Goal: Task Accomplishment & Management: Manage account settings

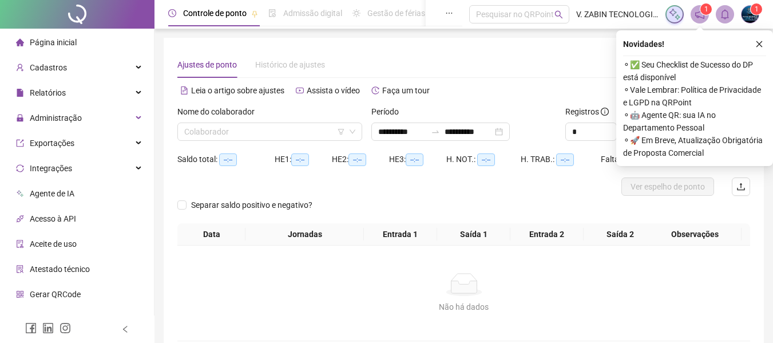
scroll to position [61, 0]
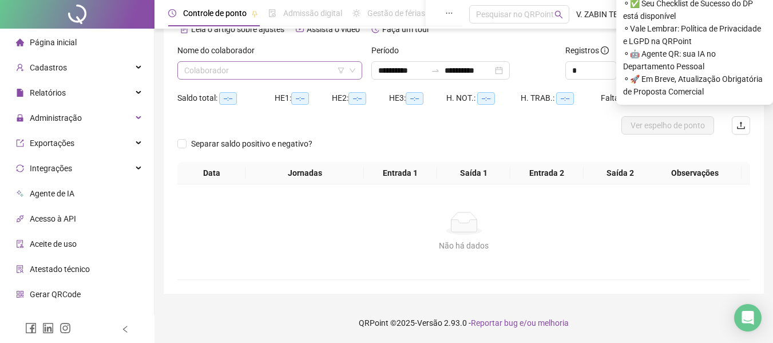
click at [286, 76] on input "search" at bounding box center [264, 70] width 161 height 17
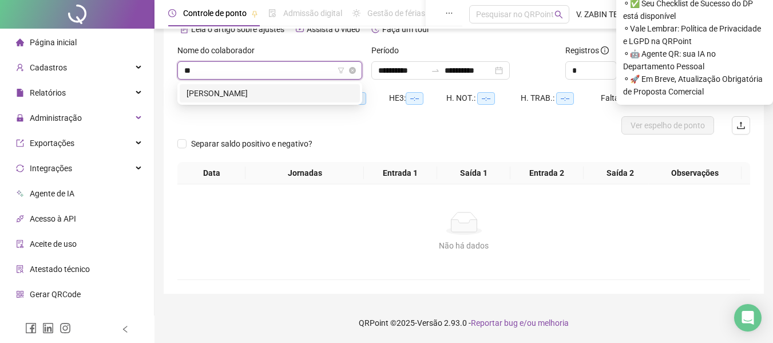
type input "***"
click at [263, 85] on div "[PERSON_NAME]" at bounding box center [270, 93] width 180 height 18
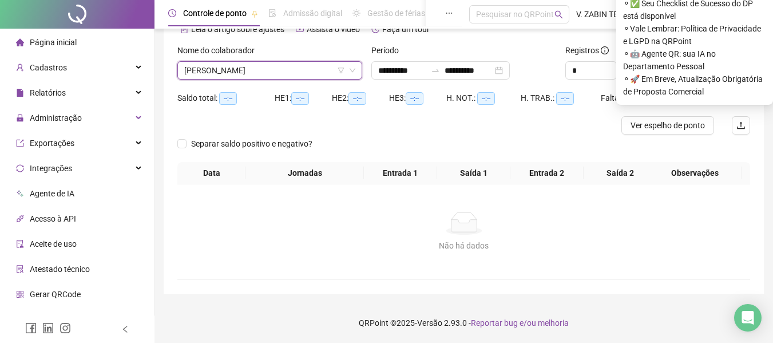
scroll to position [0, 0]
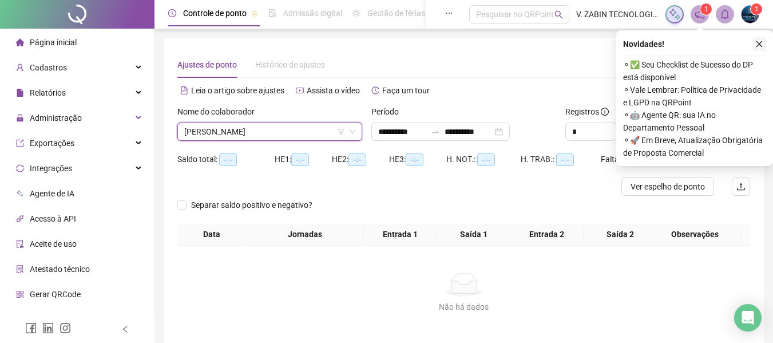
click at [760, 41] on icon "close" at bounding box center [760, 44] width 8 height 8
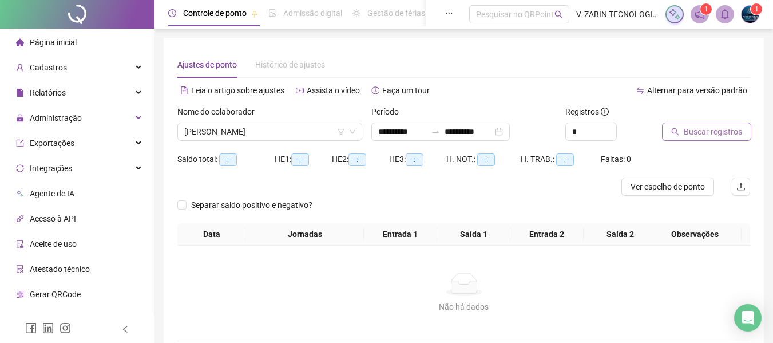
click at [710, 137] on span "Buscar registros" at bounding box center [713, 131] width 58 height 13
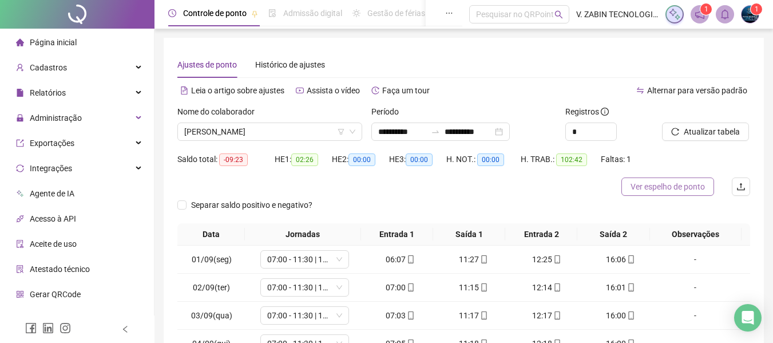
click at [654, 183] on span "Ver espelho de ponto" at bounding box center [668, 186] width 74 height 13
click at [662, 187] on span "Ver espelho de ponto" at bounding box center [668, 186] width 74 height 13
click at [694, 125] on button "Atualizar tabela" at bounding box center [705, 132] width 87 height 18
click at [689, 180] on span "Ver espelho de ponto" at bounding box center [668, 186] width 74 height 13
click at [291, 123] on span "[PERSON_NAME]" at bounding box center [269, 131] width 171 height 17
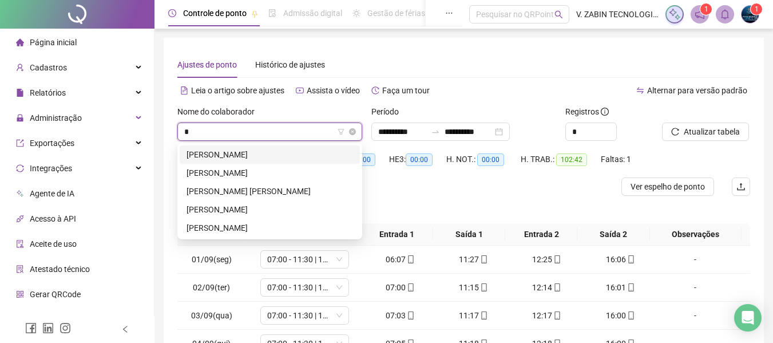
type input "**"
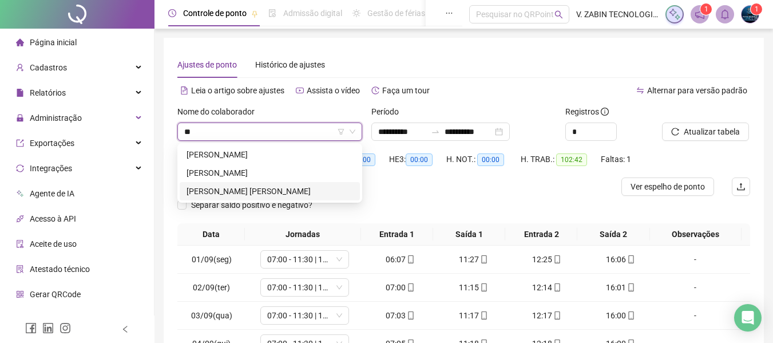
click at [271, 182] on div "[PERSON_NAME] [PERSON_NAME]" at bounding box center [270, 191] width 180 height 18
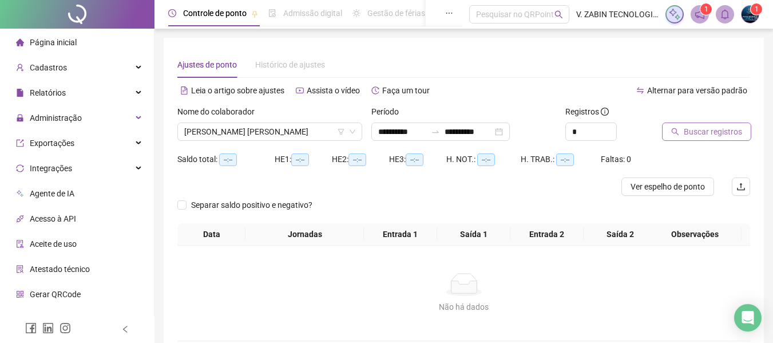
click at [708, 135] on span "Buscar registros" at bounding box center [713, 131] width 58 height 13
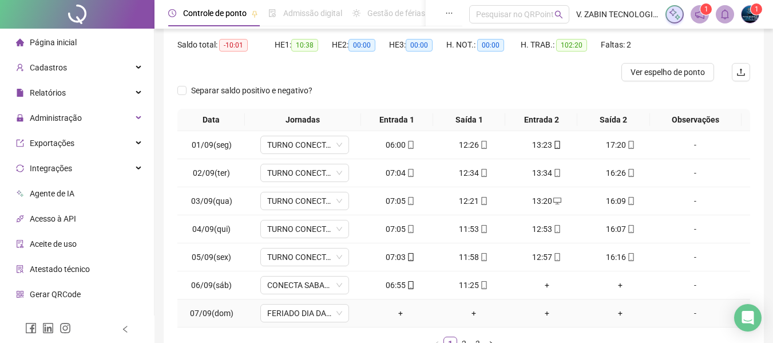
scroll to position [194, 0]
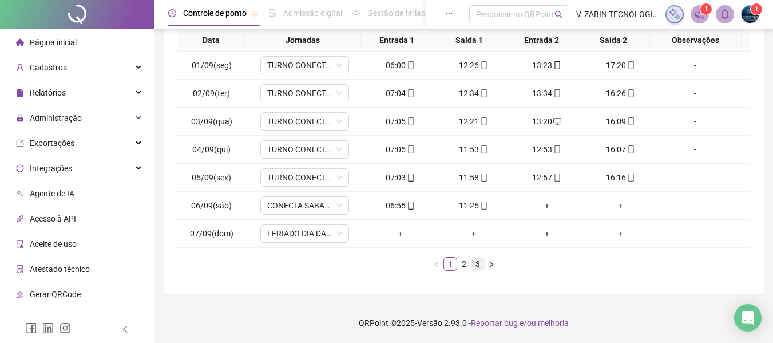
click at [476, 263] on link "3" at bounding box center [478, 264] width 13 height 13
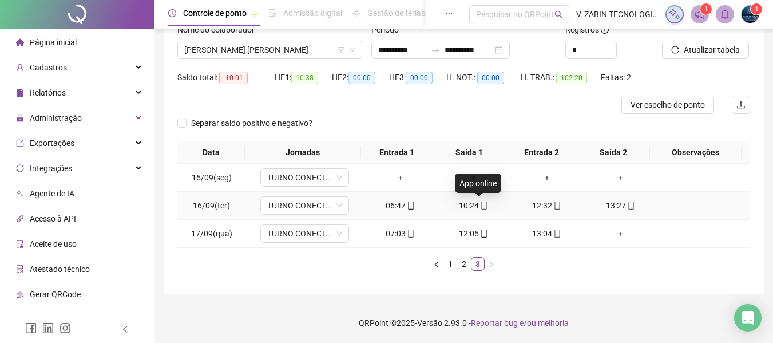
click at [480, 207] on icon "mobile" at bounding box center [484, 205] width 8 height 8
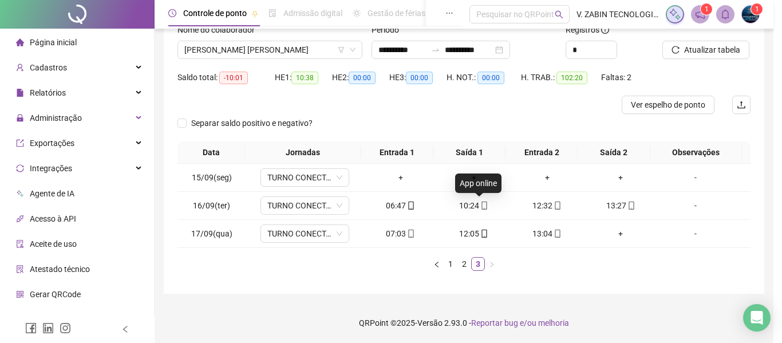
type input "**********"
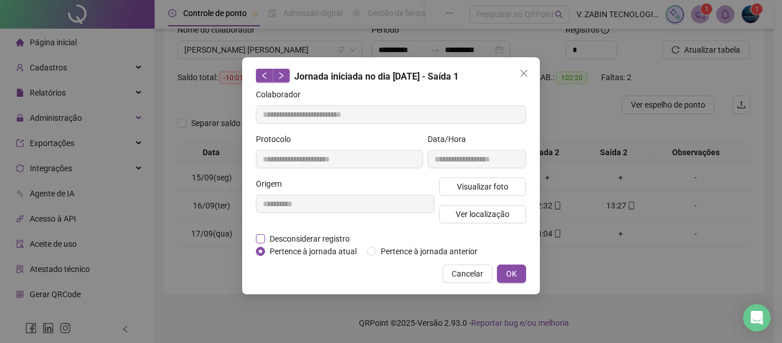
click at [307, 242] on span "Desconsiderar registro" at bounding box center [309, 238] width 89 height 13
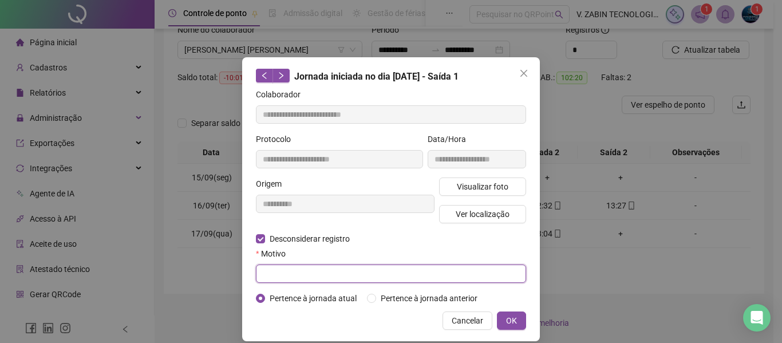
click at [309, 266] on input "text" at bounding box center [391, 273] width 270 height 18
type input "****"
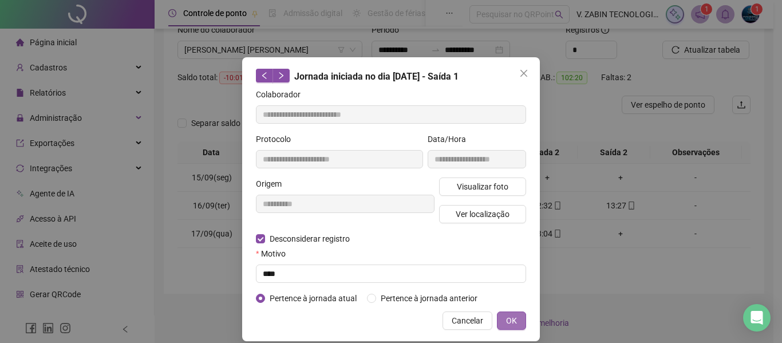
click at [505, 313] on button "OK" at bounding box center [511, 320] width 29 height 18
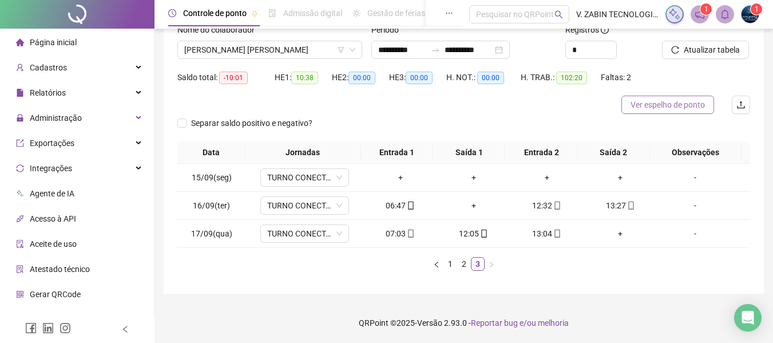
click at [658, 107] on span "Ver espelho de ponto" at bounding box center [668, 104] width 74 height 13
click at [704, 49] on span "Atualizar tabela" at bounding box center [712, 50] width 56 height 13
click at [462, 262] on link "2" at bounding box center [464, 264] width 13 height 13
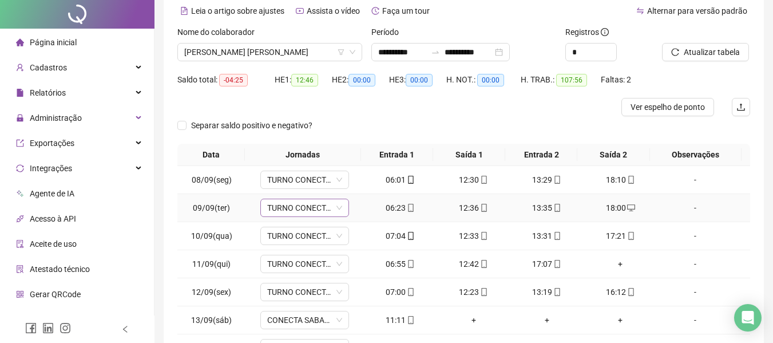
scroll to position [0, 0]
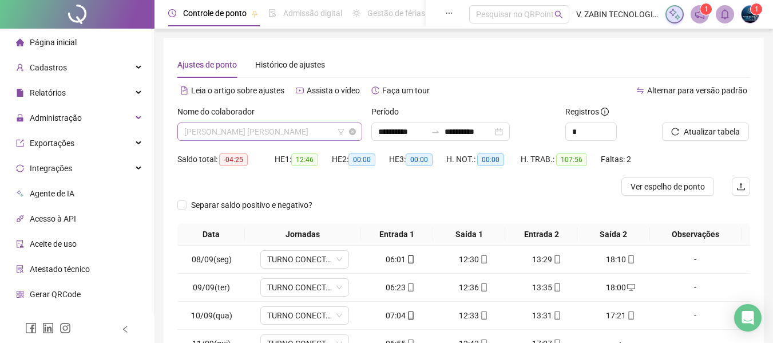
click at [305, 127] on span "[PERSON_NAME] [PERSON_NAME]" at bounding box center [269, 131] width 171 height 17
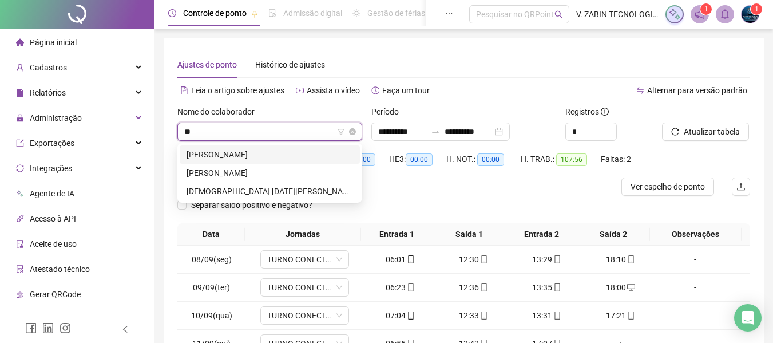
type input "***"
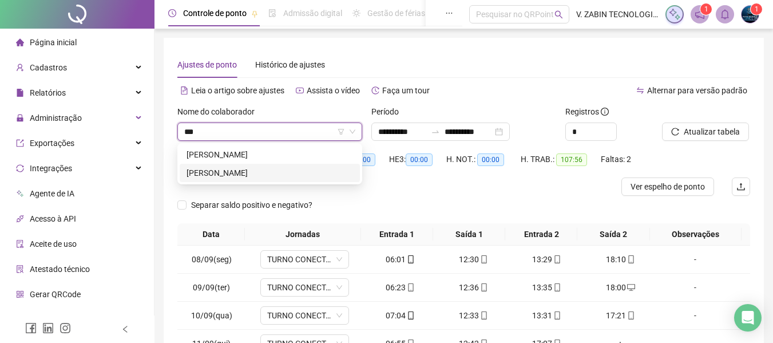
click at [248, 171] on div "[PERSON_NAME]" at bounding box center [270, 173] width 167 height 13
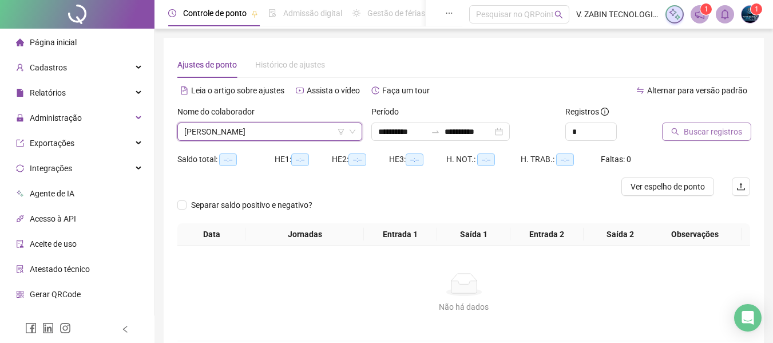
click at [725, 135] on span "Buscar registros" at bounding box center [713, 131] width 58 height 13
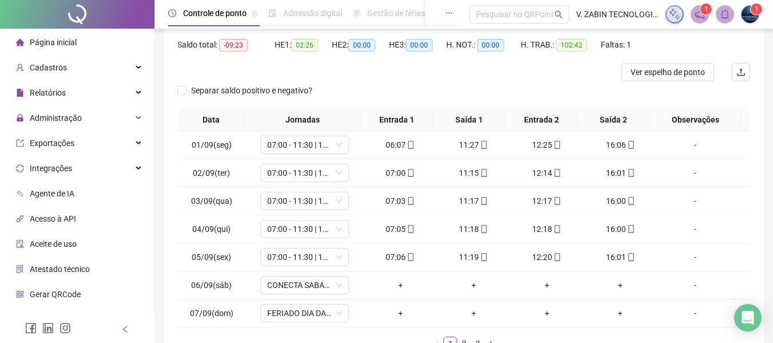
scroll to position [57, 0]
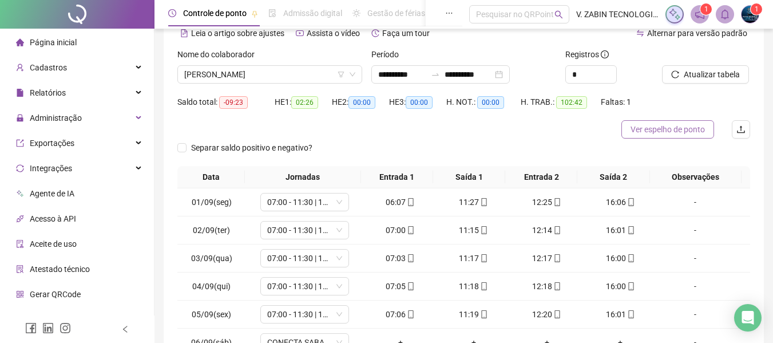
click at [659, 136] on button "Ver espelho de ponto" at bounding box center [668, 129] width 93 height 18
click at [298, 69] on span "[PERSON_NAME]" at bounding box center [269, 74] width 171 height 17
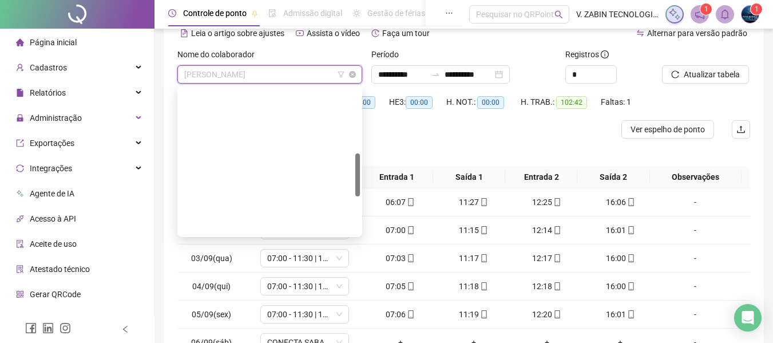
scroll to position [220, 0]
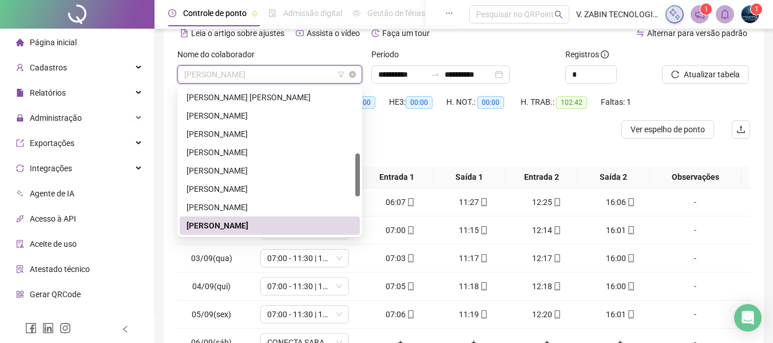
paste input "**********"
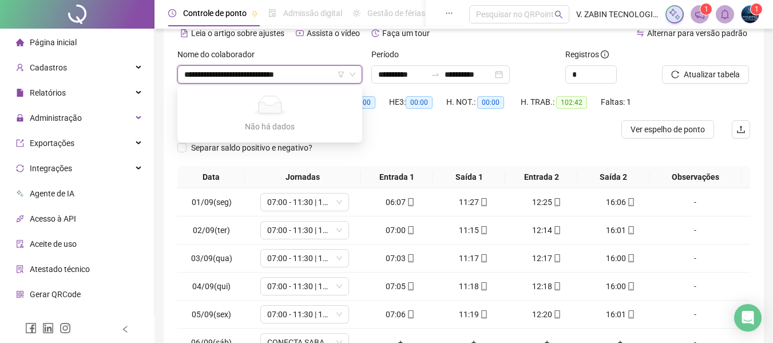
type input "**********"
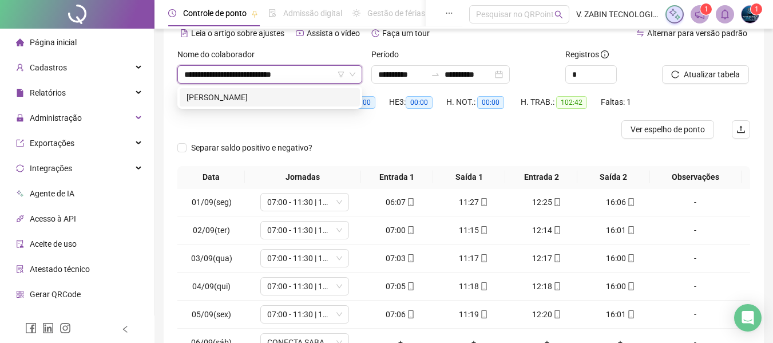
click at [287, 92] on div "[PERSON_NAME]" at bounding box center [270, 97] width 167 height 13
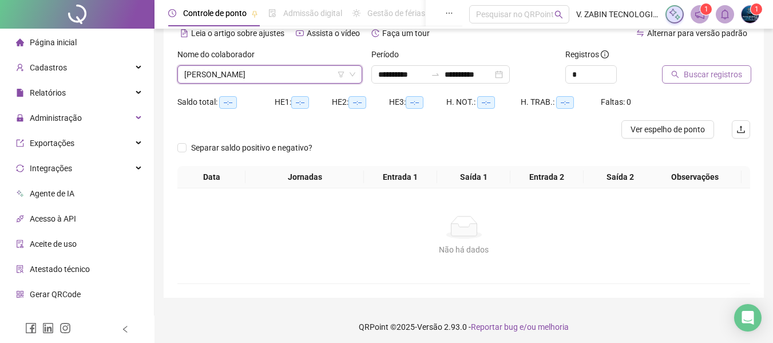
click at [734, 68] on span "Buscar registros" at bounding box center [713, 74] width 58 height 13
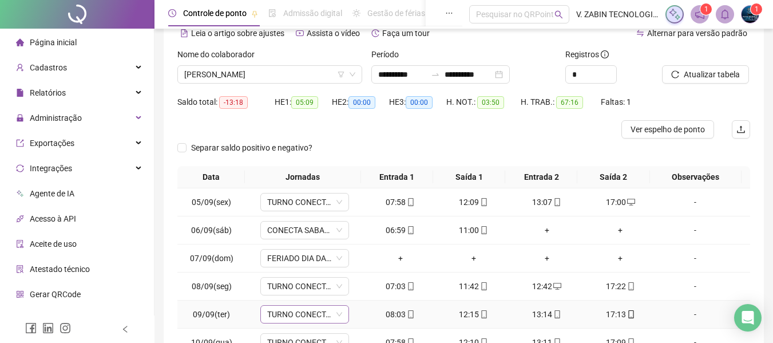
scroll to position [194, 0]
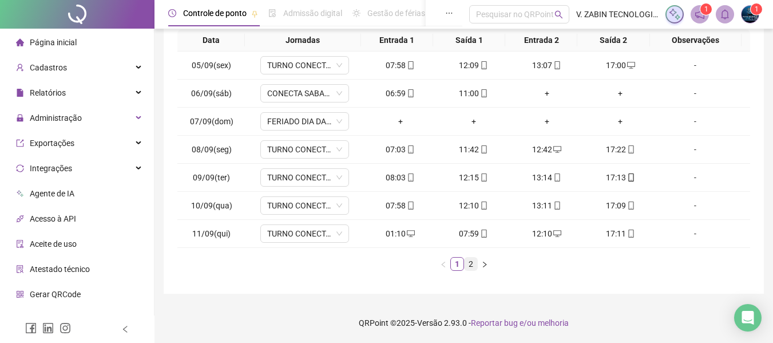
click at [468, 266] on link "2" at bounding box center [471, 264] width 13 height 13
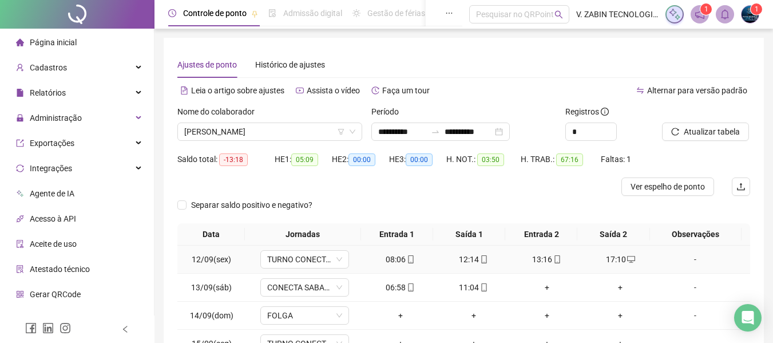
scroll to position [114, 0]
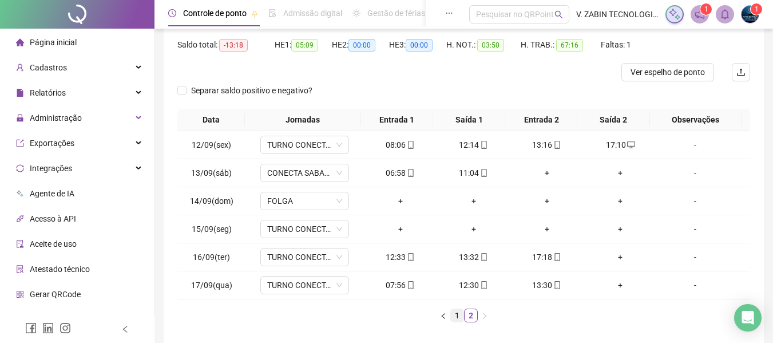
click at [457, 312] on link "1" at bounding box center [457, 315] width 13 height 13
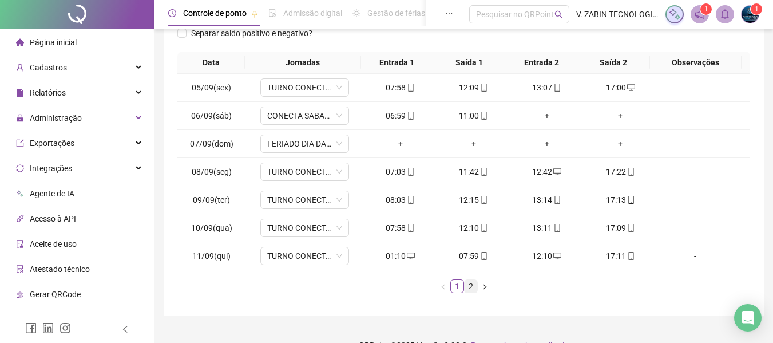
click at [469, 290] on link "2" at bounding box center [471, 286] width 13 height 13
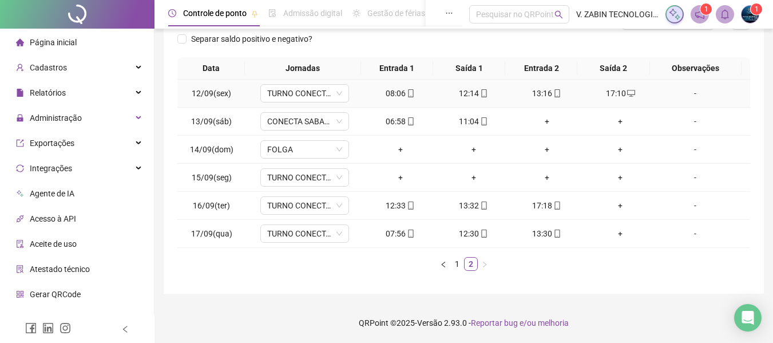
scroll to position [0, 0]
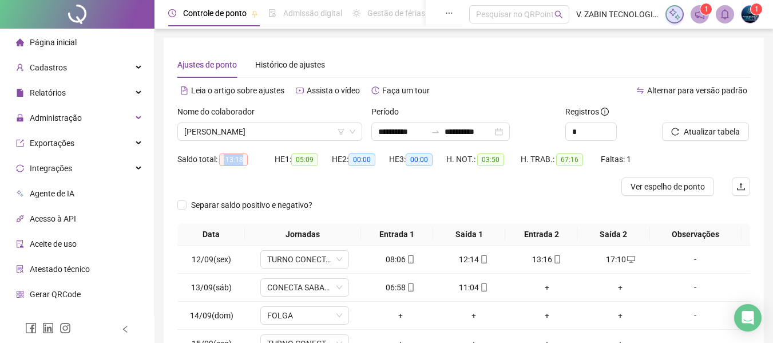
drag, startPoint x: 236, startPoint y: 157, endPoint x: 245, endPoint y: 158, distance: 9.2
click at [245, 158] on span "-13:18" at bounding box center [233, 159] width 29 height 13
copy span "-13:18"
click at [285, 129] on span "[PERSON_NAME]" at bounding box center [269, 131] width 171 height 17
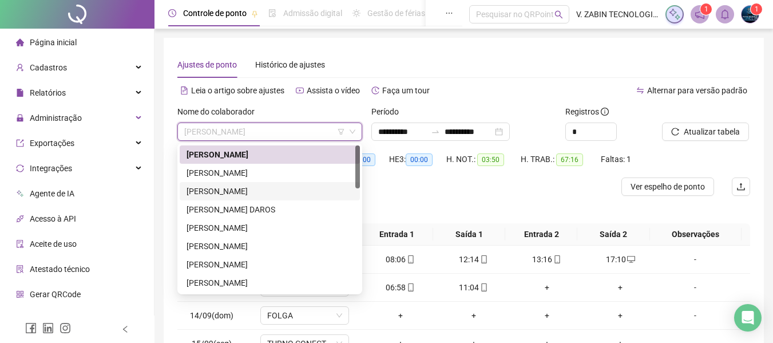
click at [235, 185] on div "[PERSON_NAME]" at bounding box center [270, 191] width 167 height 13
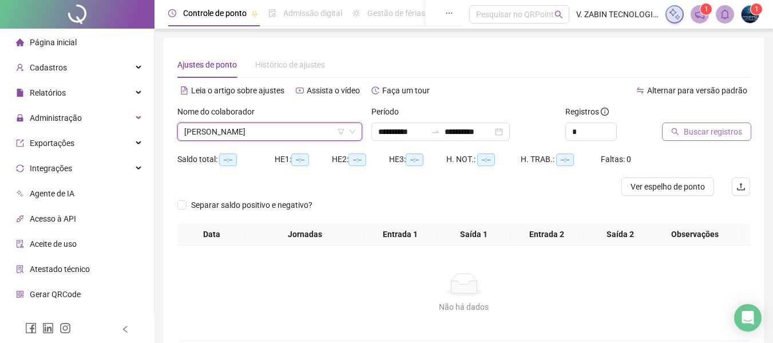
click at [705, 136] on span "Buscar registros" at bounding box center [713, 131] width 58 height 13
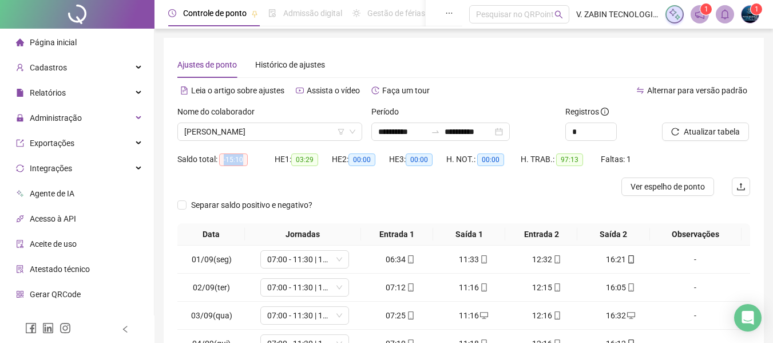
drag, startPoint x: 221, startPoint y: 157, endPoint x: 255, endPoint y: 162, distance: 34.7
click at [255, 162] on div "Saldo total: -15:10" at bounding box center [225, 159] width 97 height 13
copy span "-15:10"
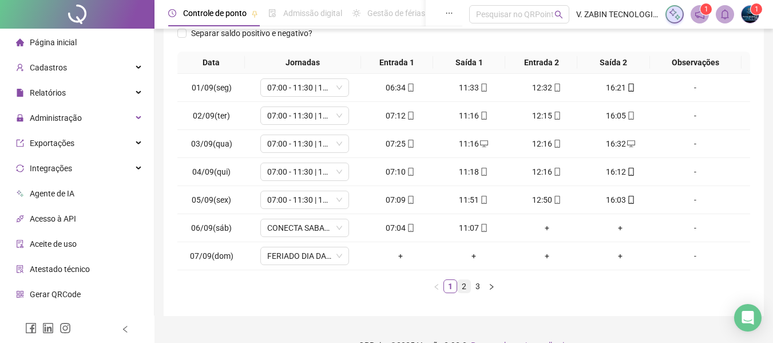
click at [465, 286] on link "2" at bounding box center [464, 286] width 13 height 13
click at [478, 281] on link "3" at bounding box center [478, 286] width 13 height 13
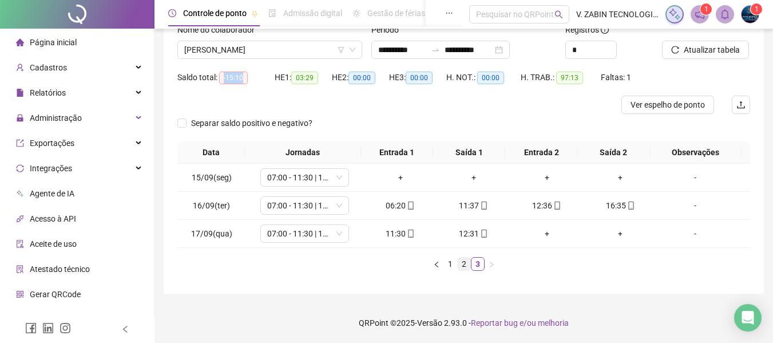
click at [467, 258] on link "2" at bounding box center [464, 264] width 13 height 13
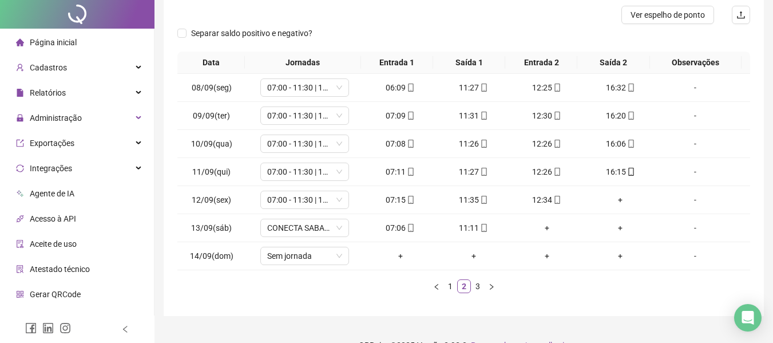
scroll to position [0, 0]
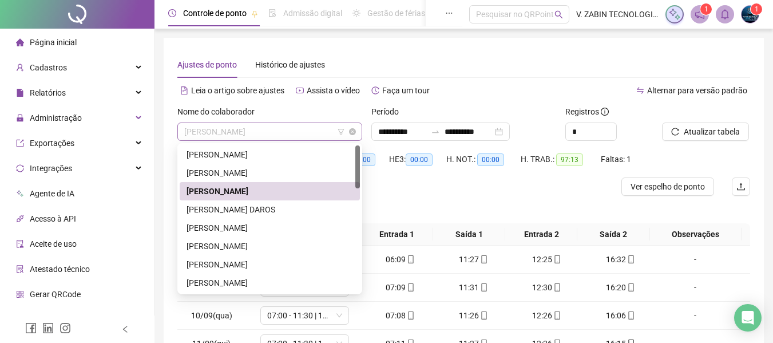
click at [280, 127] on span "[PERSON_NAME]" at bounding box center [269, 131] width 171 height 17
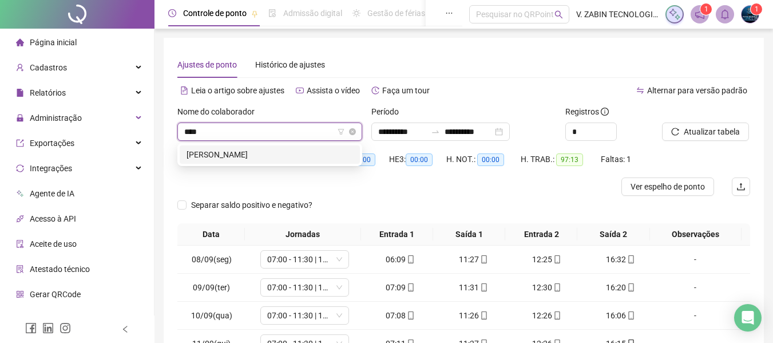
type input "*****"
click at [266, 156] on div "[PERSON_NAME]" at bounding box center [270, 154] width 167 height 13
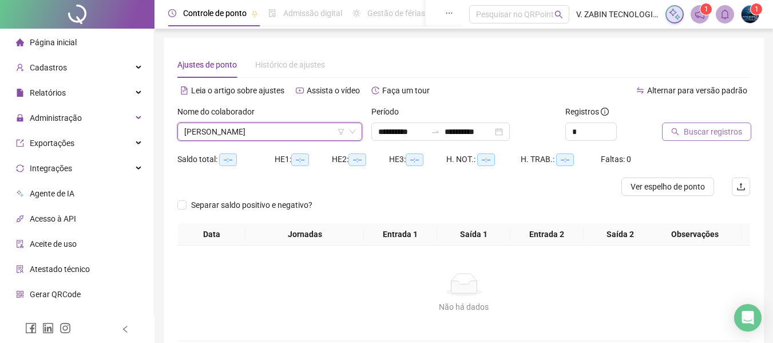
click at [720, 131] on span "Buscar registros" at bounding box center [713, 131] width 58 height 13
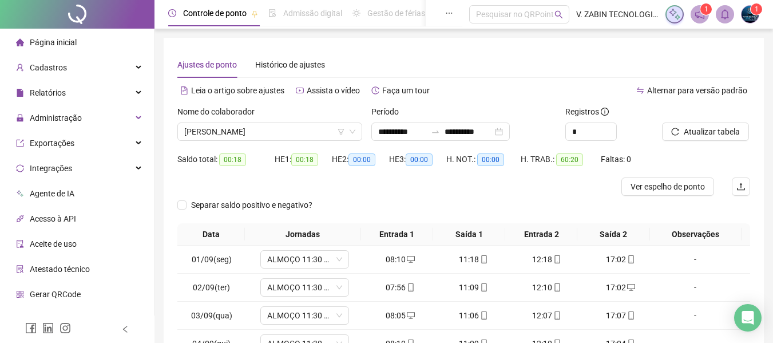
scroll to position [194, 0]
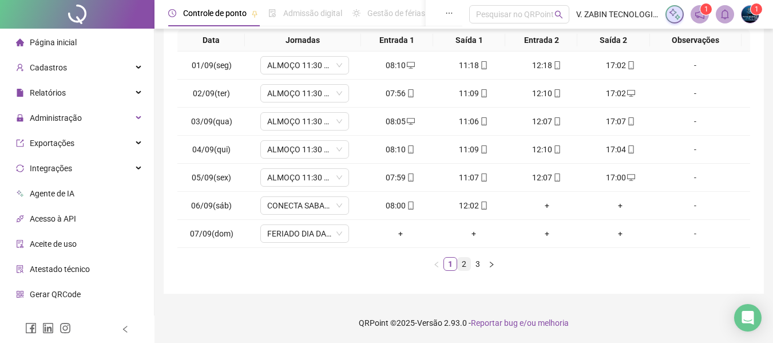
click at [463, 264] on link "2" at bounding box center [464, 264] width 13 height 13
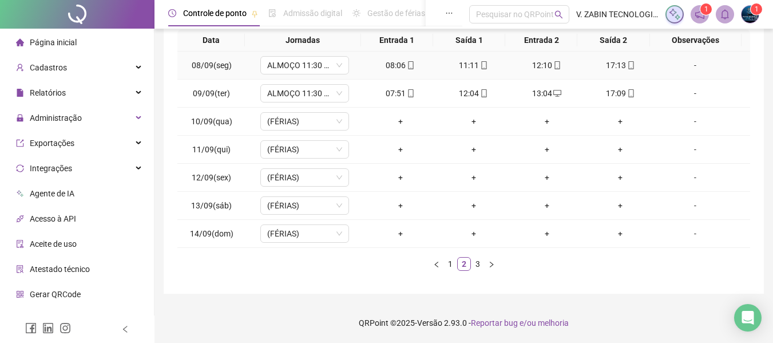
scroll to position [0, 0]
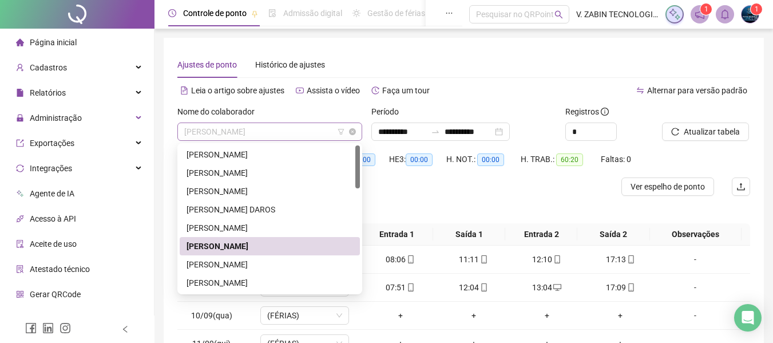
click at [267, 134] on span "[PERSON_NAME]" at bounding box center [269, 131] width 171 height 17
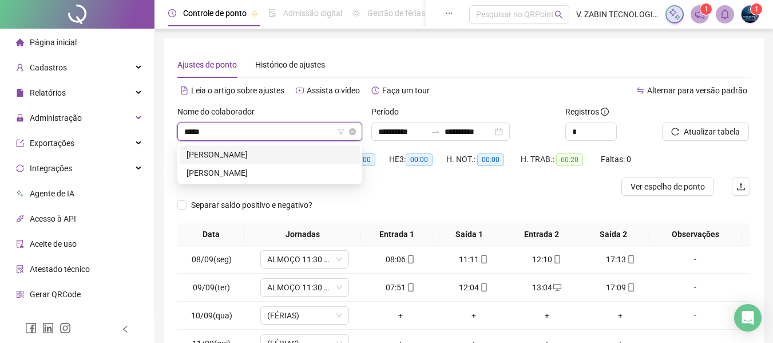
type input "******"
click at [271, 156] on div "[PERSON_NAME]" at bounding box center [270, 154] width 167 height 13
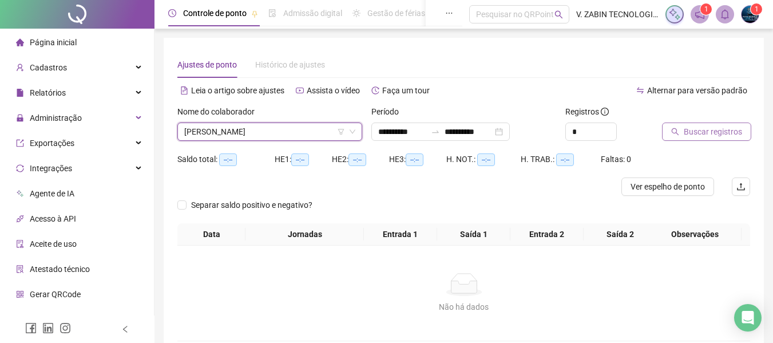
click at [677, 133] on icon "search" at bounding box center [675, 131] width 7 height 7
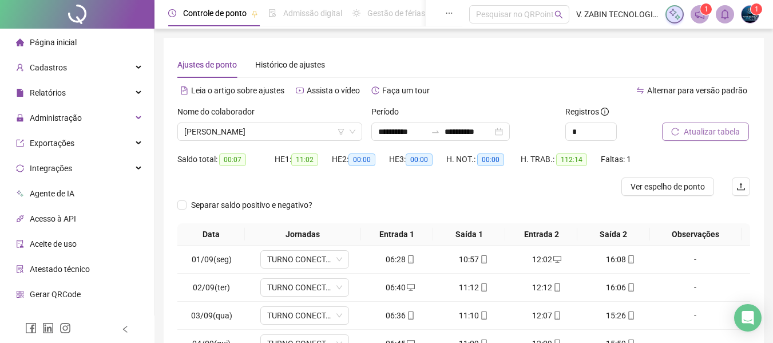
scroll to position [194, 0]
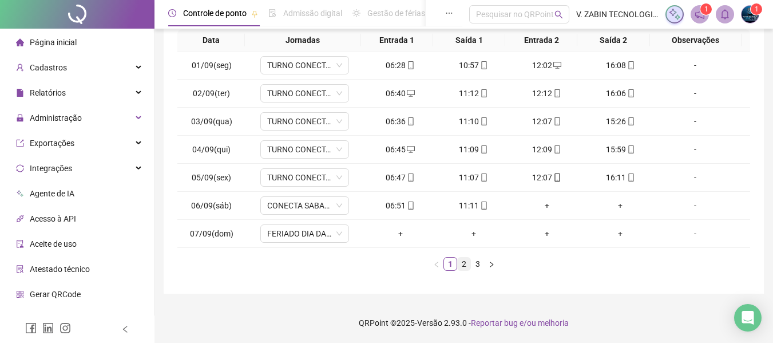
click at [465, 266] on link "2" at bounding box center [464, 264] width 13 height 13
click at [477, 262] on link "3" at bounding box center [478, 264] width 13 height 13
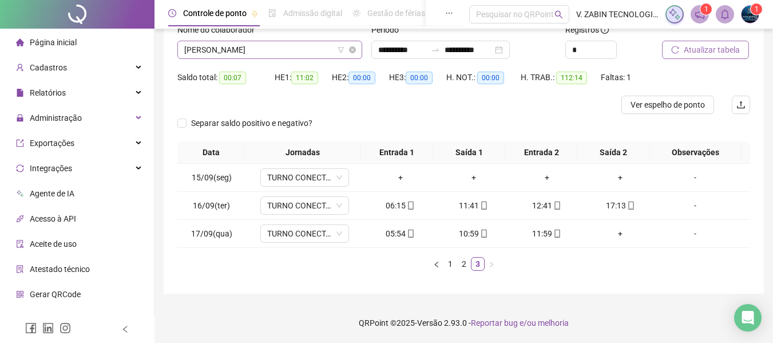
click at [302, 45] on span "[PERSON_NAME]" at bounding box center [269, 49] width 171 height 17
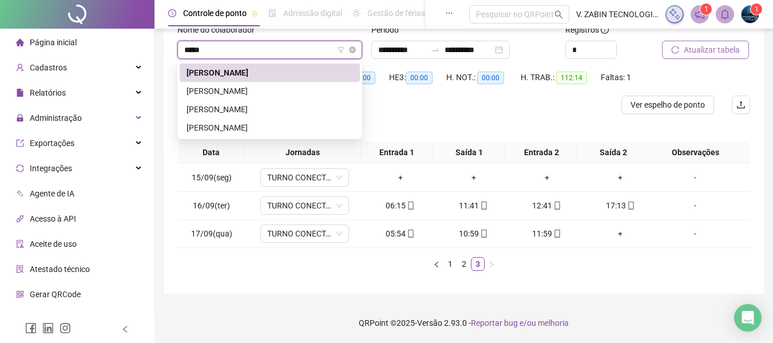
type input "******"
click at [289, 84] on div "[PERSON_NAME]" at bounding box center [270, 91] width 180 height 18
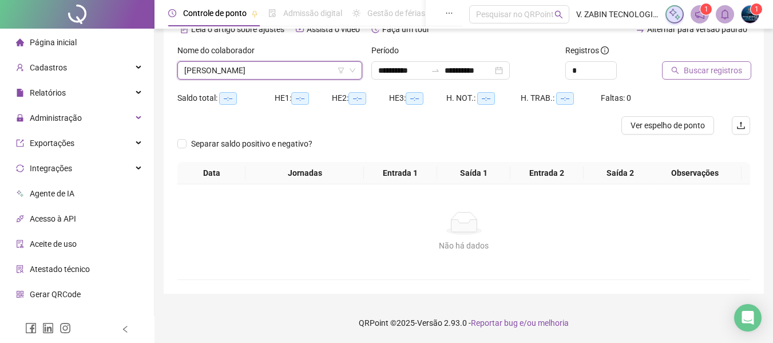
scroll to position [61, 0]
click at [677, 71] on icon "search" at bounding box center [675, 70] width 7 height 7
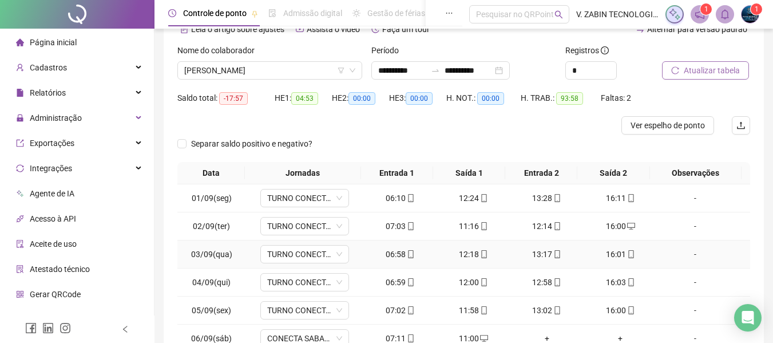
scroll to position [176, 0]
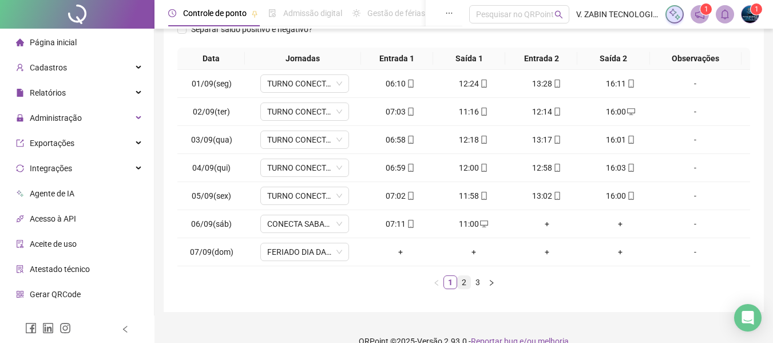
click at [464, 284] on link "2" at bounding box center [464, 282] width 13 height 13
click at [478, 276] on link "3" at bounding box center [478, 282] width 13 height 13
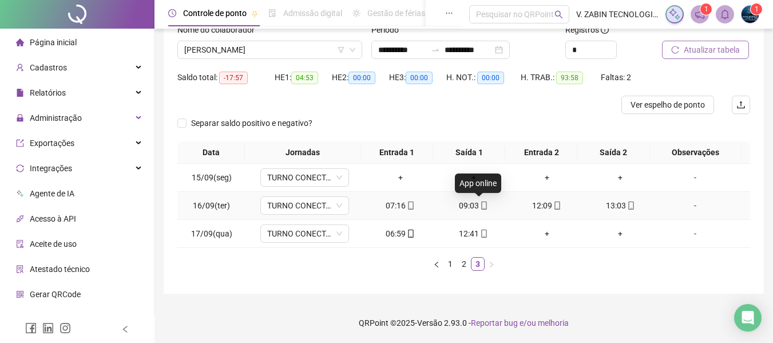
click at [480, 205] on icon "mobile" at bounding box center [484, 205] width 8 height 8
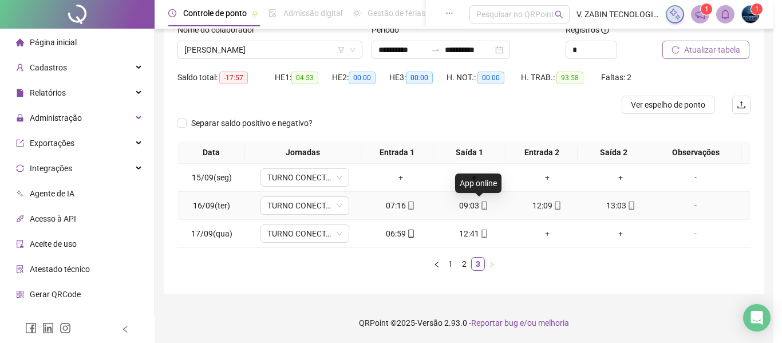
type input "**********"
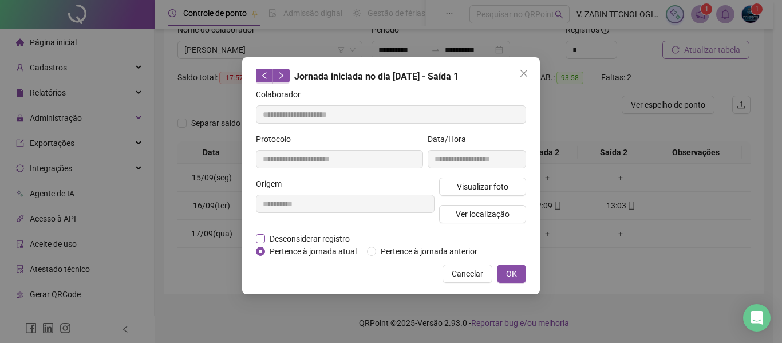
click at [294, 237] on span "Desconsiderar registro" at bounding box center [309, 238] width 89 height 13
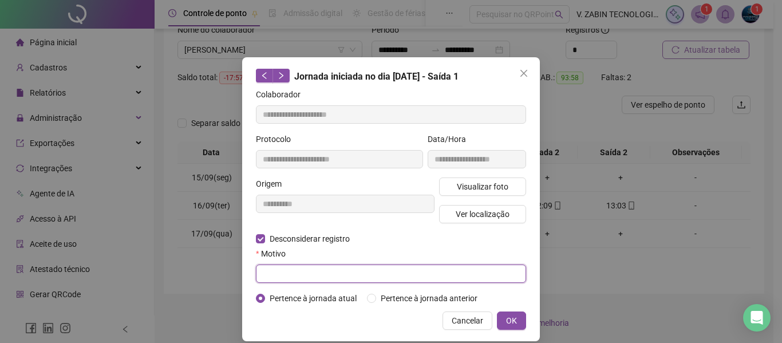
click at [294, 274] on input "text" at bounding box center [391, 273] width 270 height 18
type input "****"
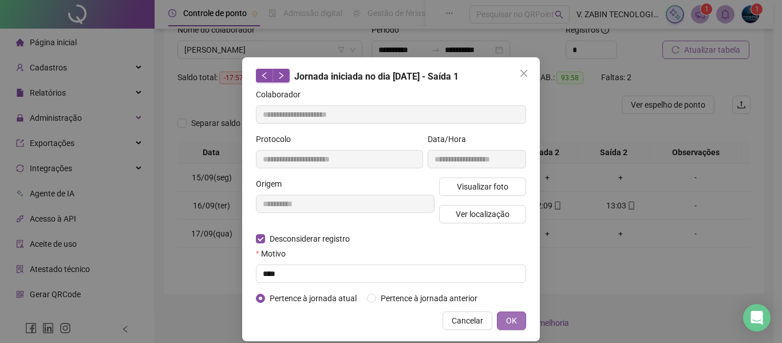
click at [513, 319] on button "OK" at bounding box center [511, 320] width 29 height 18
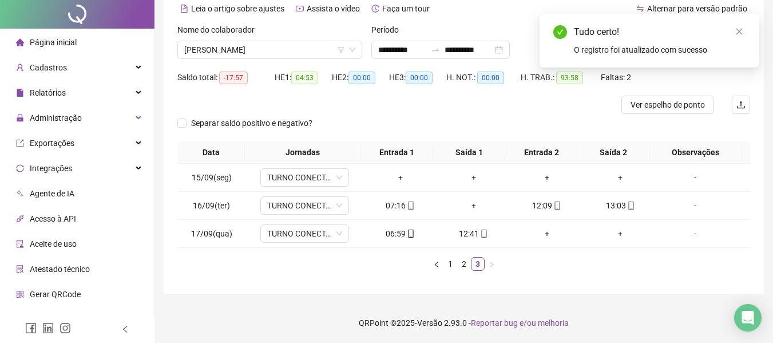
scroll to position [0, 0]
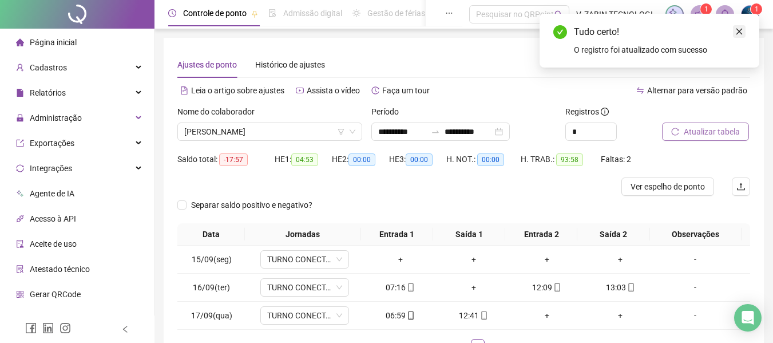
click at [738, 31] on icon "close" at bounding box center [740, 31] width 8 height 8
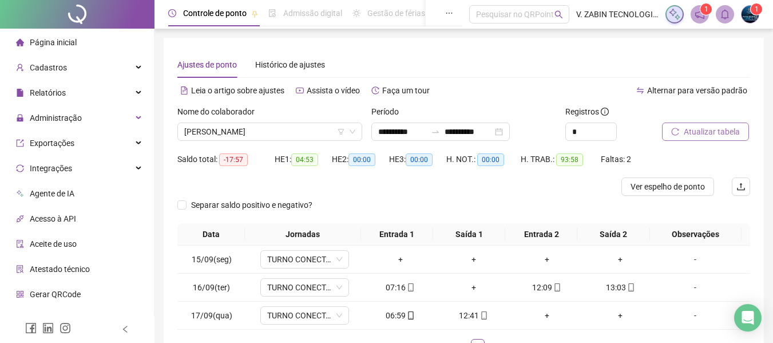
click at [696, 126] on span "Atualizar tabela" at bounding box center [712, 131] width 56 height 13
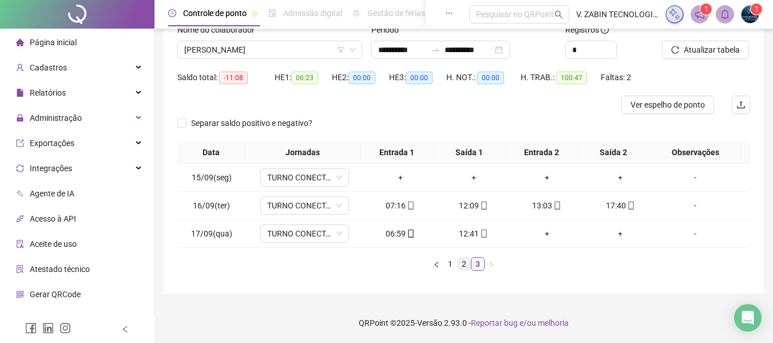
click at [466, 267] on link "2" at bounding box center [464, 264] width 13 height 13
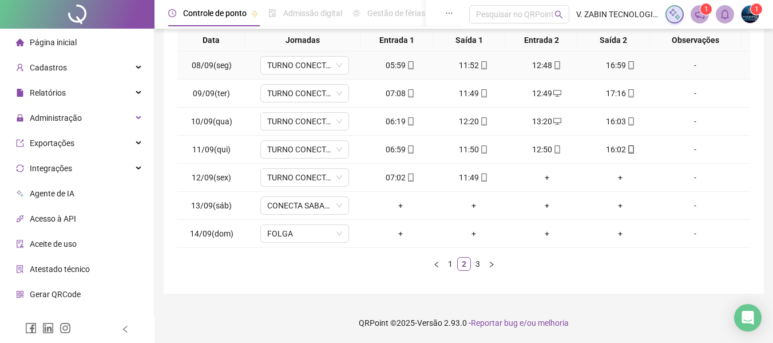
scroll to position [0, 0]
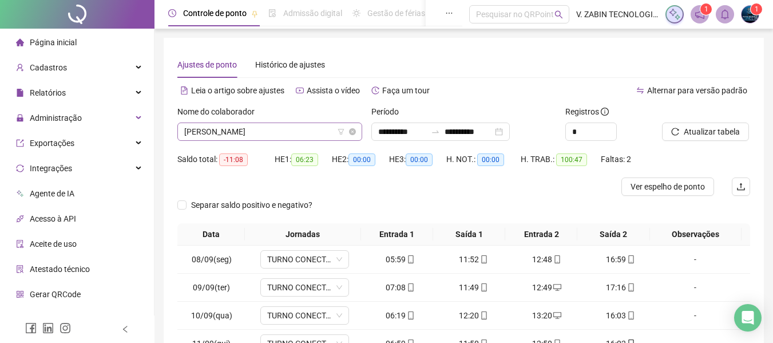
click at [244, 134] on span "[PERSON_NAME]" at bounding box center [269, 131] width 171 height 17
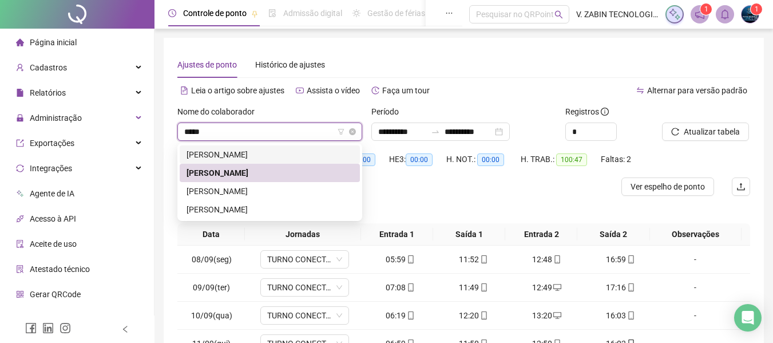
type input "******"
click at [251, 192] on div "[PERSON_NAME]" at bounding box center [270, 191] width 167 height 13
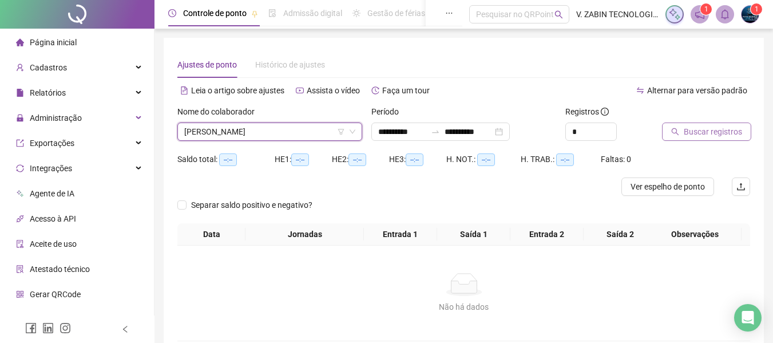
click at [730, 127] on span "Buscar registros" at bounding box center [713, 131] width 58 height 13
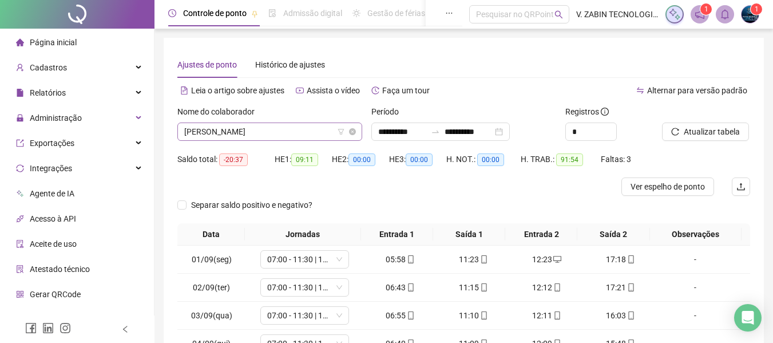
click at [318, 130] on span "[PERSON_NAME]" at bounding box center [269, 131] width 171 height 17
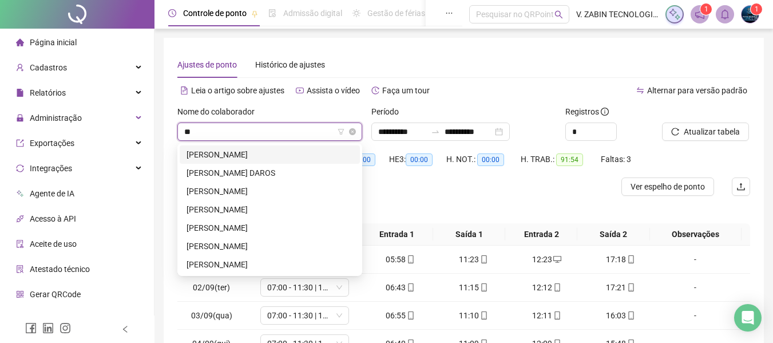
type input "***"
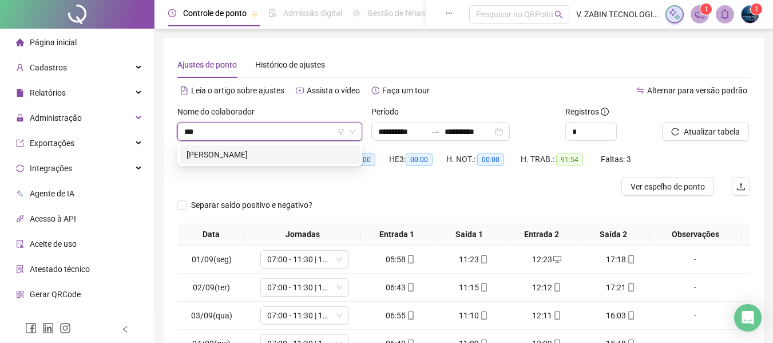
click at [270, 158] on div "[PERSON_NAME]" at bounding box center [270, 154] width 167 height 13
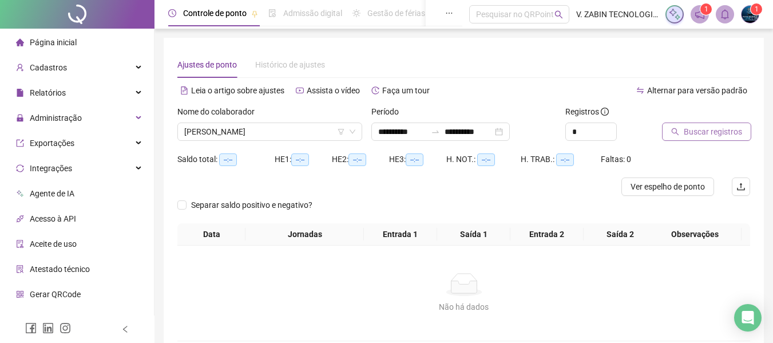
click at [722, 128] on span "Buscar registros" at bounding box center [713, 131] width 58 height 13
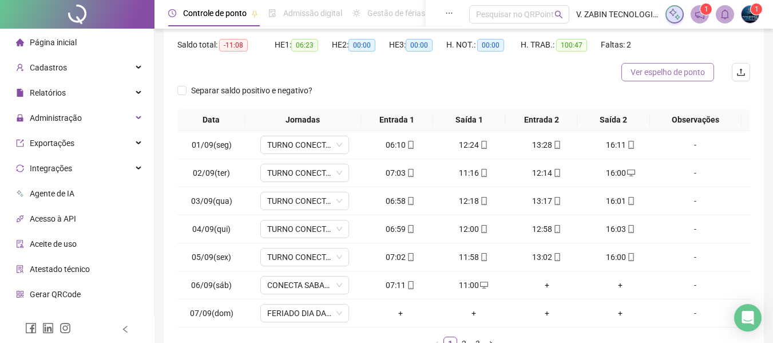
scroll to position [172, 0]
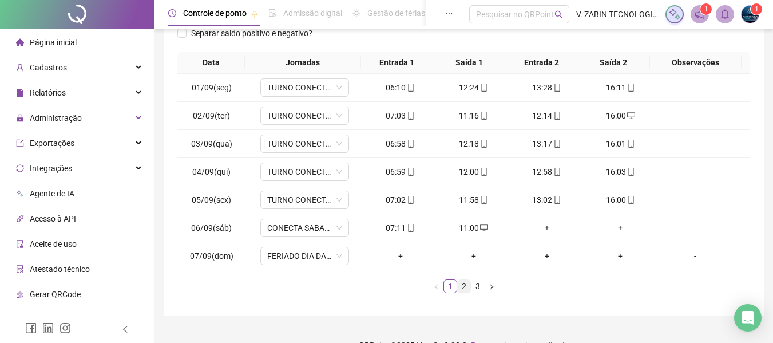
click at [464, 285] on link "2" at bounding box center [464, 286] width 13 height 13
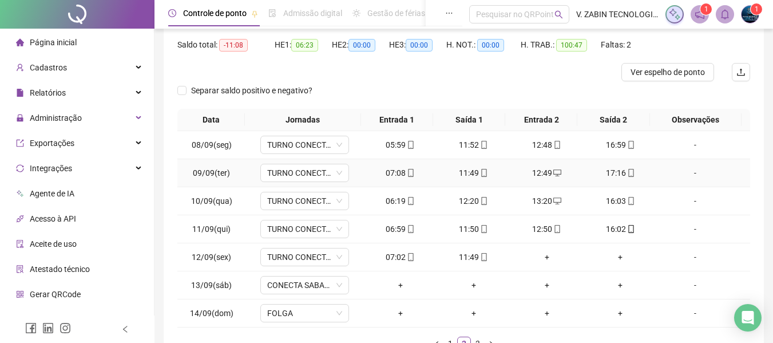
scroll to position [57, 0]
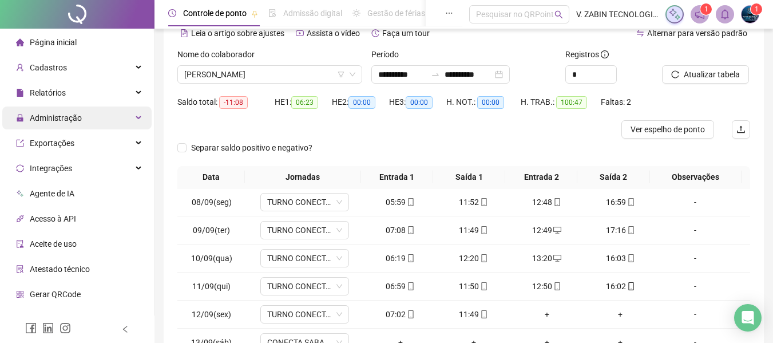
click at [124, 118] on div "Administração" at bounding box center [76, 117] width 149 height 23
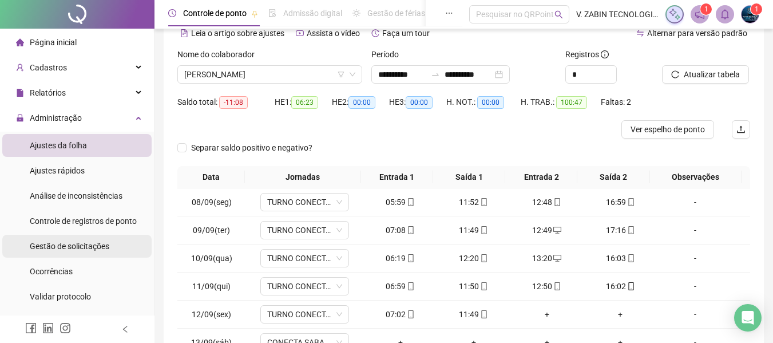
click at [86, 244] on span "Gestão de solicitações" at bounding box center [70, 246] width 80 height 9
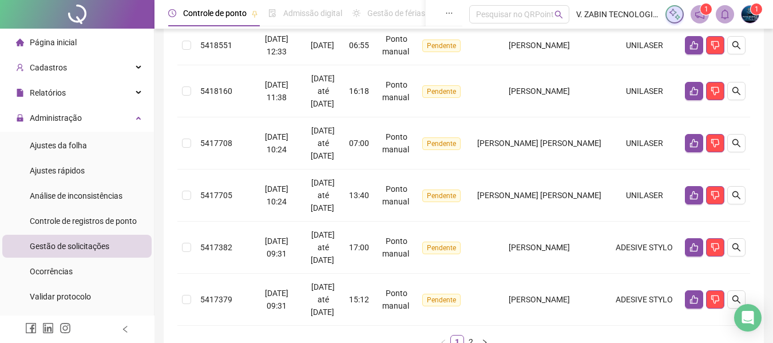
scroll to position [536, 0]
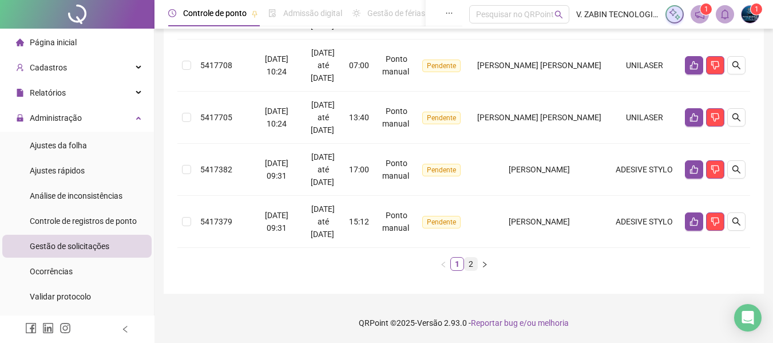
click at [471, 266] on link "2" at bounding box center [471, 264] width 13 height 13
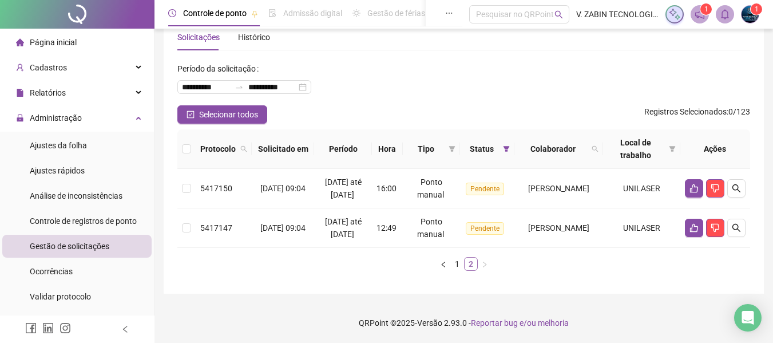
scroll to position [53, 0]
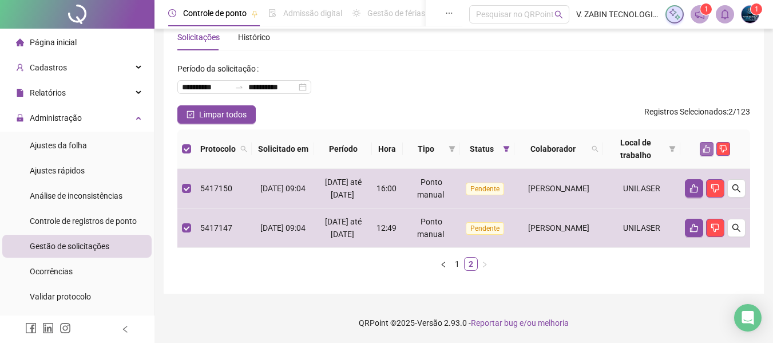
click at [702, 142] on button "button" at bounding box center [707, 149] width 14 height 14
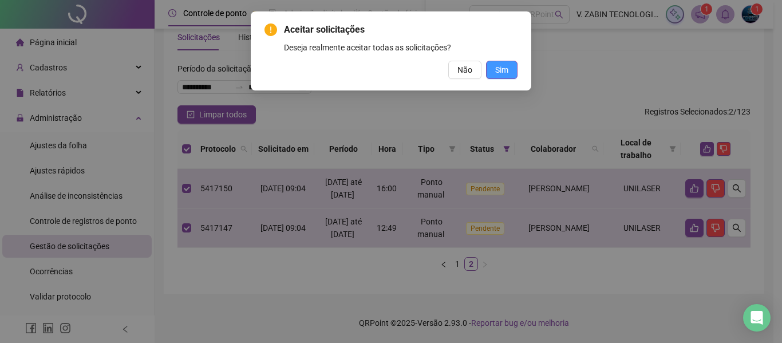
click at [501, 70] on span "Sim" at bounding box center [501, 70] width 13 height 13
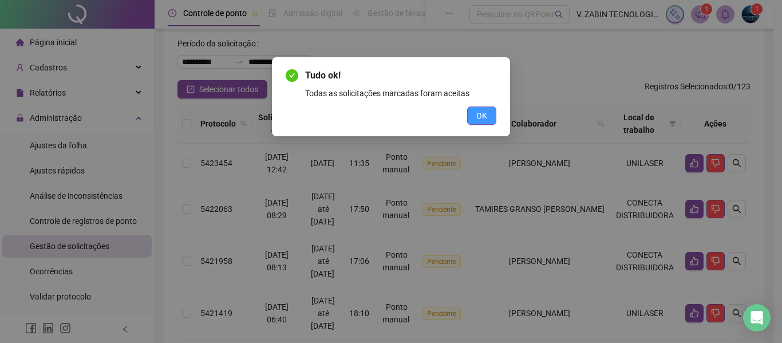
click at [483, 117] on span "OK" at bounding box center [481, 115] width 11 height 13
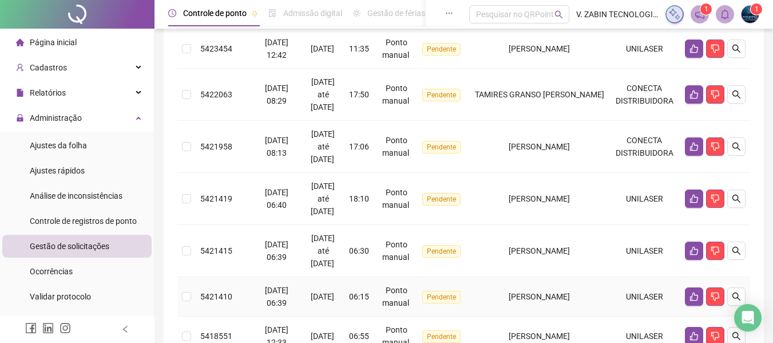
scroll to position [110, 0]
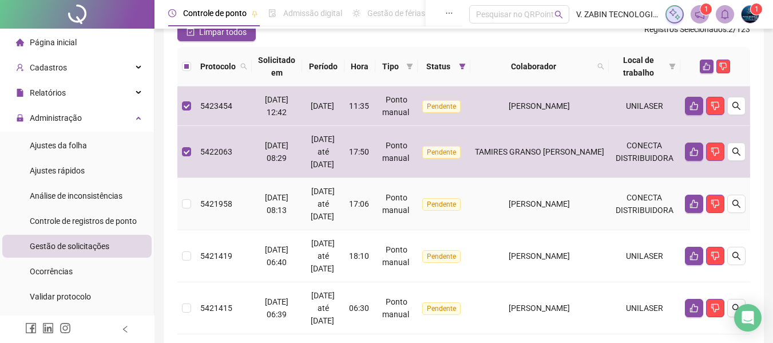
click at [186, 197] on td at bounding box center [186, 204] width 18 height 52
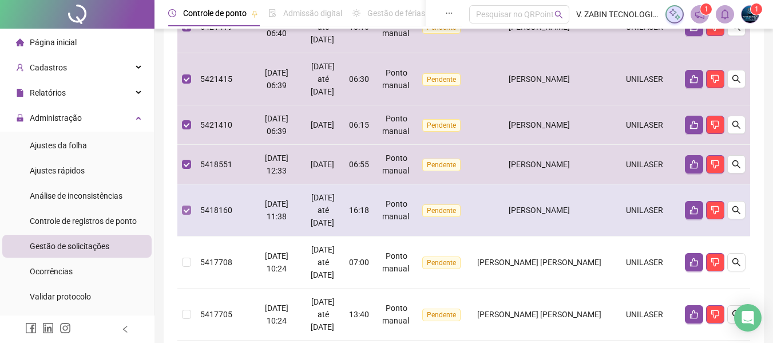
scroll to position [396, 0]
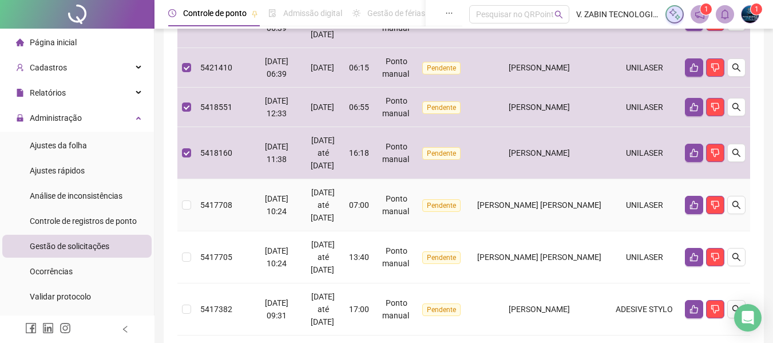
click at [181, 206] on td at bounding box center [186, 205] width 18 height 52
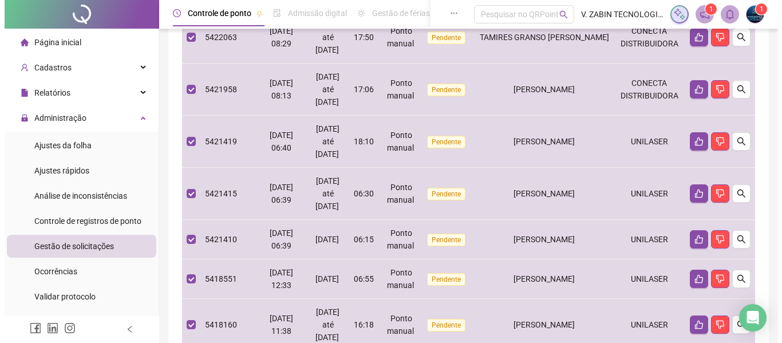
scroll to position [53, 0]
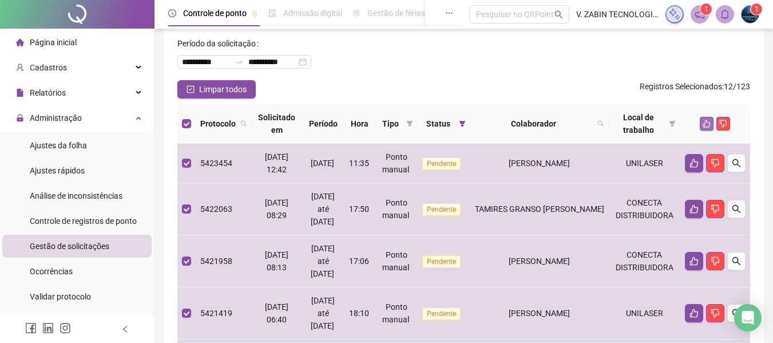
click at [704, 125] on icon "like" at bounding box center [707, 123] width 7 height 7
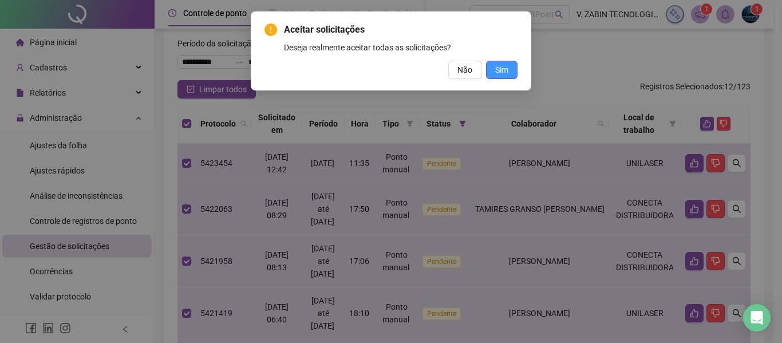
click at [500, 70] on span "Sim" at bounding box center [501, 70] width 13 height 13
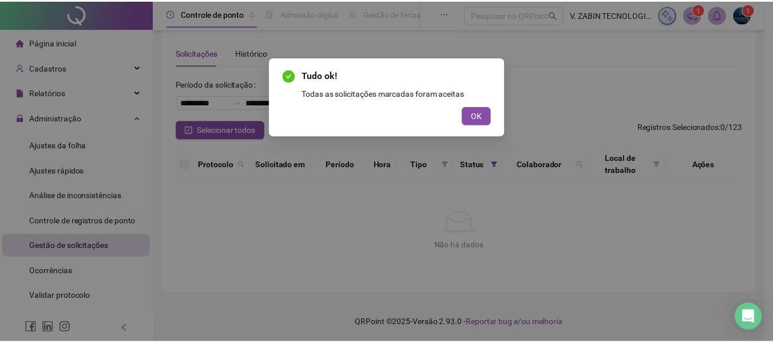
scroll to position [12, 0]
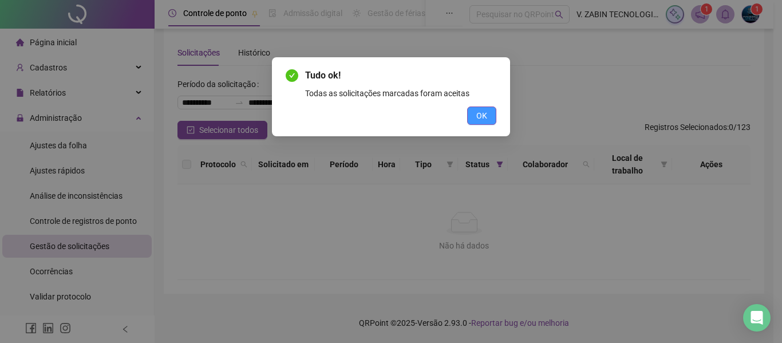
click at [477, 119] on button "OK" at bounding box center [481, 115] width 29 height 18
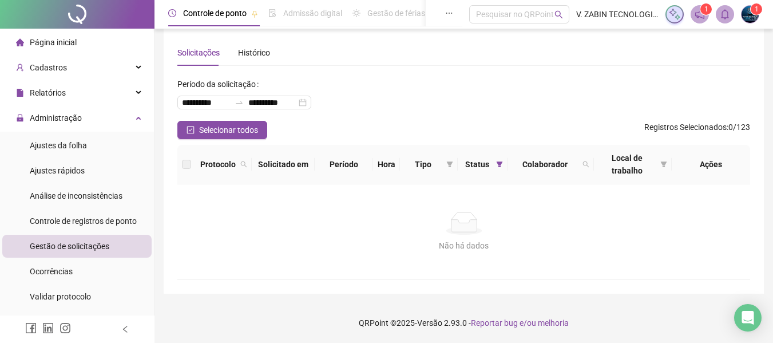
scroll to position [0, 0]
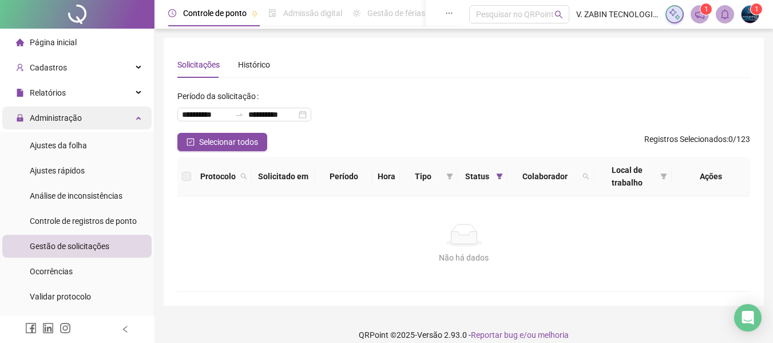
click at [120, 114] on div "Administração" at bounding box center [76, 117] width 149 height 23
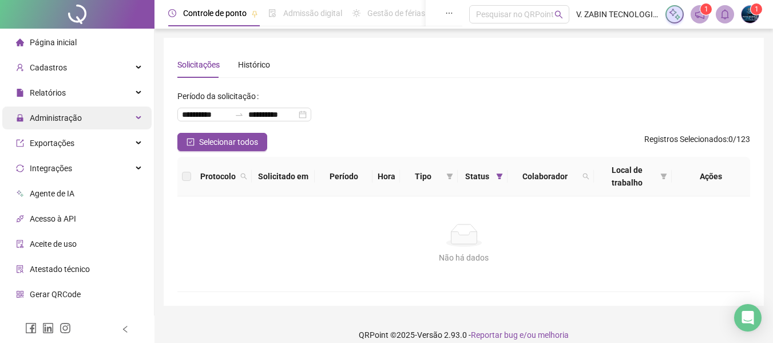
click at [137, 118] on icon at bounding box center [140, 118] width 6 height 0
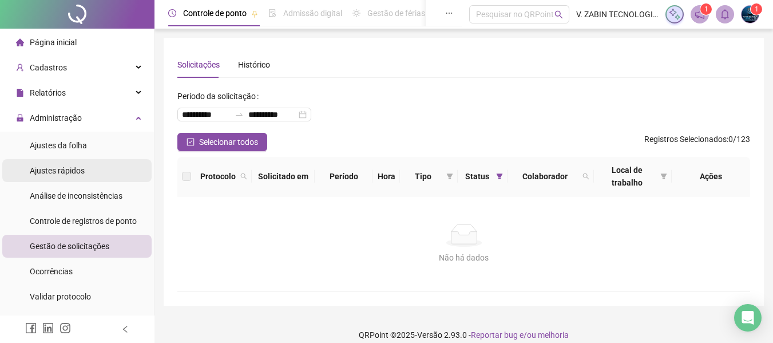
click at [70, 177] on div "Ajustes rápidos" at bounding box center [57, 170] width 55 height 23
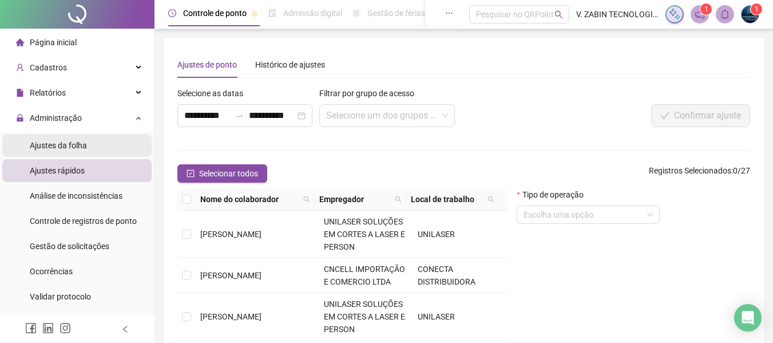
click at [66, 139] on div "Ajustes da folha" at bounding box center [58, 145] width 57 height 23
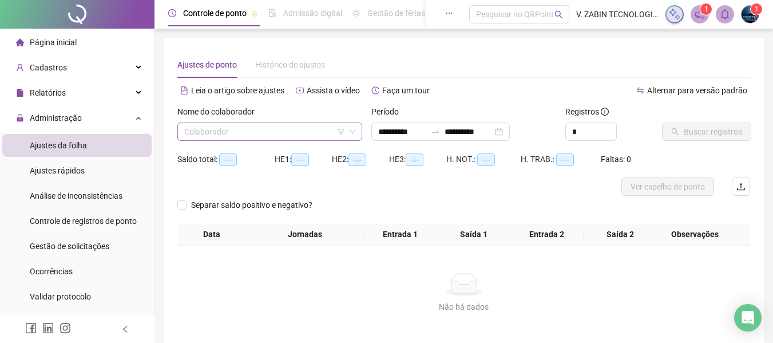
drag, startPoint x: 251, startPoint y: 130, endPoint x: 256, endPoint y: 127, distance: 5.9
click at [251, 129] on input "search" at bounding box center [264, 131] width 161 height 17
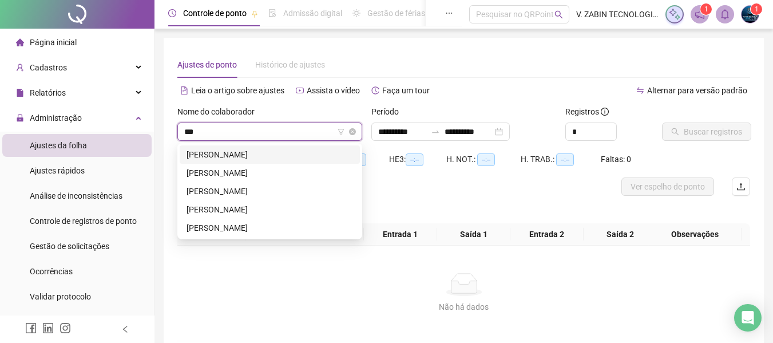
type input "****"
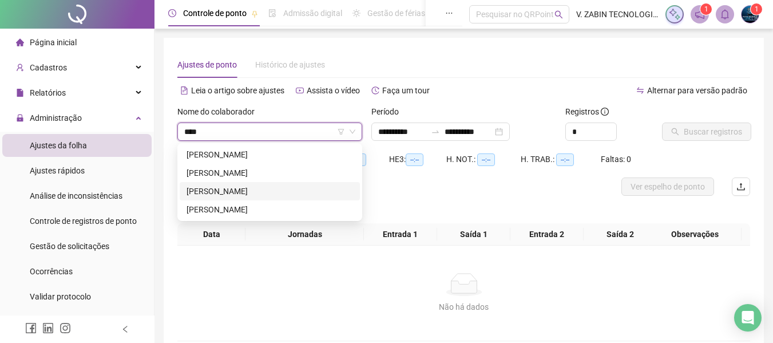
click at [278, 187] on div "[PERSON_NAME]" at bounding box center [270, 191] width 167 height 13
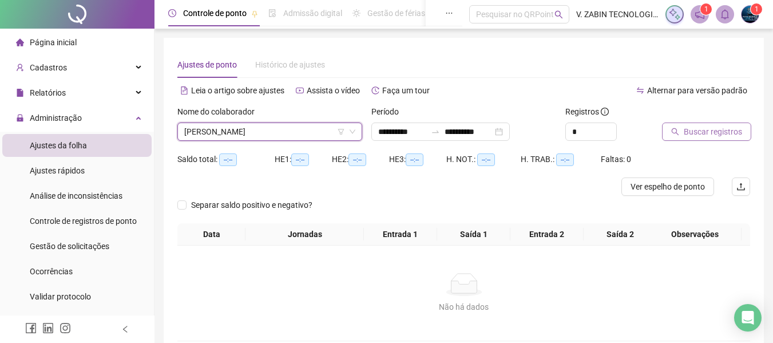
click at [702, 128] on span "Buscar registros" at bounding box center [713, 131] width 58 height 13
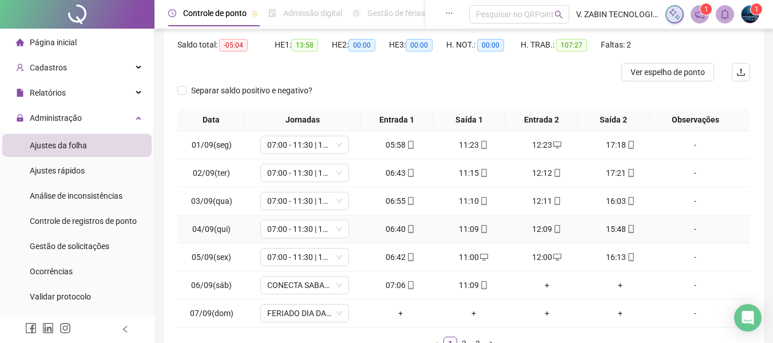
scroll to position [172, 0]
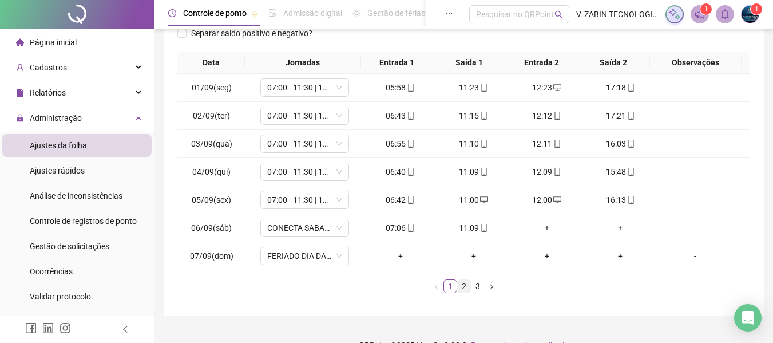
click at [462, 283] on link "2" at bounding box center [464, 286] width 13 height 13
click at [477, 284] on link "3" at bounding box center [478, 286] width 13 height 13
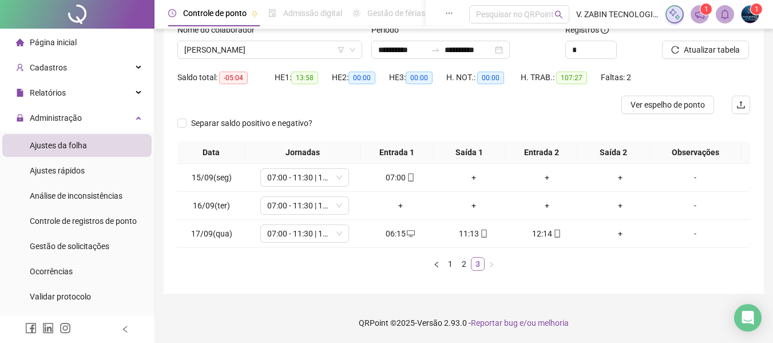
scroll to position [82, 0]
click at [464, 267] on link "2" at bounding box center [464, 264] width 13 height 13
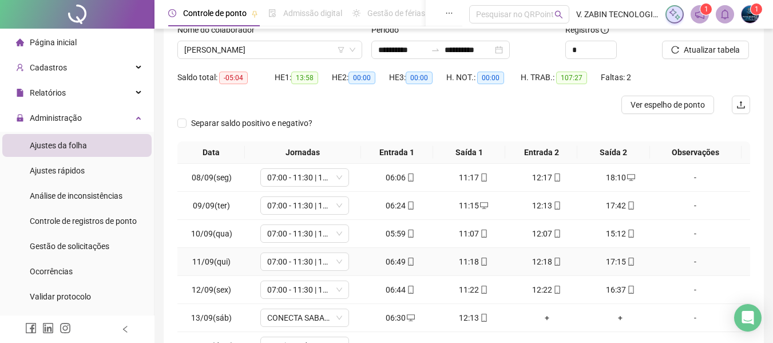
scroll to position [194, 0]
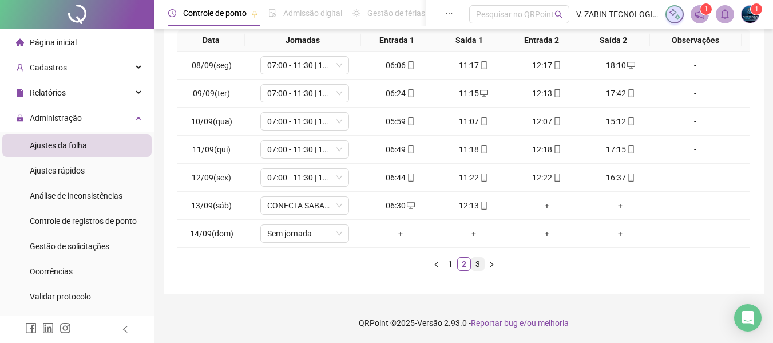
click at [476, 265] on link "3" at bounding box center [478, 264] width 13 height 13
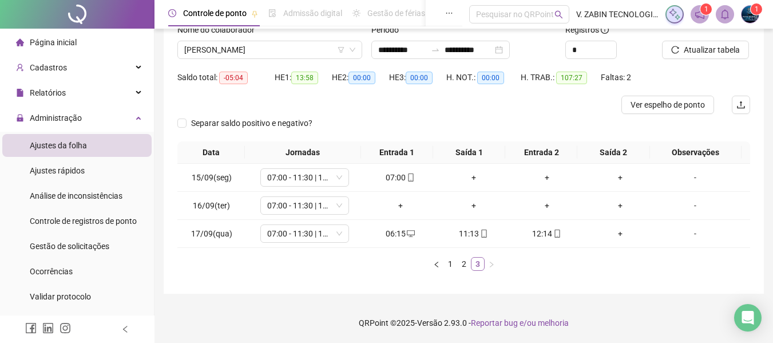
scroll to position [82, 0]
drag, startPoint x: 226, startPoint y: 77, endPoint x: 254, endPoint y: 73, distance: 28.9
click at [254, 73] on div "Saldo total: -05:04" at bounding box center [225, 77] width 97 height 13
copy span "05:04"
click at [249, 45] on span "[PERSON_NAME]" at bounding box center [269, 49] width 171 height 17
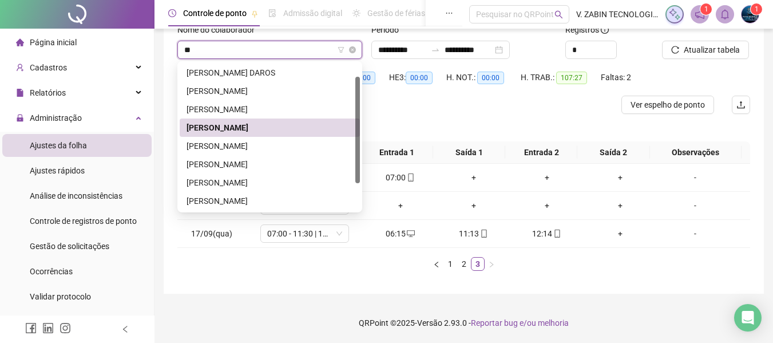
scroll to position [0, 0]
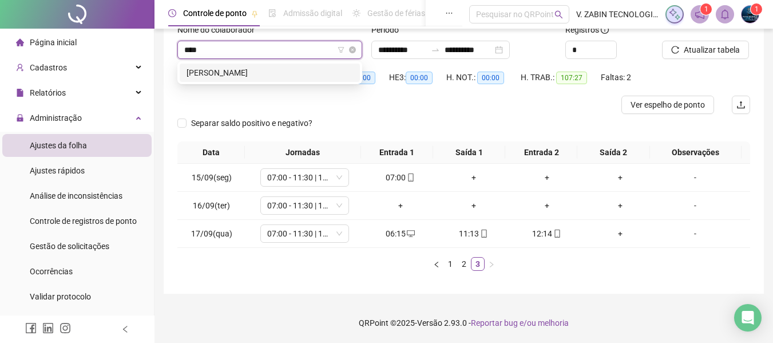
type input "*****"
click at [268, 70] on div "[PERSON_NAME]" at bounding box center [270, 72] width 167 height 13
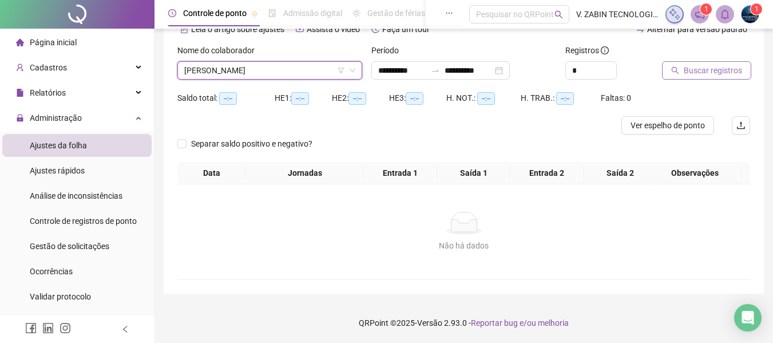
click at [705, 70] on span "Buscar registros" at bounding box center [713, 70] width 58 height 13
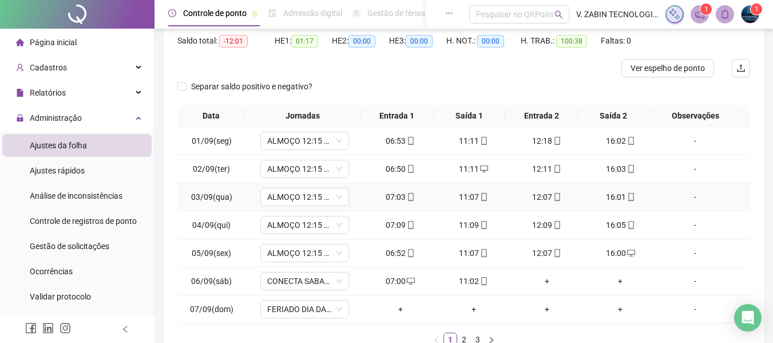
scroll to position [194, 0]
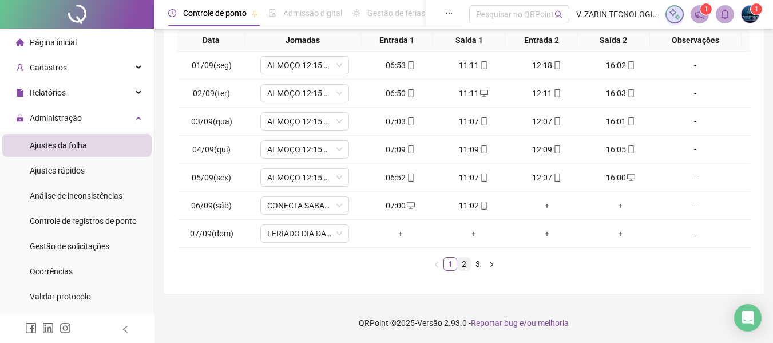
click at [457, 263] on li "2" at bounding box center [464, 264] width 14 height 14
click at [473, 264] on link "3" at bounding box center [478, 264] width 13 height 13
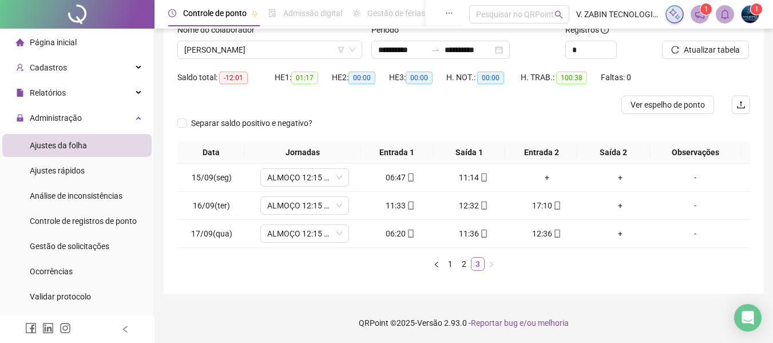
scroll to position [82, 0]
click at [688, 103] on span "Ver espelho de ponto" at bounding box center [668, 104] width 74 height 13
click at [259, 53] on span "[PERSON_NAME]" at bounding box center [269, 49] width 171 height 17
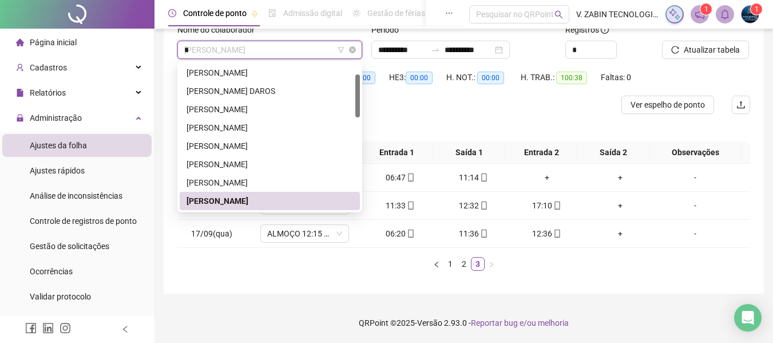
scroll to position [0, 0]
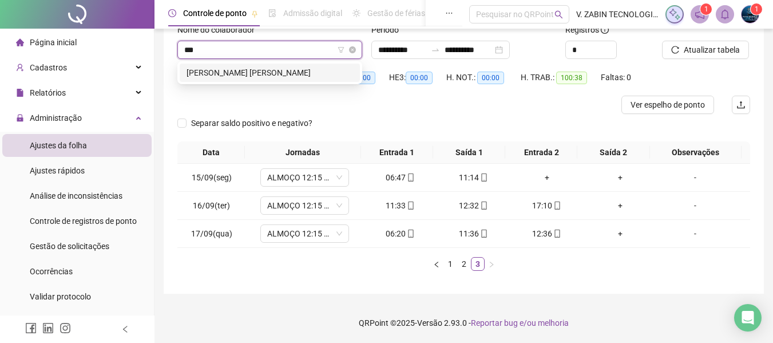
type input "****"
click at [257, 75] on div "[PERSON_NAME] [PERSON_NAME]" at bounding box center [270, 72] width 167 height 13
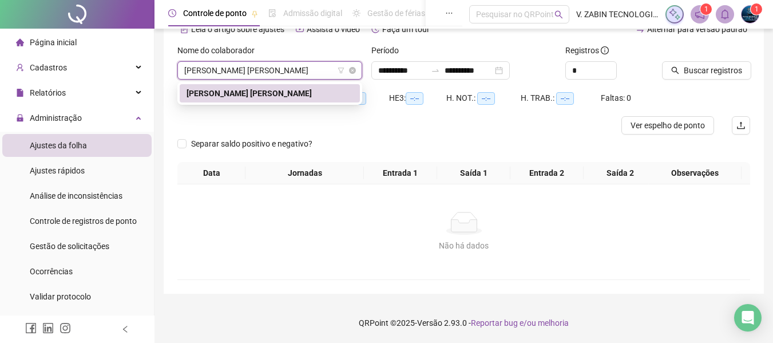
scroll to position [61, 0]
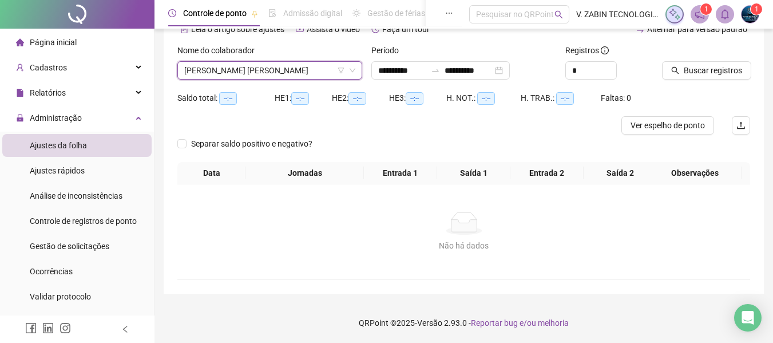
click at [673, 60] on div at bounding box center [692, 52] width 60 height 17
click at [683, 61] on div at bounding box center [692, 52] width 60 height 17
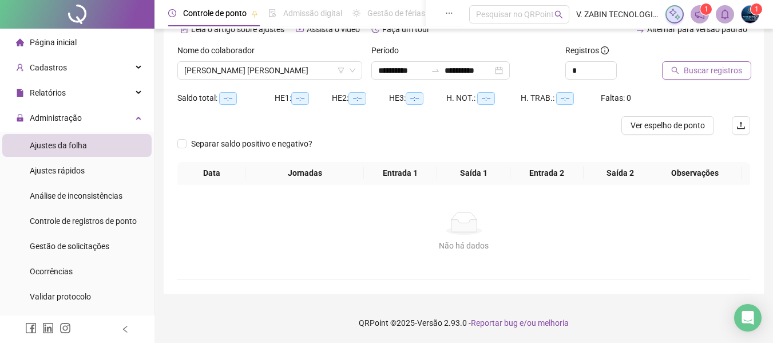
click at [686, 64] on span "Buscar registros" at bounding box center [713, 70] width 58 height 13
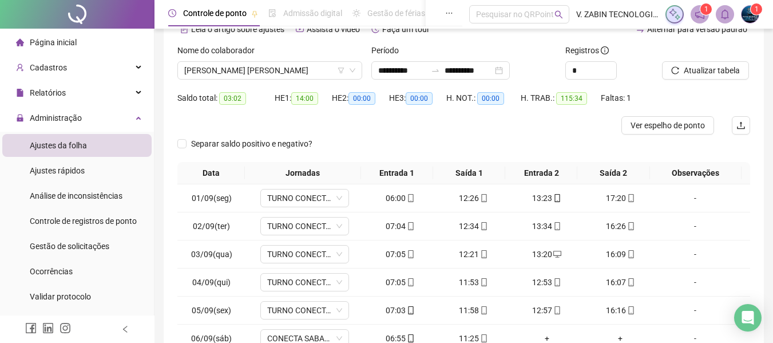
scroll to position [194, 0]
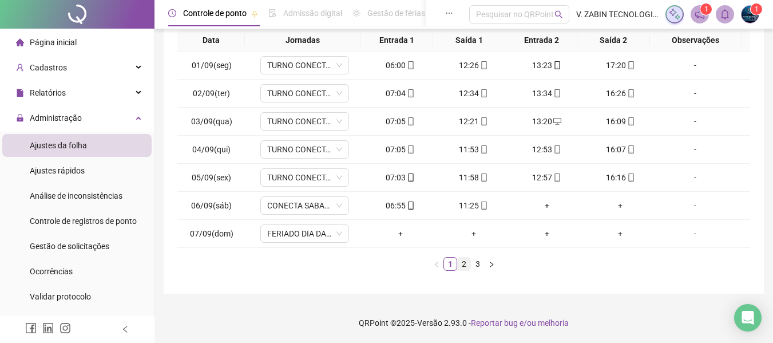
click at [464, 266] on link "2" at bounding box center [464, 264] width 13 height 13
click at [479, 263] on link "3" at bounding box center [478, 264] width 13 height 13
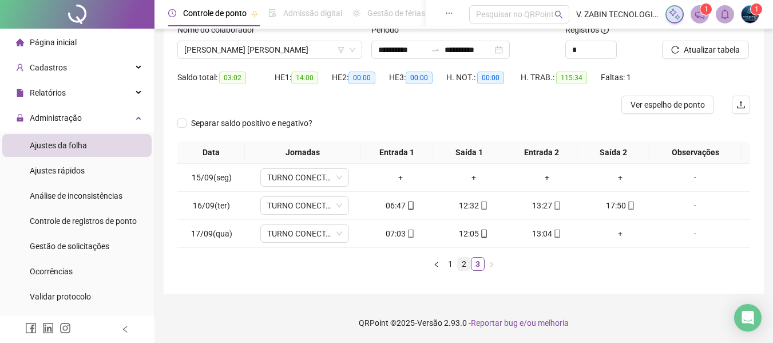
click at [462, 263] on link "2" at bounding box center [464, 264] width 13 height 13
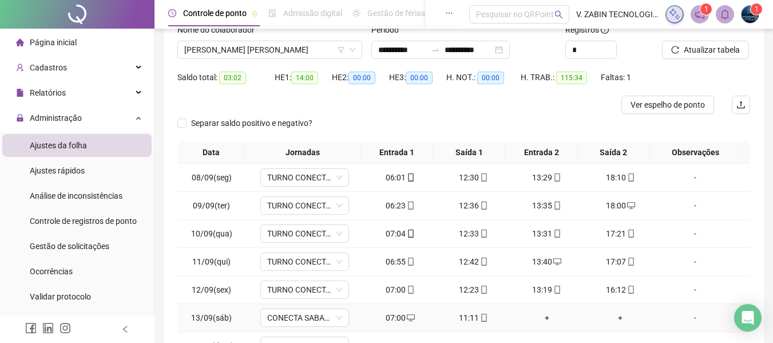
scroll to position [139, 0]
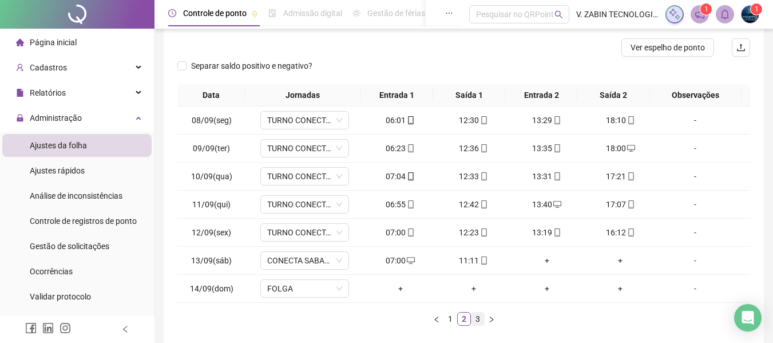
click at [477, 323] on link "3" at bounding box center [478, 319] width 13 height 13
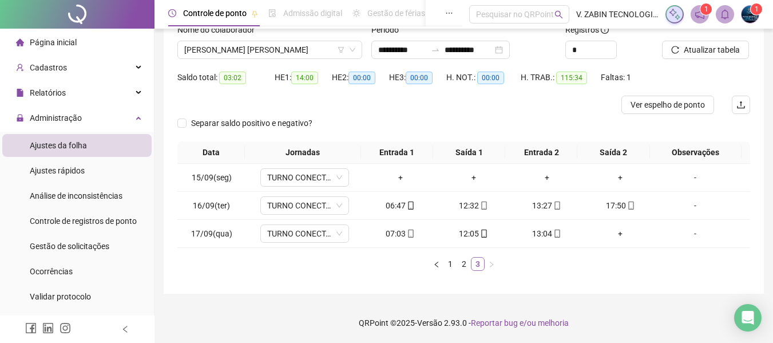
scroll to position [82, 0]
click at [468, 267] on link "2" at bounding box center [464, 264] width 13 height 13
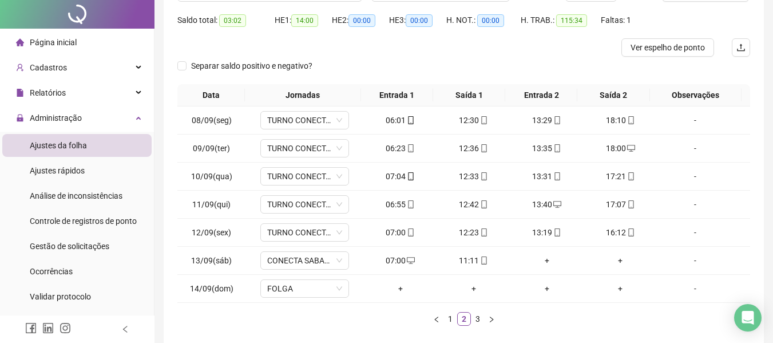
scroll to position [0, 0]
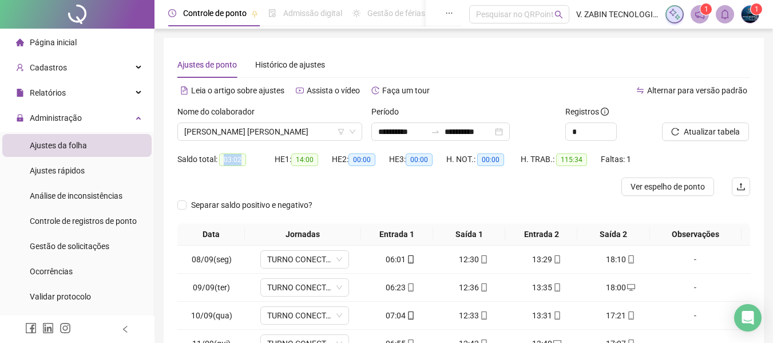
drag, startPoint x: 241, startPoint y: 157, endPoint x: 219, endPoint y: 157, distance: 21.8
click at [219, 157] on span "03:02" at bounding box center [232, 159] width 27 height 13
copy span "03:02"
click at [282, 133] on span "[PERSON_NAME] [PERSON_NAME]" at bounding box center [269, 131] width 171 height 17
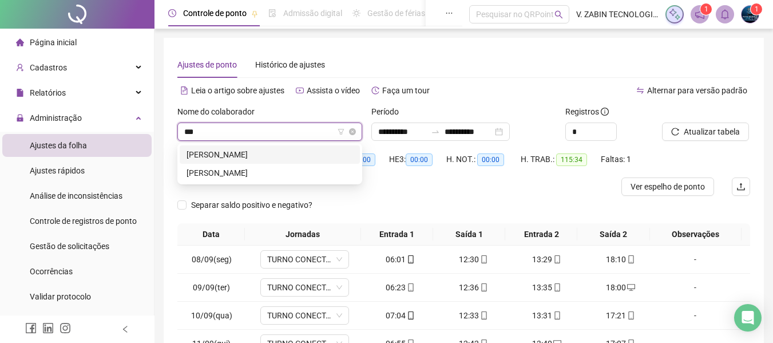
type input "****"
click at [277, 151] on div "[PERSON_NAME]" at bounding box center [270, 154] width 167 height 13
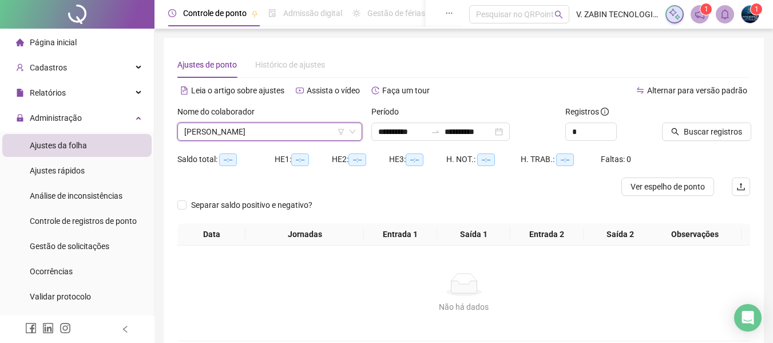
click at [698, 143] on div "Buscar registros" at bounding box center [706, 127] width 97 height 45
click at [700, 134] on span "Buscar registros" at bounding box center [713, 131] width 58 height 13
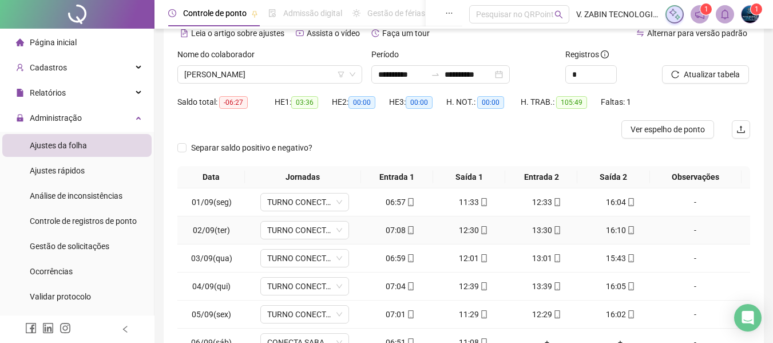
scroll to position [194, 0]
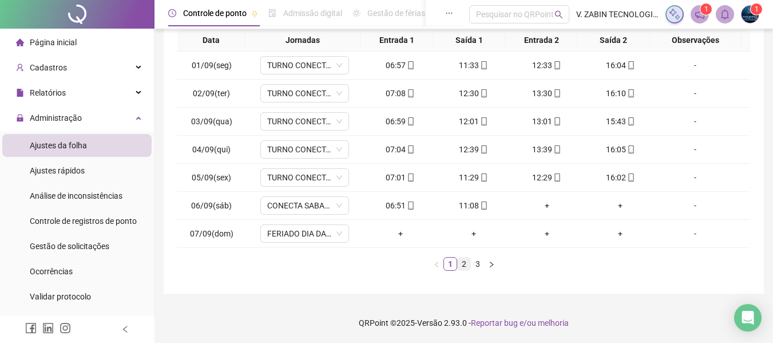
click at [463, 260] on link "2" at bounding box center [464, 264] width 13 height 13
click at [473, 262] on link "3" at bounding box center [478, 264] width 13 height 13
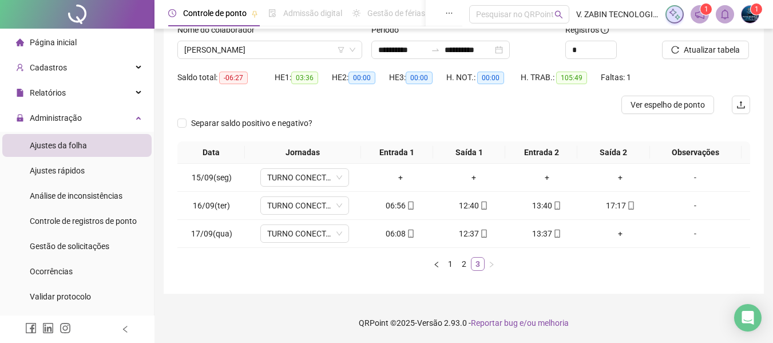
scroll to position [82, 0]
click at [460, 262] on link "2" at bounding box center [464, 264] width 13 height 13
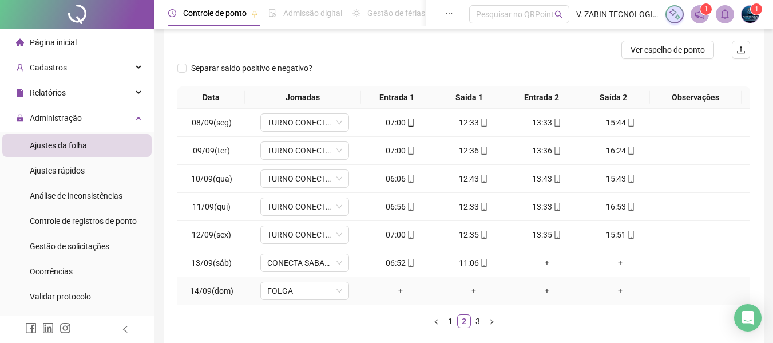
scroll to position [22, 0]
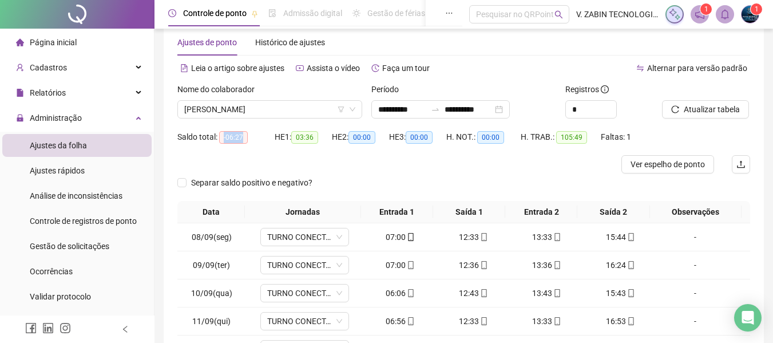
drag, startPoint x: 221, startPoint y: 137, endPoint x: 246, endPoint y: 140, distance: 24.8
click at [246, 140] on span "-06:27" at bounding box center [233, 137] width 29 height 13
copy span "-06:27"
click at [251, 107] on span "[PERSON_NAME]" at bounding box center [269, 109] width 171 height 17
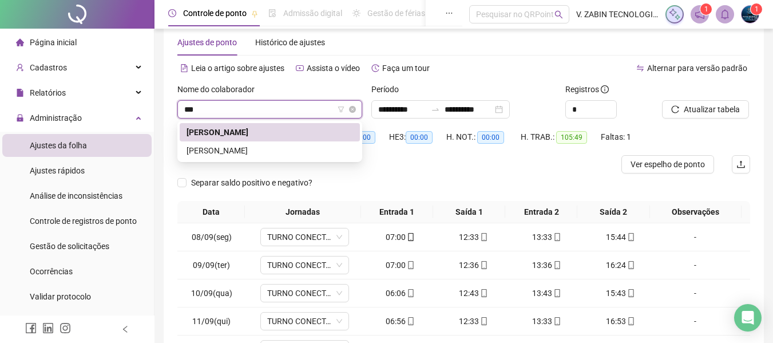
scroll to position [0, 0]
type input "****"
click at [250, 147] on div "[PERSON_NAME]" at bounding box center [270, 150] width 167 height 13
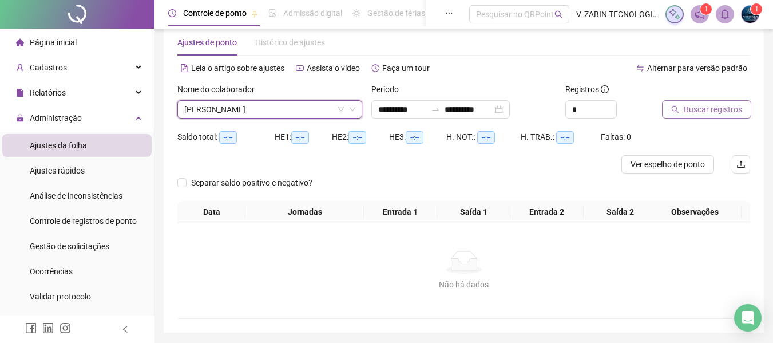
click at [674, 113] on icon "search" at bounding box center [675, 109] width 8 height 8
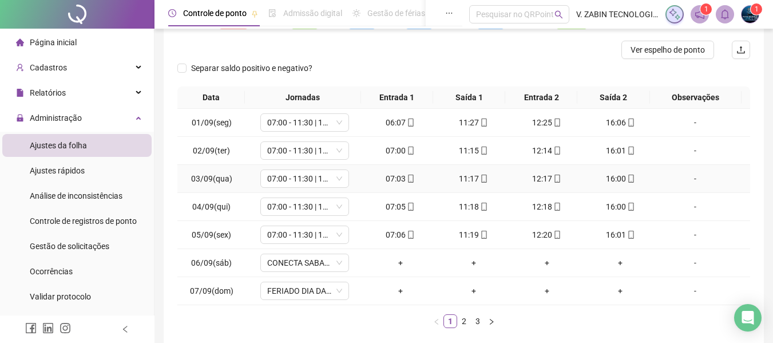
scroll to position [194, 0]
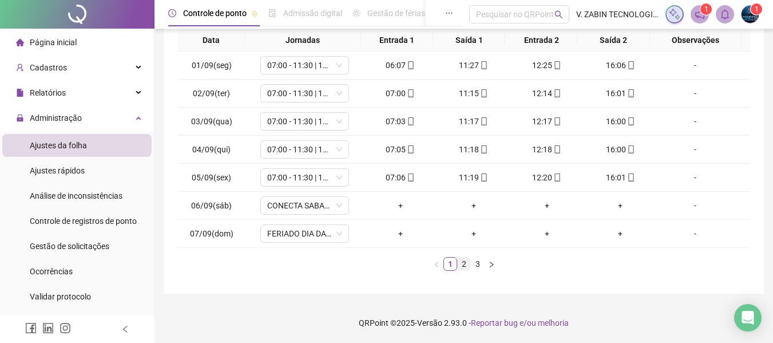
click at [462, 262] on link "2" at bounding box center [464, 264] width 13 height 13
click at [450, 262] on link "1" at bounding box center [450, 264] width 13 height 13
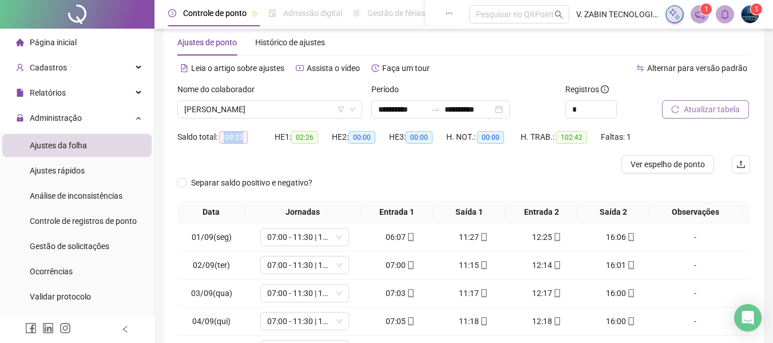
drag, startPoint x: 220, startPoint y: 136, endPoint x: 248, endPoint y: 140, distance: 28.8
click at [248, 140] on div "Saldo total: -09:23" at bounding box center [225, 137] width 97 height 13
copy span "-09:23"
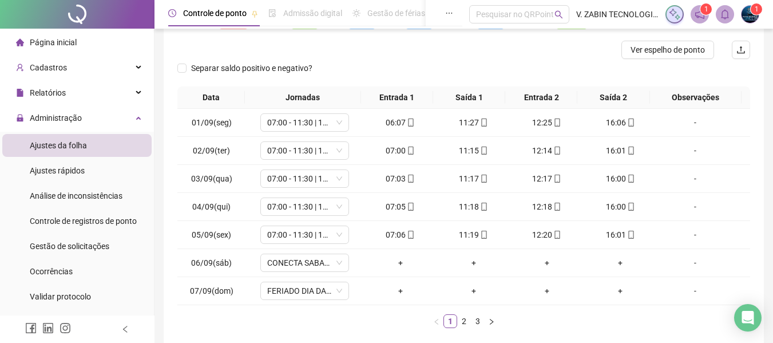
scroll to position [194, 0]
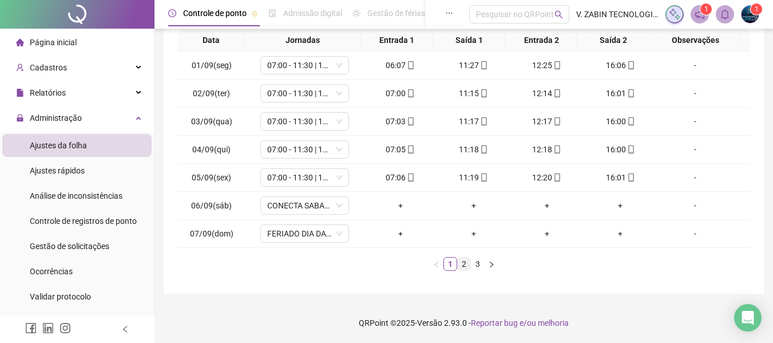
click at [465, 262] on link "2" at bounding box center [464, 264] width 13 height 13
click at [481, 264] on link "3" at bounding box center [478, 264] width 13 height 13
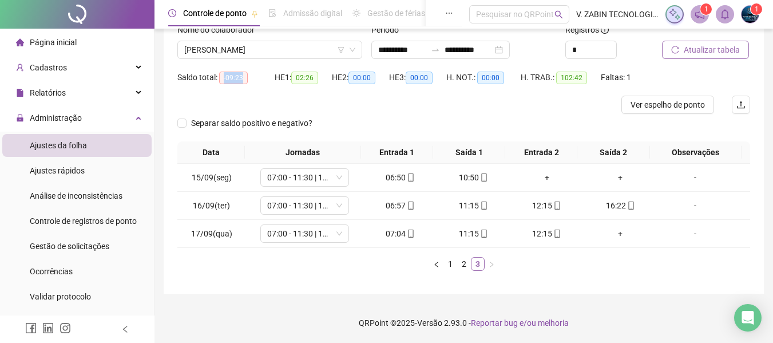
scroll to position [82, 0]
click at [455, 264] on link "1" at bounding box center [450, 264] width 13 height 13
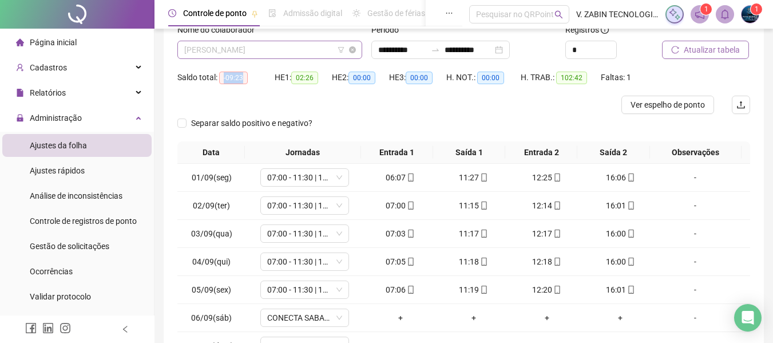
click at [262, 55] on span "[PERSON_NAME]" at bounding box center [269, 49] width 171 height 17
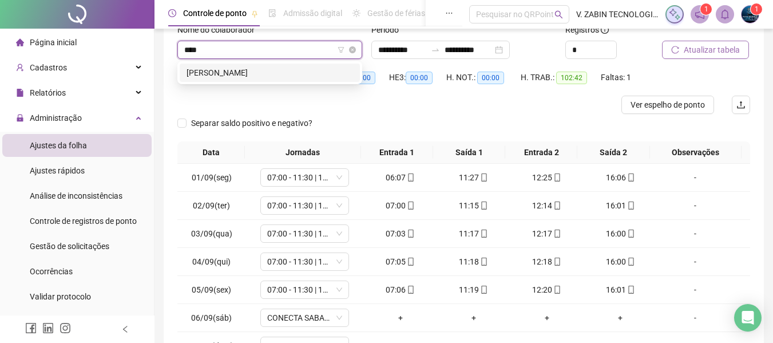
type input "*****"
click at [292, 75] on div "[PERSON_NAME]" at bounding box center [270, 72] width 167 height 13
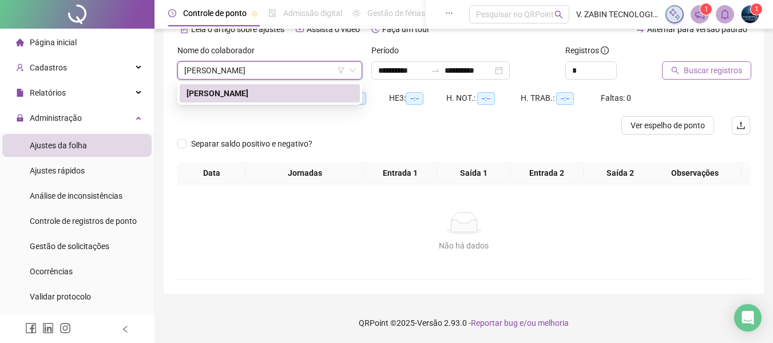
scroll to position [61, 0]
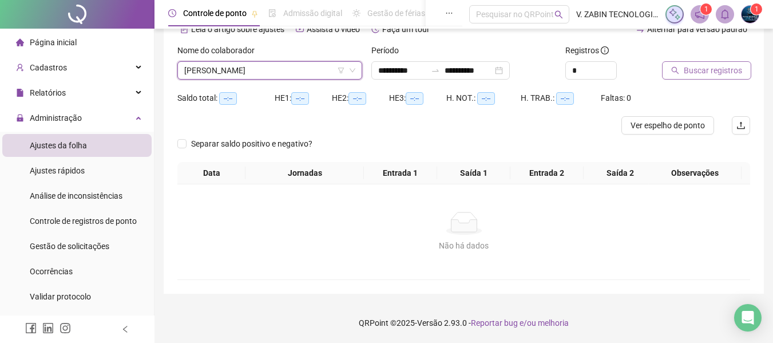
click at [734, 72] on span "Buscar registros" at bounding box center [713, 70] width 58 height 13
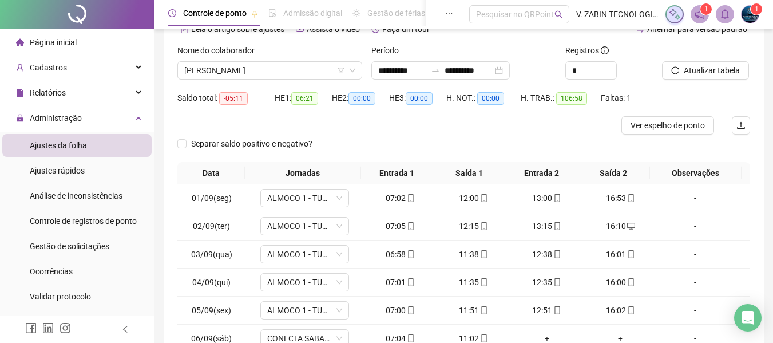
scroll to position [194, 0]
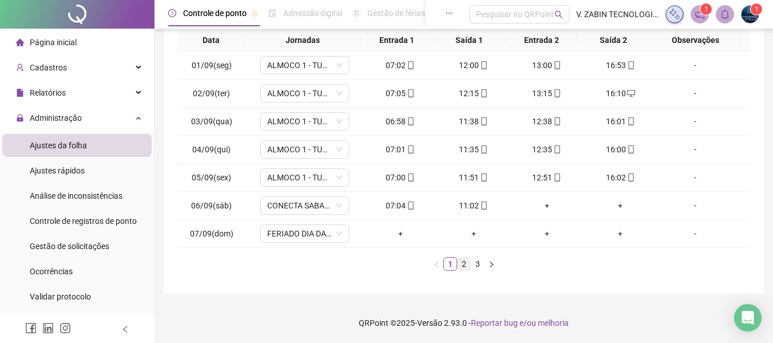
click at [468, 266] on link "2" at bounding box center [464, 264] width 13 height 13
click at [477, 264] on link "3" at bounding box center [478, 264] width 13 height 13
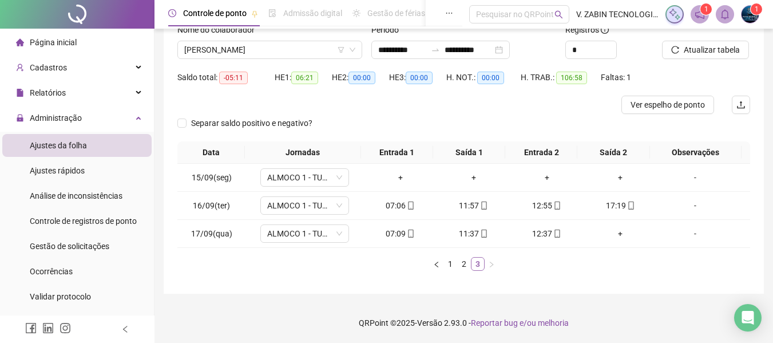
scroll to position [82, 0]
click at [493, 147] on th "Saída 1" at bounding box center [469, 152] width 72 height 22
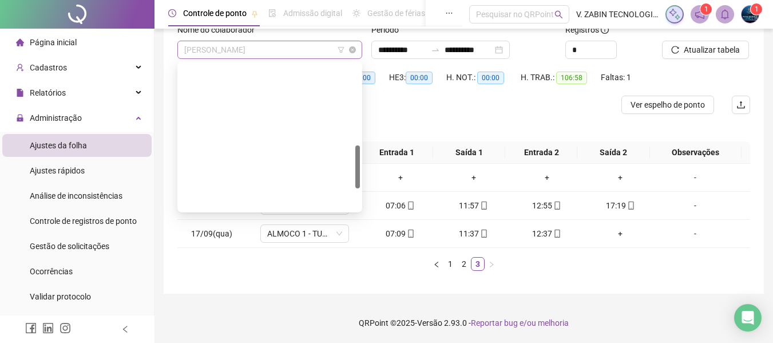
click at [246, 42] on span "[PERSON_NAME]" at bounding box center [269, 49] width 171 height 17
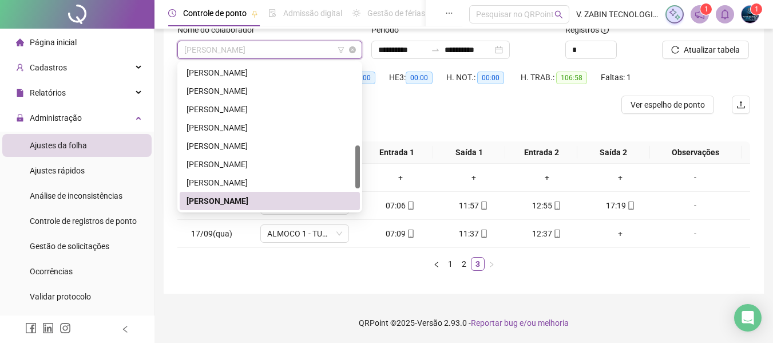
click at [242, 58] on span "[PERSON_NAME]" at bounding box center [269, 49] width 171 height 17
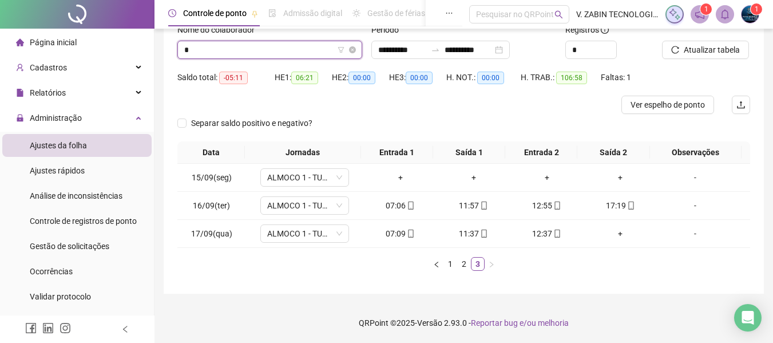
scroll to position [0, 0]
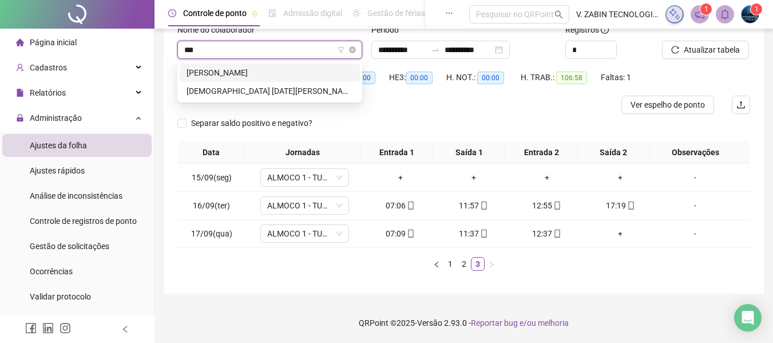
type input "****"
click at [248, 74] on div "[PERSON_NAME]" at bounding box center [270, 72] width 167 height 13
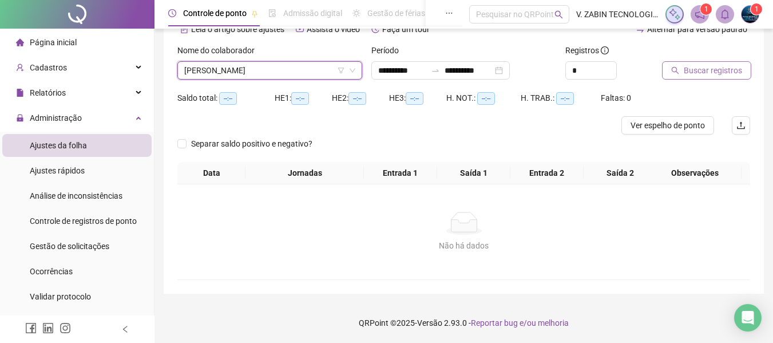
click at [738, 62] on button "Buscar registros" at bounding box center [706, 70] width 89 height 18
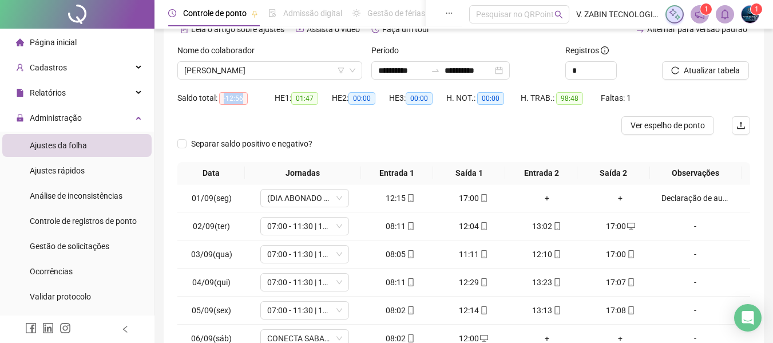
drag, startPoint x: 220, startPoint y: 100, endPoint x: 243, endPoint y: 85, distance: 26.8
click at [244, 90] on div "Saldo total: -12:56" at bounding box center [225, 98] width 97 height 18
drag, startPoint x: 222, startPoint y: 101, endPoint x: 246, endPoint y: 98, distance: 24.3
click at [246, 98] on span "-12:56" at bounding box center [233, 98] width 29 height 13
copy span "-12:56"
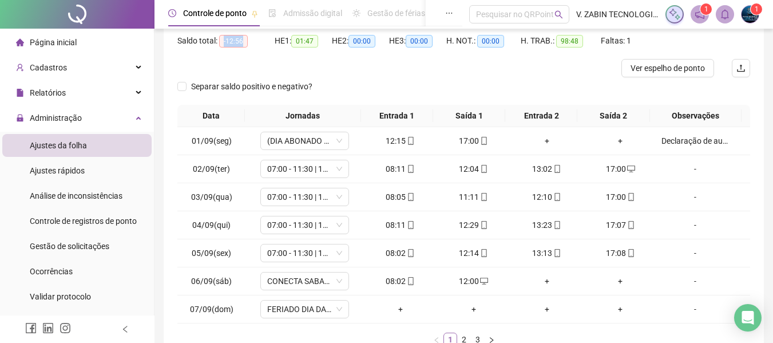
scroll to position [176, 0]
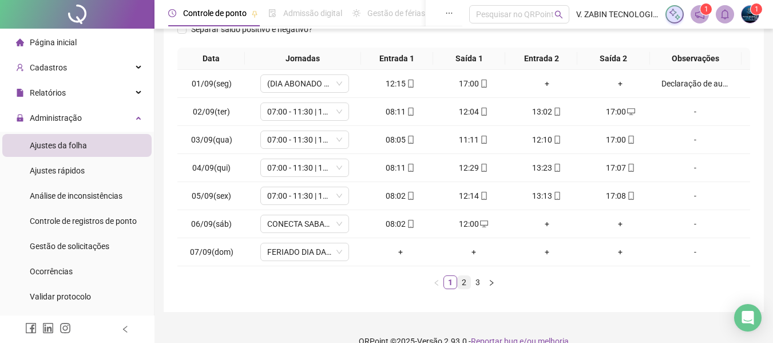
click at [459, 285] on link "2" at bounding box center [464, 282] width 13 height 13
click at [480, 278] on link "3" at bounding box center [478, 282] width 13 height 13
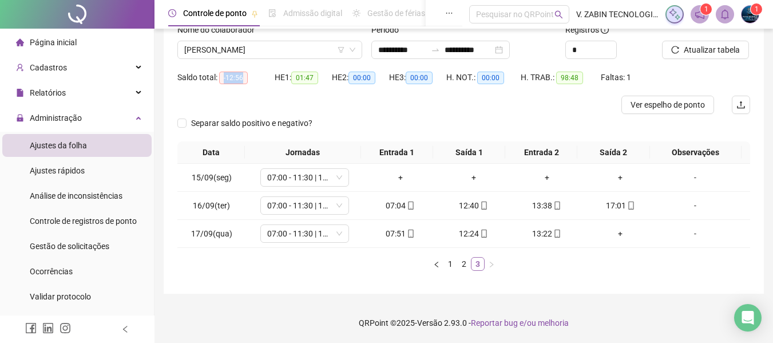
scroll to position [82, 0]
click at [462, 262] on link "2" at bounding box center [464, 264] width 13 height 13
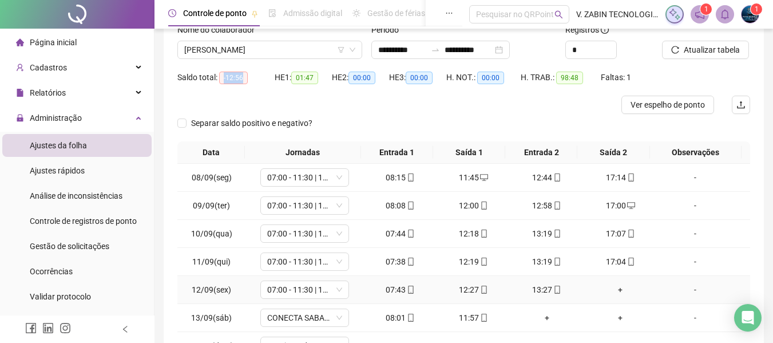
scroll to position [194, 0]
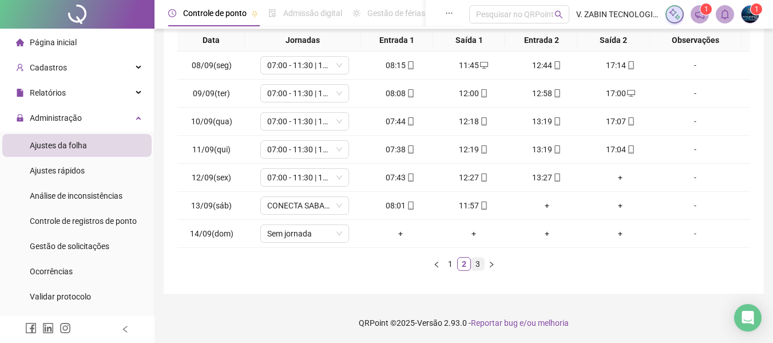
click at [480, 267] on link "3" at bounding box center [478, 264] width 13 height 13
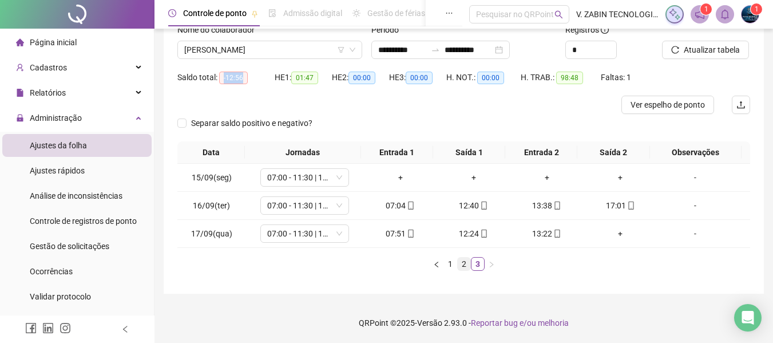
click at [468, 266] on link "2" at bounding box center [464, 264] width 13 height 13
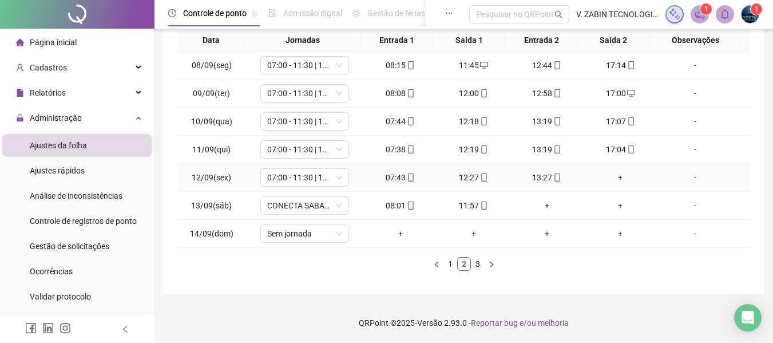
scroll to position [22, 0]
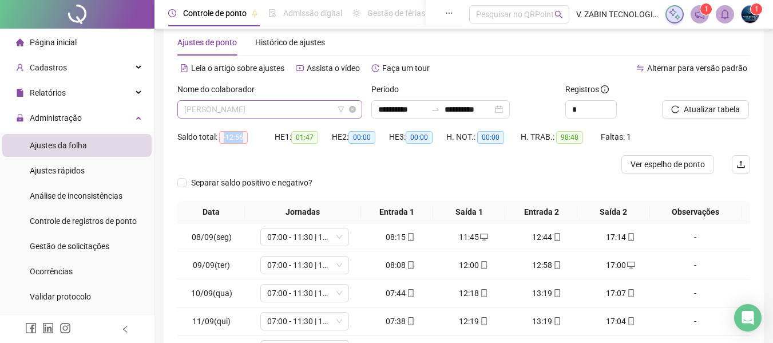
click at [265, 112] on span "[PERSON_NAME]" at bounding box center [269, 109] width 171 height 17
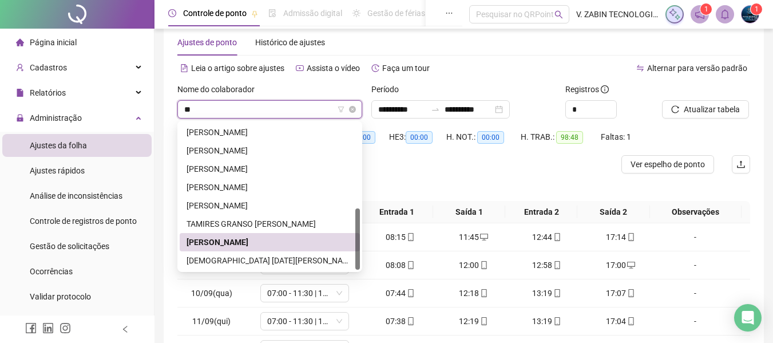
scroll to position [0, 0]
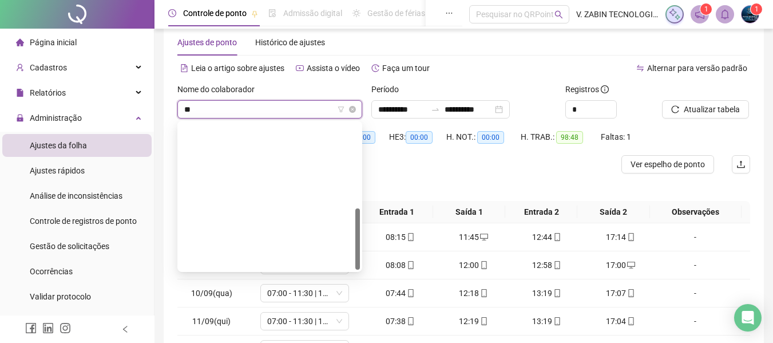
type input "***"
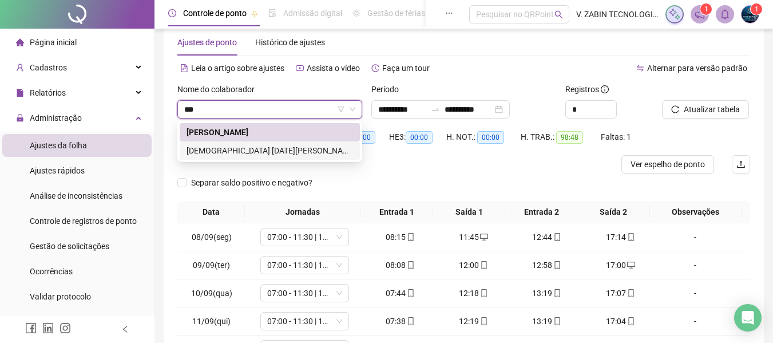
click at [264, 152] on div "[DEMOGRAPHIC_DATA] [DATE][PERSON_NAME]" at bounding box center [270, 150] width 167 height 13
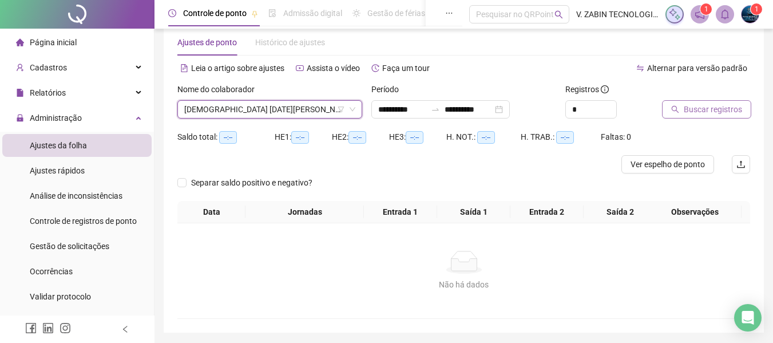
click at [702, 110] on span "Buscar registros" at bounding box center [713, 109] width 58 height 13
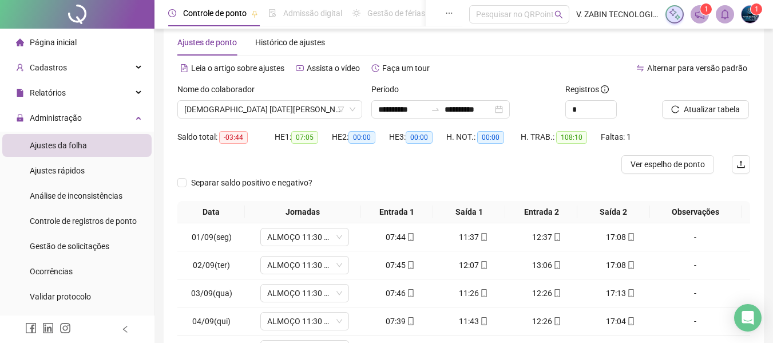
scroll to position [137, 0]
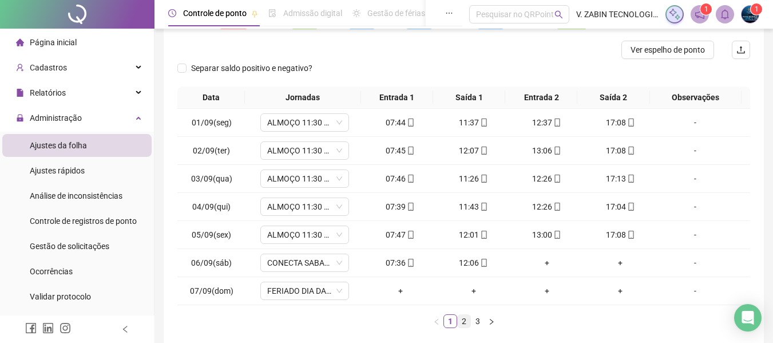
click at [466, 321] on link "2" at bounding box center [464, 321] width 13 height 13
click at [477, 323] on link "3" at bounding box center [478, 321] width 13 height 13
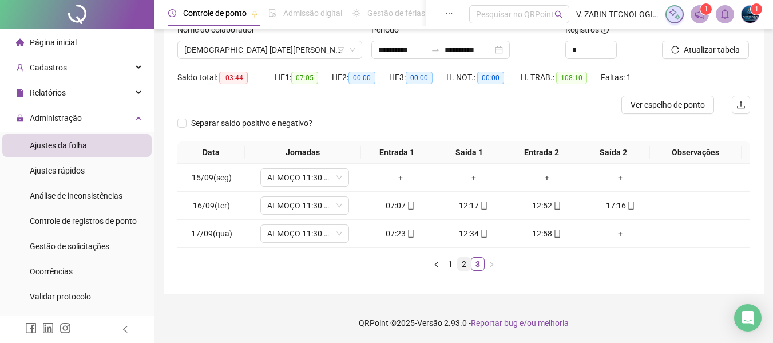
click at [467, 262] on link "2" at bounding box center [464, 264] width 13 height 13
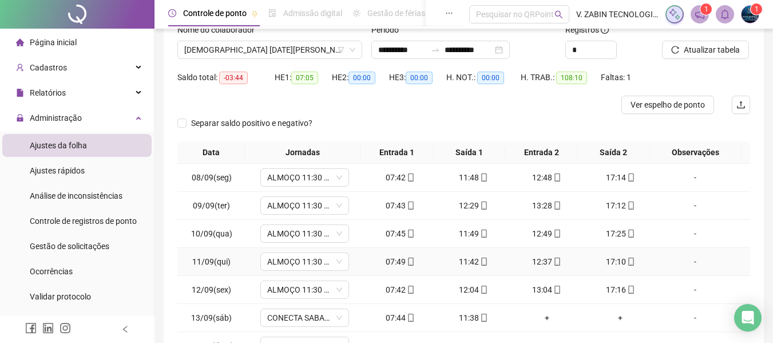
scroll to position [194, 0]
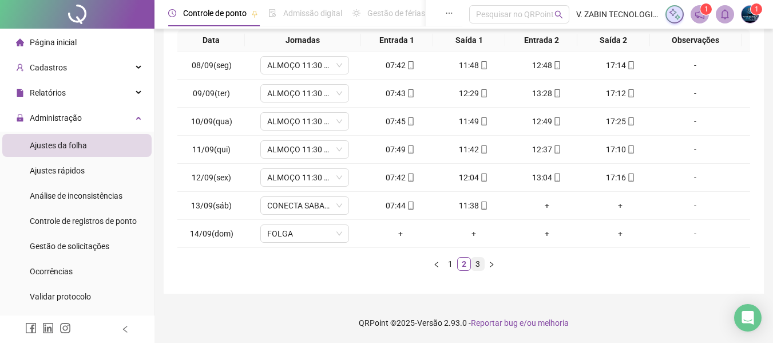
click at [480, 265] on link "3" at bounding box center [478, 264] width 13 height 13
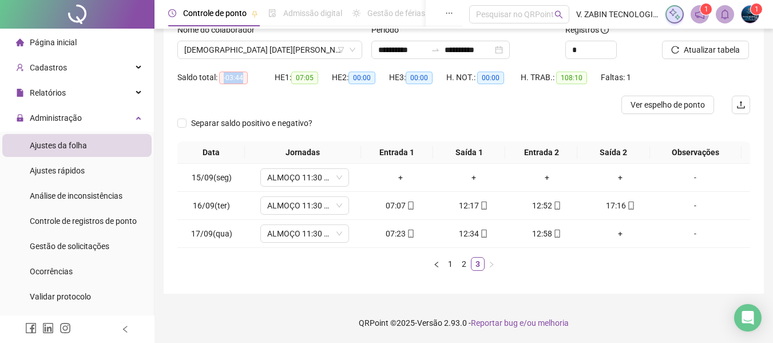
drag, startPoint x: 235, startPoint y: 76, endPoint x: 246, endPoint y: 77, distance: 10.9
click at [246, 77] on span "-03:44" at bounding box center [233, 78] width 29 height 13
copy span "-03:44"
click at [272, 53] on span "[DEMOGRAPHIC_DATA] [DATE][PERSON_NAME]" at bounding box center [269, 49] width 171 height 17
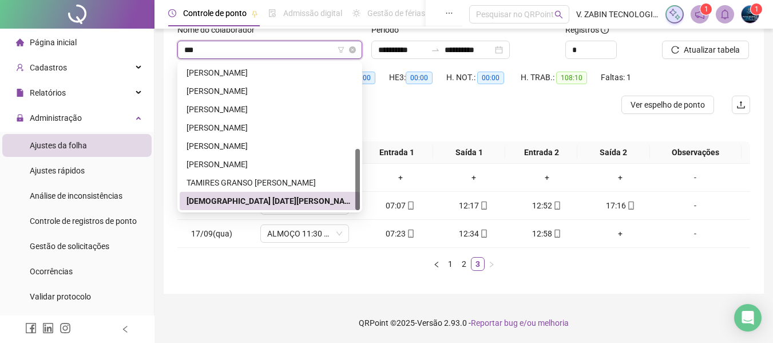
scroll to position [0, 0]
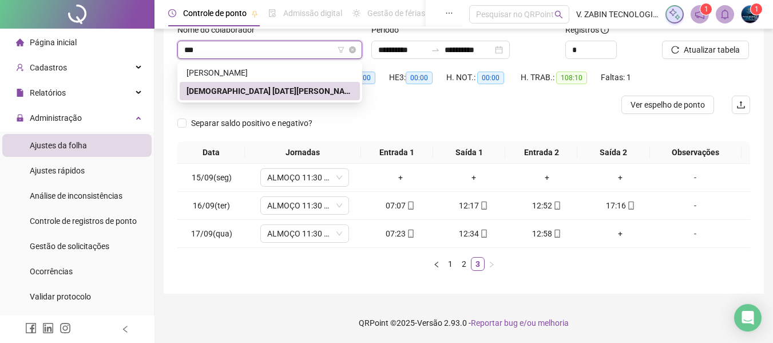
type input "****"
click at [290, 73] on div "[PERSON_NAME]" at bounding box center [270, 72] width 167 height 13
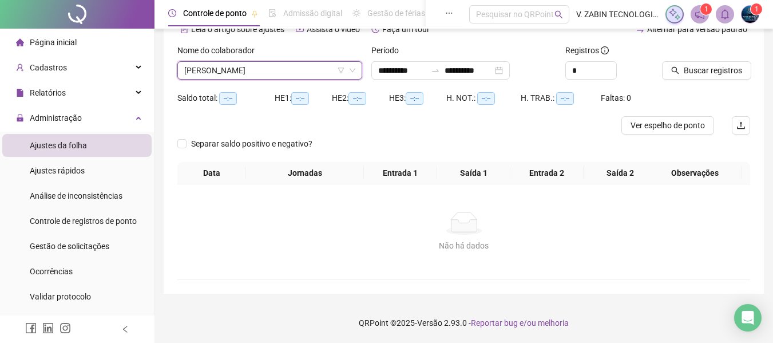
scroll to position [61, 0]
click at [717, 75] on span "Buscar registros" at bounding box center [713, 70] width 58 height 13
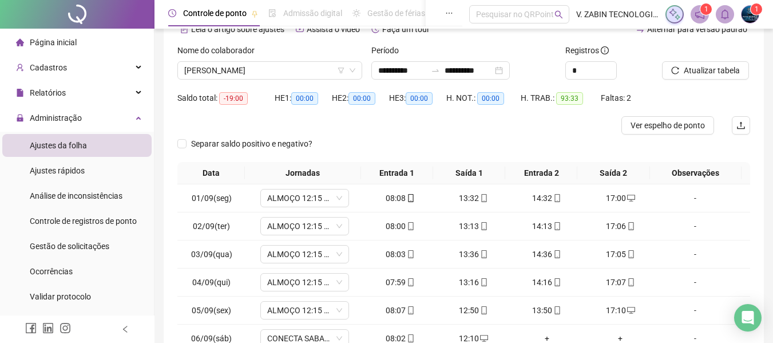
scroll to position [194, 0]
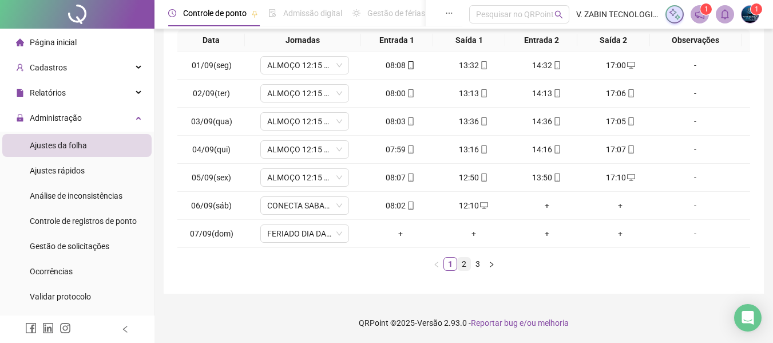
click at [462, 261] on link "2" at bounding box center [464, 264] width 13 height 13
click at [477, 263] on link "3" at bounding box center [478, 264] width 13 height 13
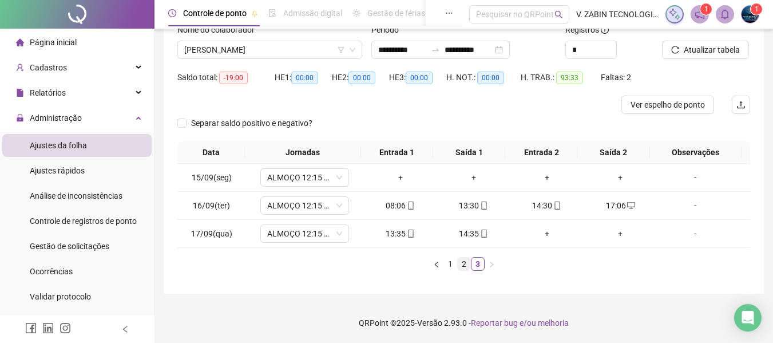
click at [457, 264] on li "2" at bounding box center [464, 264] width 14 height 14
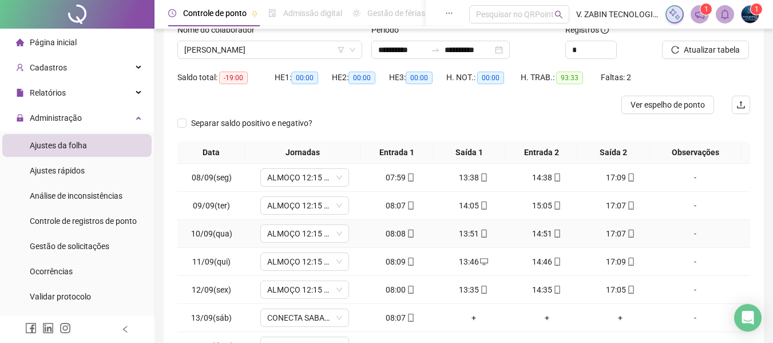
scroll to position [194, 0]
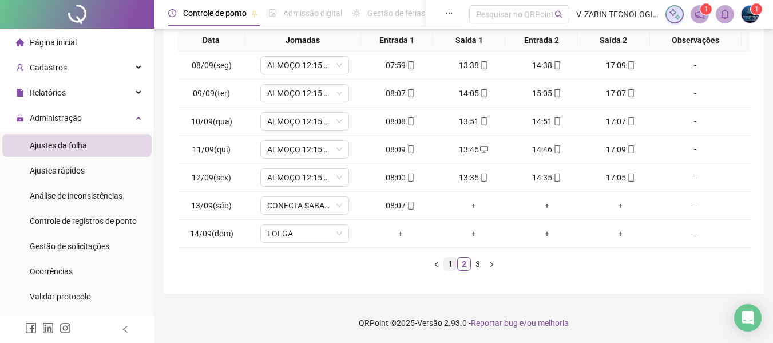
click at [454, 266] on link "1" at bounding box center [450, 264] width 13 height 13
click at [467, 262] on link "2" at bounding box center [464, 264] width 13 height 13
drag, startPoint x: 187, startPoint y: 207, endPoint x: 402, endPoint y: 207, distance: 215.8
click at [402, 207] on tr "13/09(sáb) CONECTA SABADO 08:07 + + + -" at bounding box center [463, 206] width 573 height 28
click at [756, 221] on div "**********" at bounding box center [464, 69] width 600 height 450
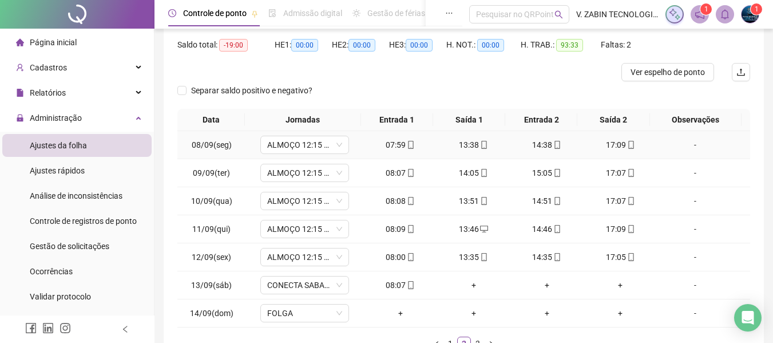
scroll to position [172, 0]
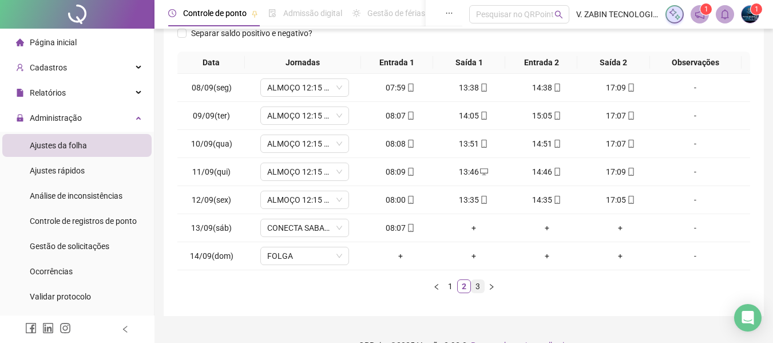
click at [472, 285] on link "3" at bounding box center [478, 286] width 13 height 13
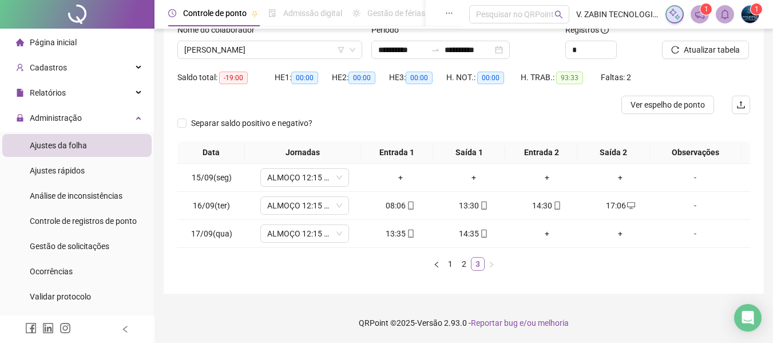
scroll to position [82, 0]
drag, startPoint x: 381, startPoint y: 232, endPoint x: 403, endPoint y: 232, distance: 21.8
click at [403, 232] on div "13:35" at bounding box center [401, 233] width 64 height 13
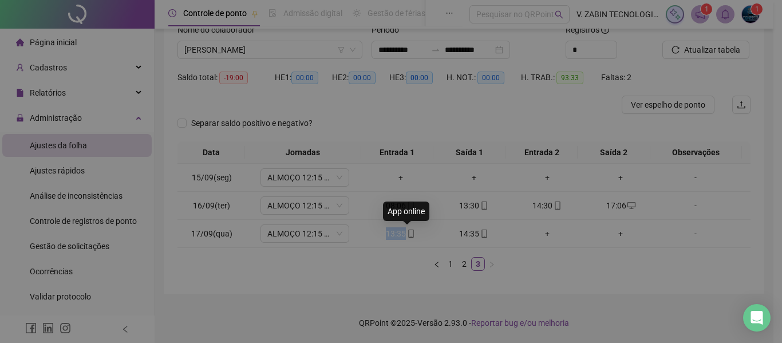
type input "**********"
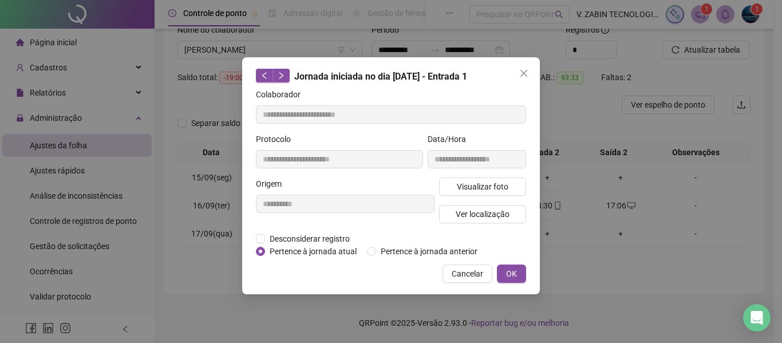
copy div "13:35"
drag, startPoint x: 522, startPoint y: 78, endPoint x: 440, endPoint y: 216, distance: 161.2
click at [522, 80] on button "Close" at bounding box center [524, 73] width 18 height 18
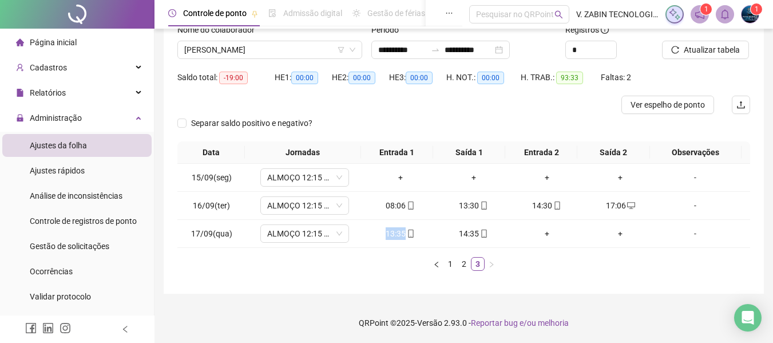
copy div "13:35"
click at [263, 50] on span "[PERSON_NAME]" at bounding box center [269, 49] width 171 height 17
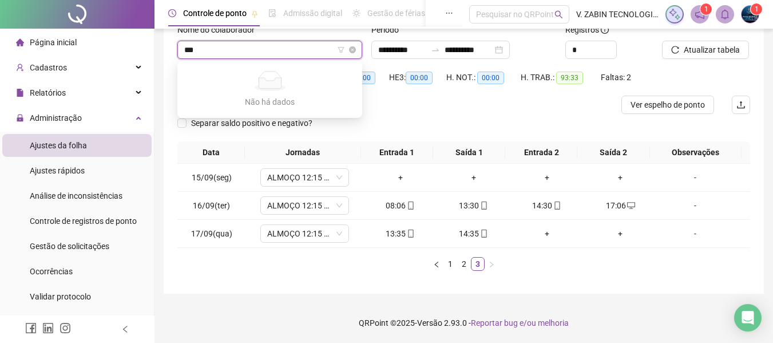
type input "**"
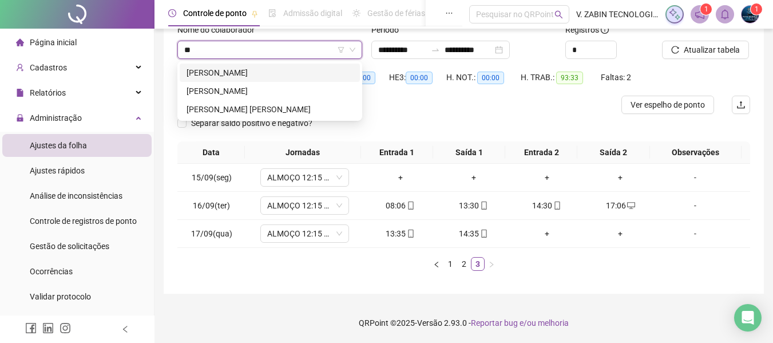
click at [279, 72] on div "[PERSON_NAME]" at bounding box center [270, 72] width 167 height 13
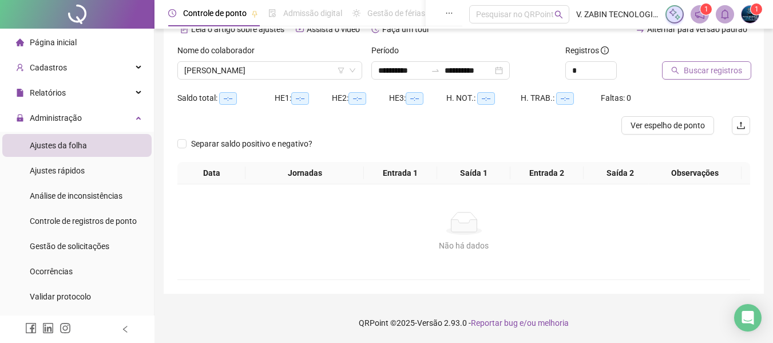
click at [713, 73] on span "Buscar registros" at bounding box center [713, 70] width 58 height 13
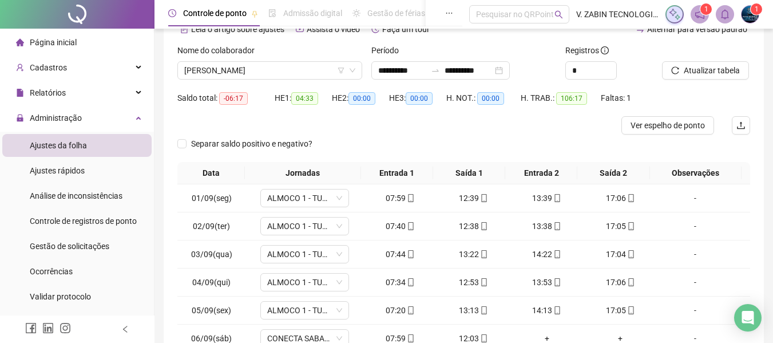
scroll to position [176, 0]
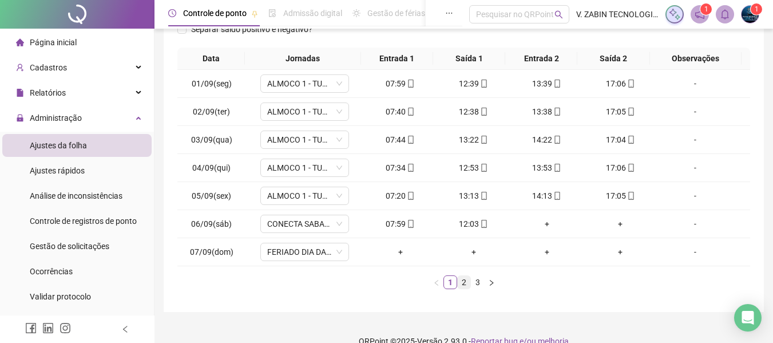
click at [468, 279] on link "2" at bounding box center [464, 282] width 13 height 13
click at [480, 278] on link "3" at bounding box center [478, 282] width 13 height 13
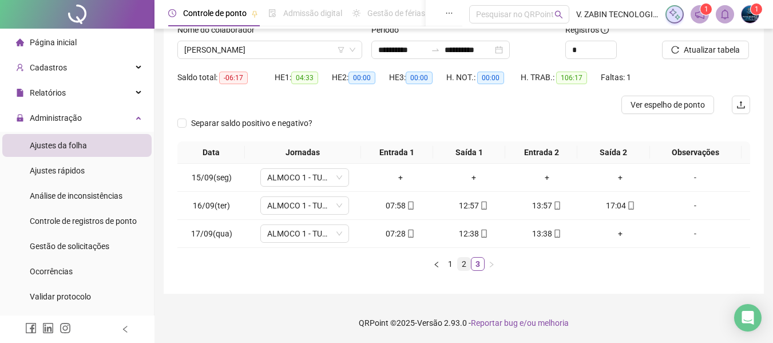
click at [461, 264] on link "2" at bounding box center [464, 264] width 13 height 13
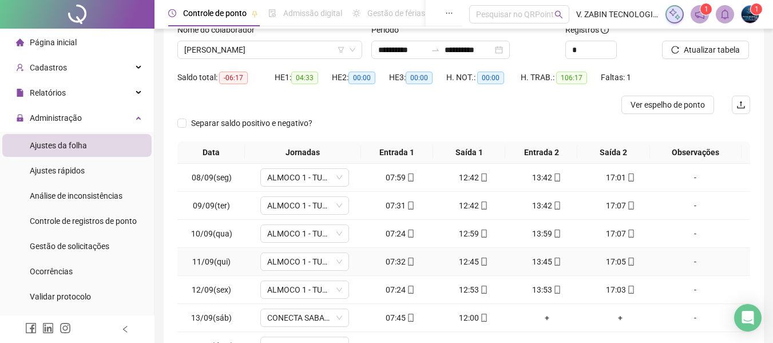
scroll to position [194, 0]
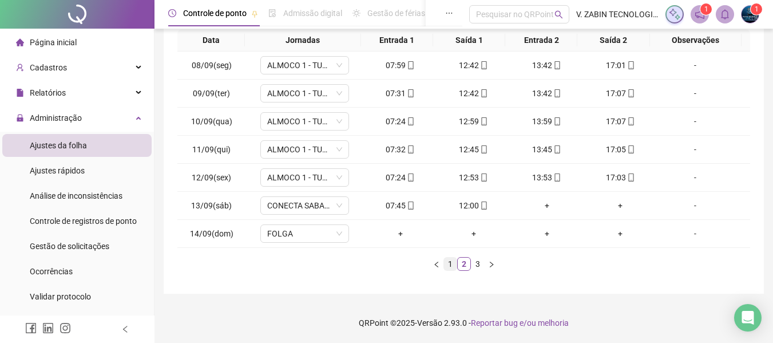
click at [447, 268] on link "1" at bounding box center [450, 264] width 13 height 13
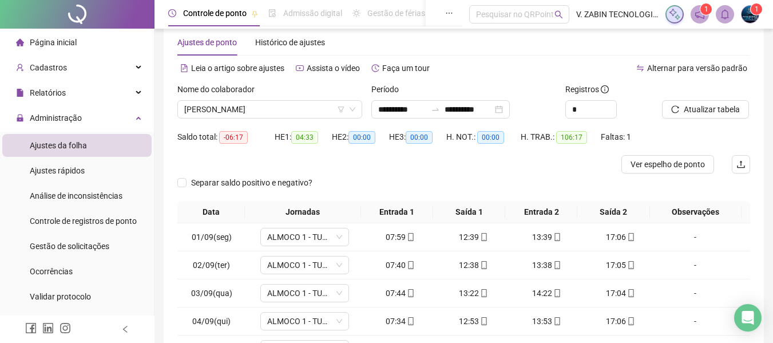
scroll to position [0, 0]
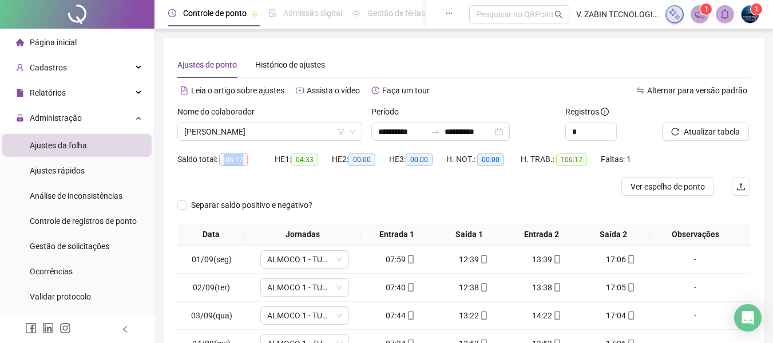
drag, startPoint x: 222, startPoint y: 154, endPoint x: 251, endPoint y: 159, distance: 29.6
click at [251, 159] on div "Saldo total: -06:17" at bounding box center [225, 159] width 97 height 13
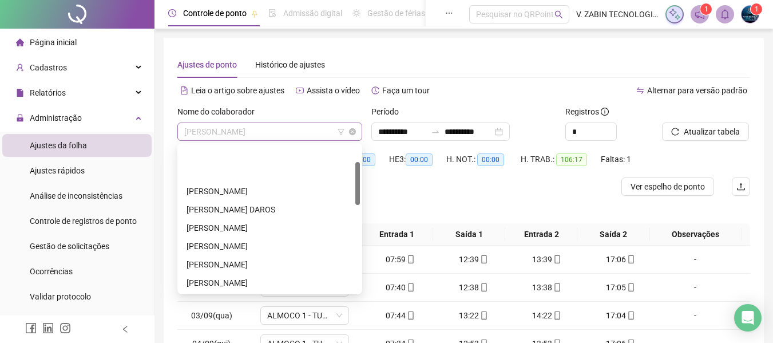
click at [272, 125] on span "[PERSON_NAME]" at bounding box center [269, 131] width 171 height 17
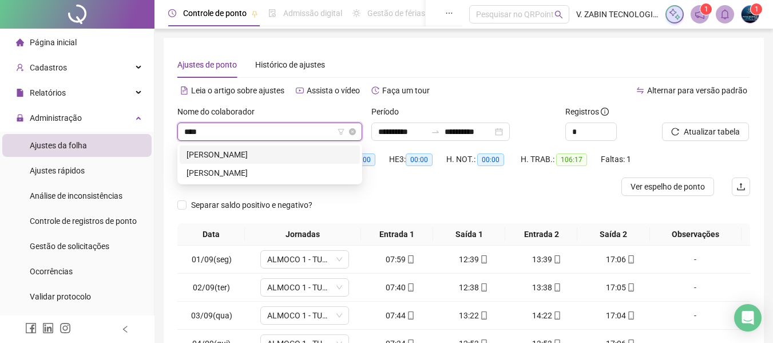
type input "*****"
click at [248, 152] on div "[PERSON_NAME]" at bounding box center [270, 154] width 167 height 13
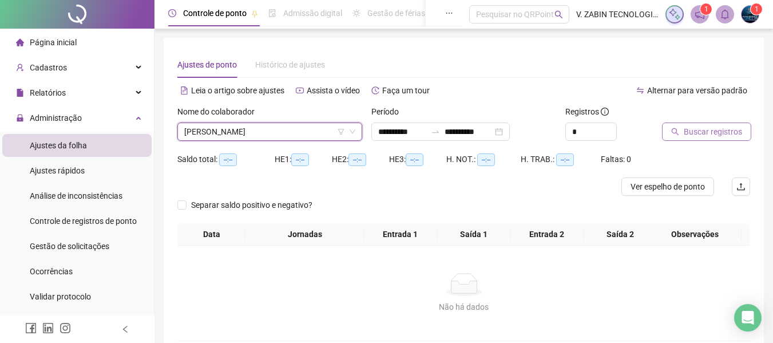
click at [714, 136] on span "Buscar registros" at bounding box center [713, 131] width 58 height 13
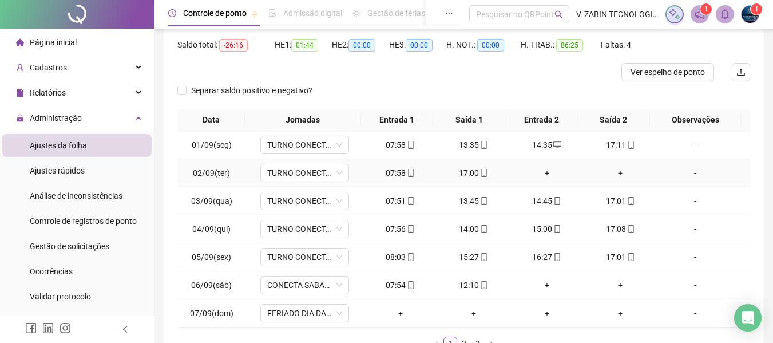
scroll to position [172, 0]
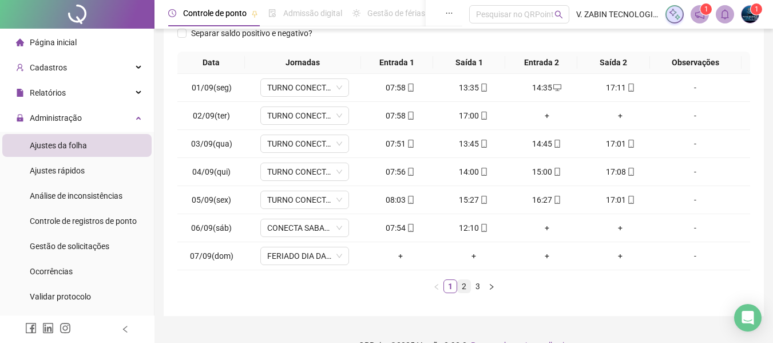
click at [460, 284] on link "2" at bounding box center [464, 286] width 13 height 13
click at [475, 284] on link "3" at bounding box center [478, 286] width 13 height 13
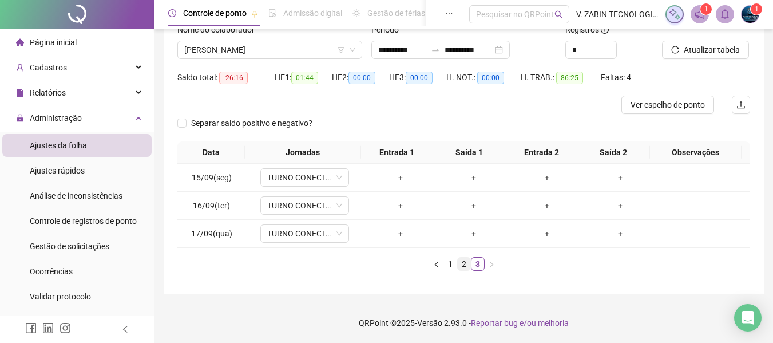
click at [463, 267] on link "2" at bounding box center [464, 264] width 13 height 13
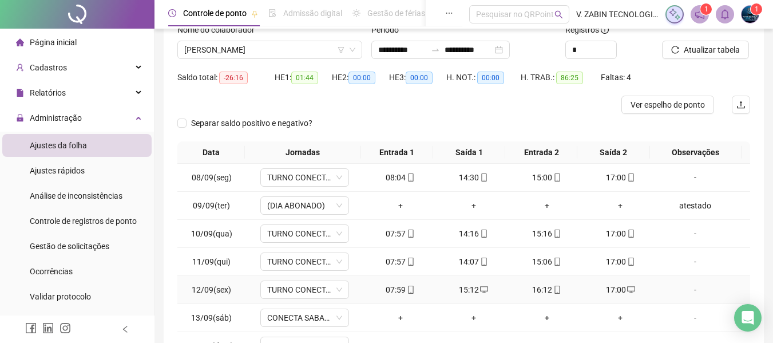
scroll to position [194, 0]
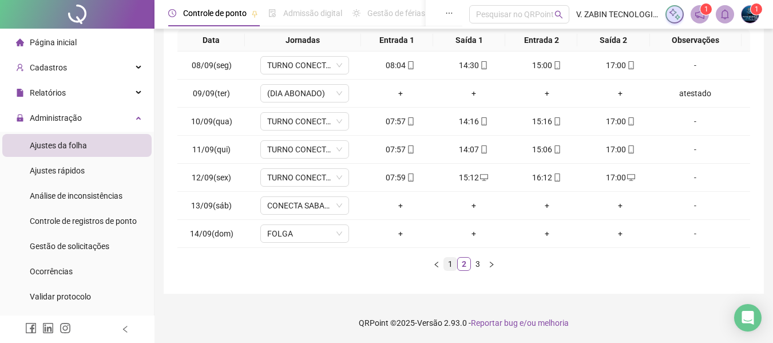
click at [455, 267] on link "1" at bounding box center [450, 264] width 13 height 13
click at [463, 262] on link "2" at bounding box center [464, 264] width 13 height 13
click at [450, 261] on link "1" at bounding box center [450, 264] width 13 height 13
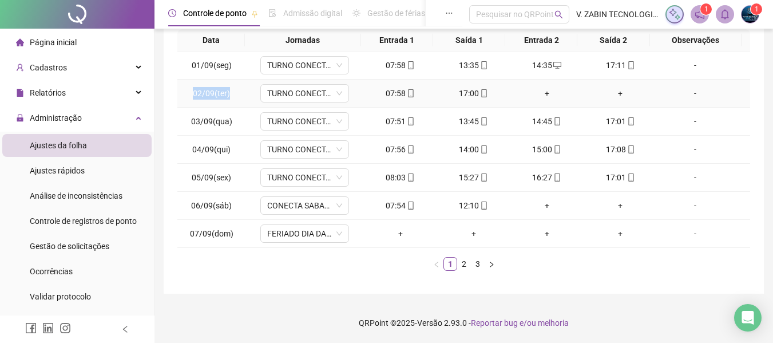
drag, startPoint x: 191, startPoint y: 94, endPoint x: 234, endPoint y: 104, distance: 44.7
click at [234, 104] on td "02/09(ter)" at bounding box center [211, 94] width 68 height 28
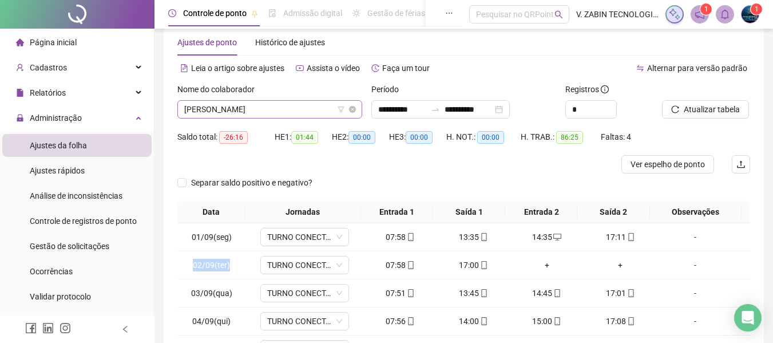
click at [274, 110] on span "[PERSON_NAME]" at bounding box center [269, 109] width 171 height 17
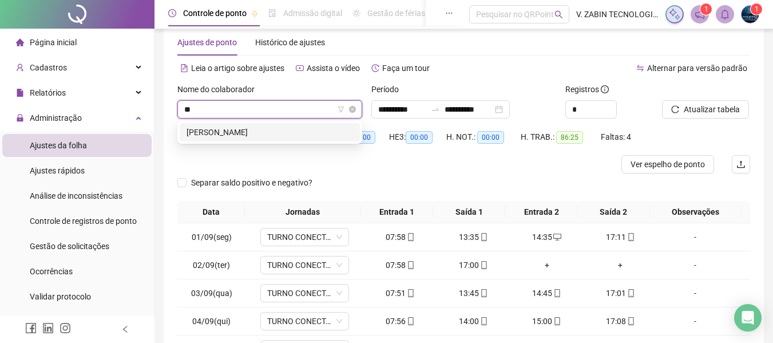
scroll to position [0, 0]
type input "***"
click at [279, 133] on div "[PERSON_NAME]" at bounding box center [270, 132] width 167 height 13
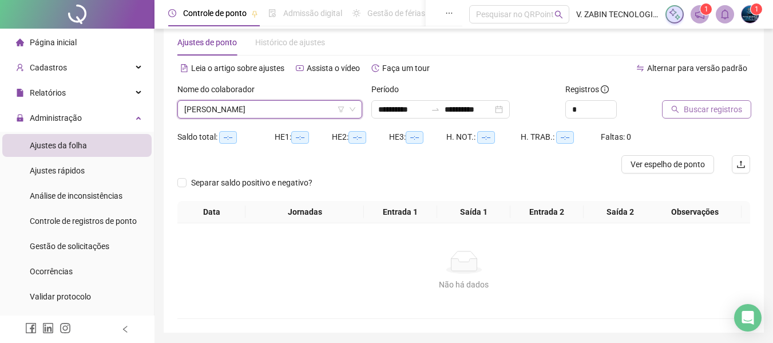
click at [706, 103] on span "Buscar registros" at bounding box center [713, 109] width 58 height 13
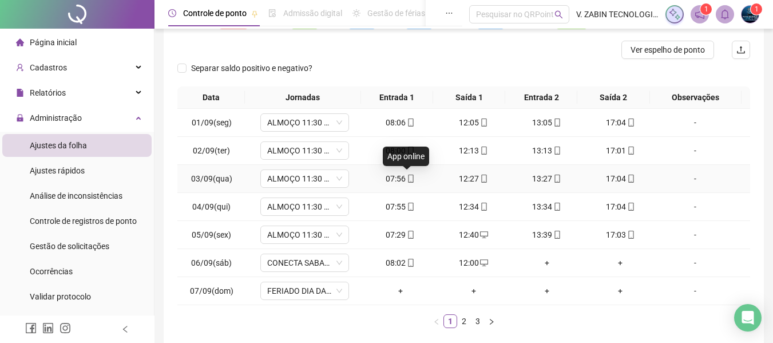
scroll to position [194, 0]
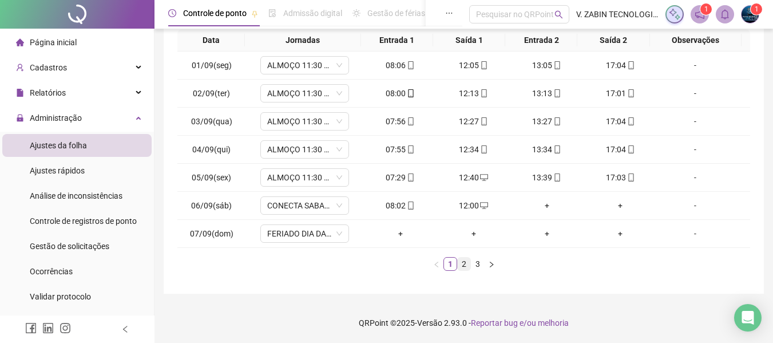
click at [461, 260] on link "2" at bounding box center [464, 264] width 13 height 13
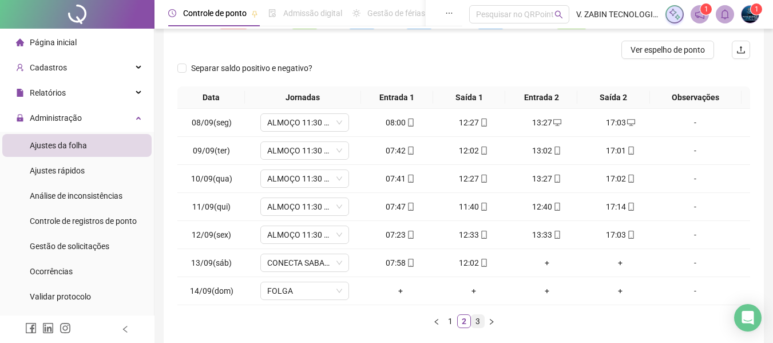
click at [479, 324] on link "3" at bounding box center [478, 321] width 13 height 13
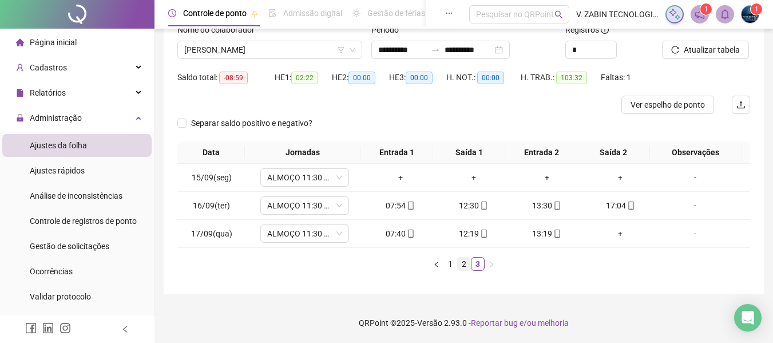
click at [467, 259] on link "2" at bounding box center [464, 264] width 13 height 13
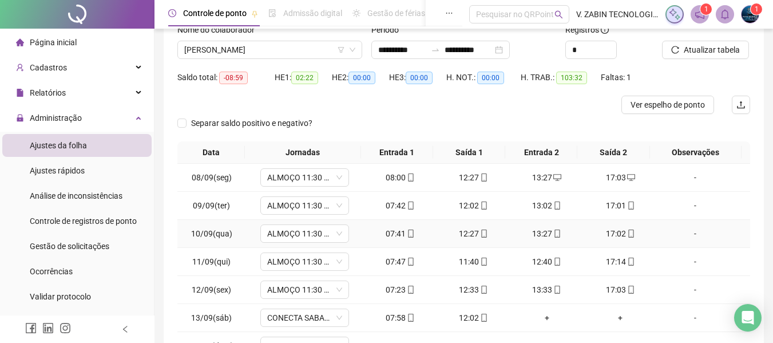
scroll to position [139, 0]
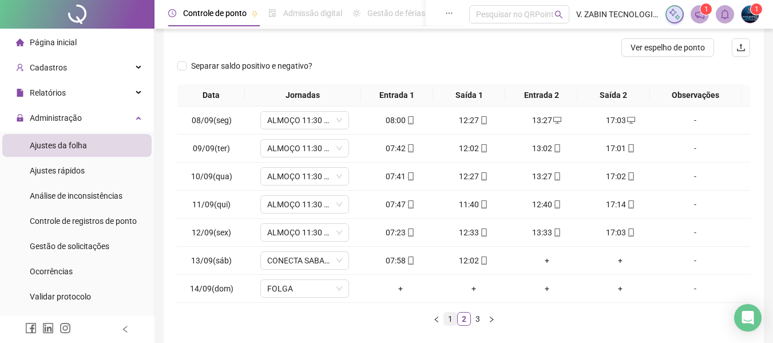
click at [452, 315] on link "1" at bounding box center [450, 319] width 13 height 13
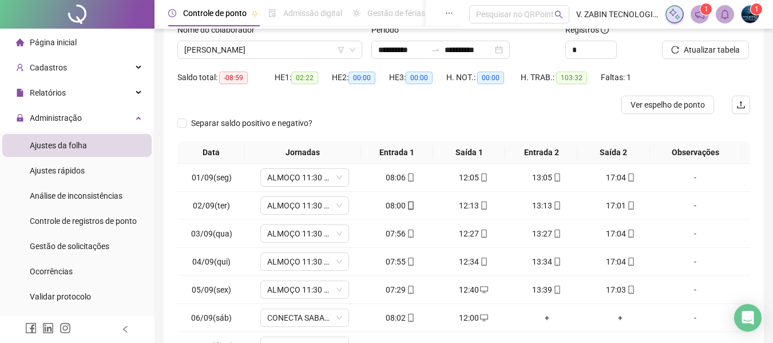
scroll to position [25, 0]
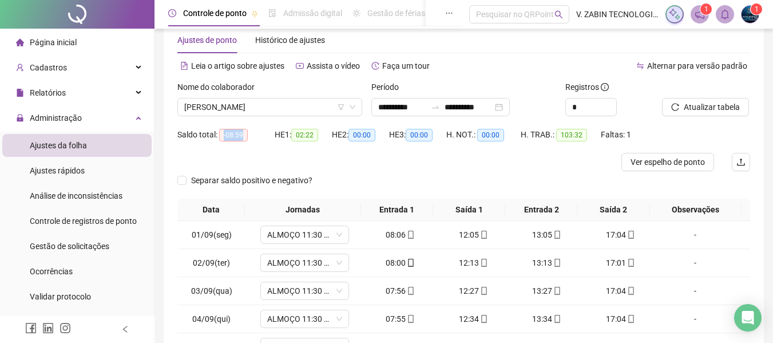
drag, startPoint x: 219, startPoint y: 139, endPoint x: 243, endPoint y: 137, distance: 24.6
click at [243, 137] on div "Saldo total: -08:59" at bounding box center [225, 134] width 97 height 13
click at [303, 109] on span "[PERSON_NAME]" at bounding box center [269, 106] width 171 height 17
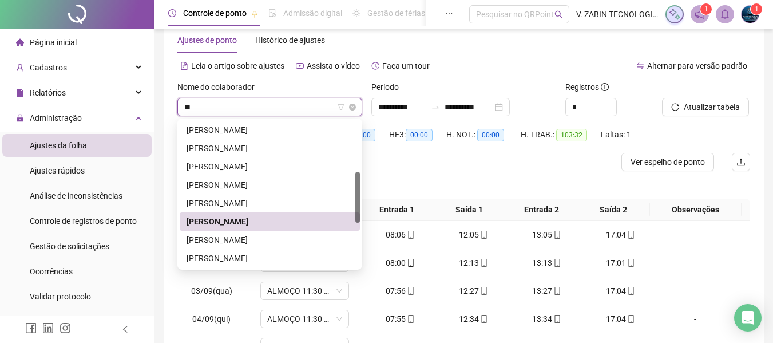
scroll to position [0, 0]
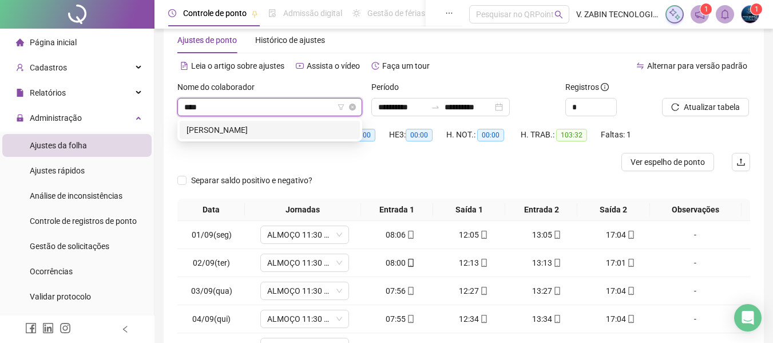
type input "*****"
click at [301, 125] on div "[PERSON_NAME]" at bounding box center [270, 130] width 167 height 13
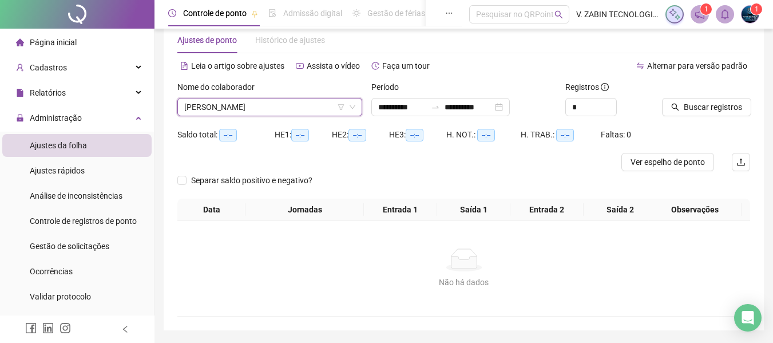
click at [677, 104] on icon "search" at bounding box center [675, 107] width 8 height 8
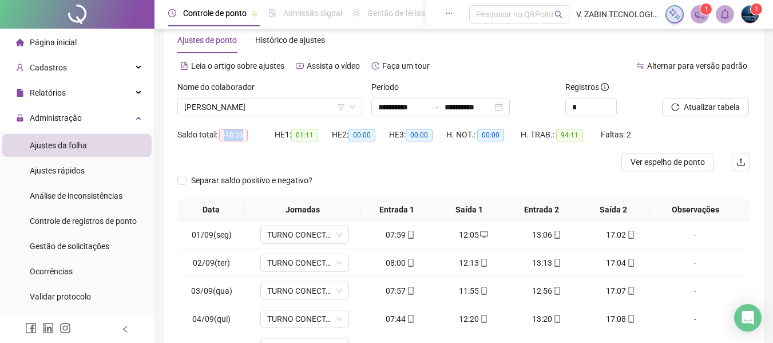
drag, startPoint x: 223, startPoint y: 136, endPoint x: 247, endPoint y: 140, distance: 24.4
click at [247, 140] on span "-18:26" at bounding box center [233, 135] width 29 height 13
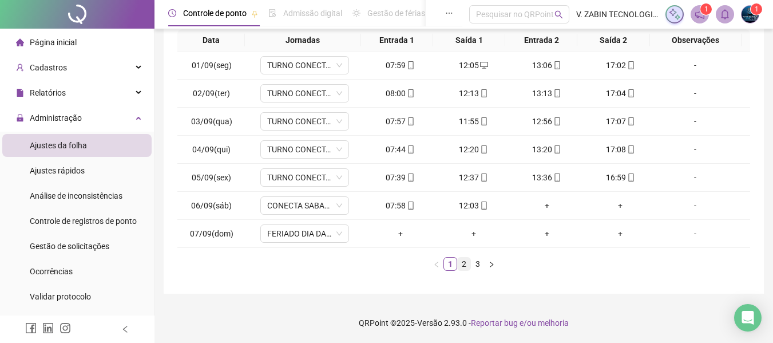
click at [463, 268] on link "2" at bounding box center [464, 264] width 13 height 13
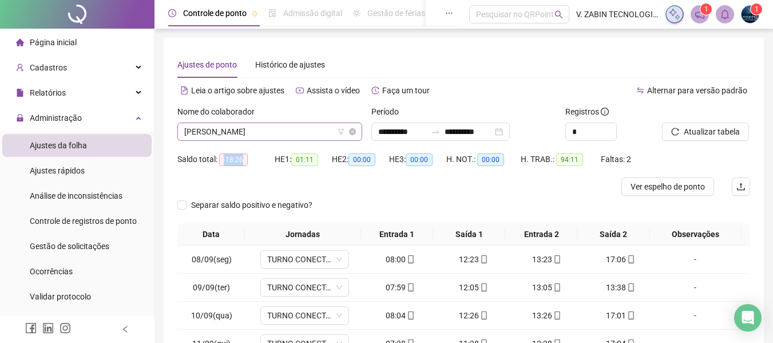
click at [268, 139] on span "[PERSON_NAME]" at bounding box center [269, 131] width 171 height 17
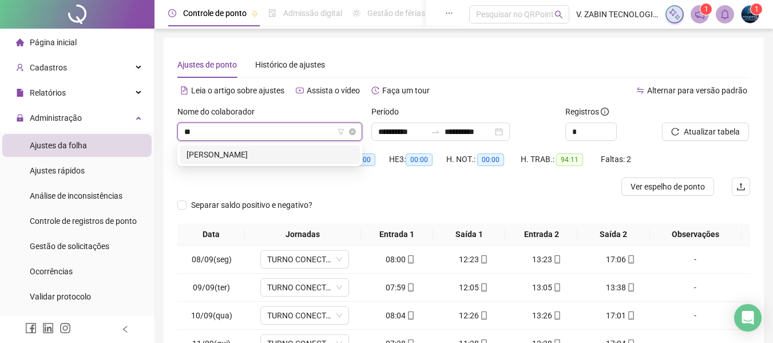
type input "***"
click at [255, 149] on div "[PERSON_NAME]" at bounding box center [270, 154] width 167 height 13
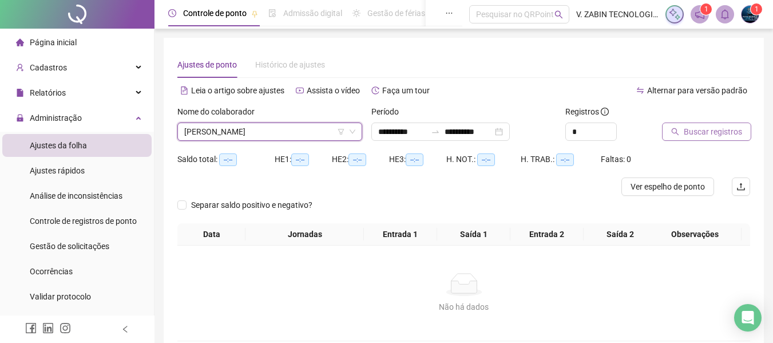
click at [694, 123] on button "Buscar registros" at bounding box center [706, 132] width 89 height 18
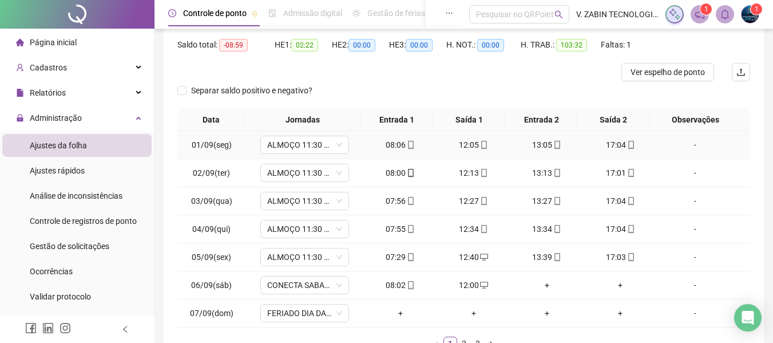
scroll to position [172, 0]
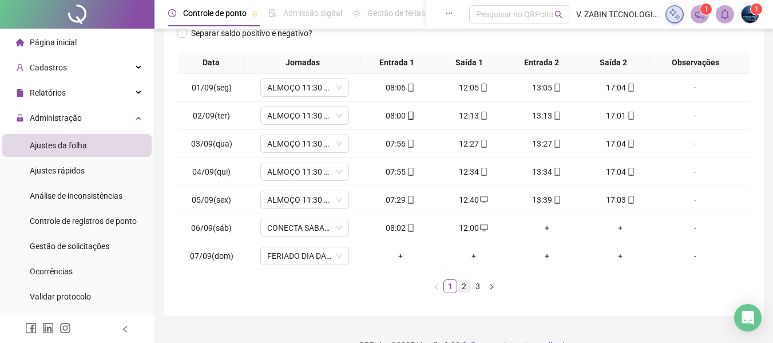
click at [464, 281] on link "2" at bounding box center [464, 286] width 13 height 13
click at [481, 289] on link "3" at bounding box center [478, 286] width 13 height 13
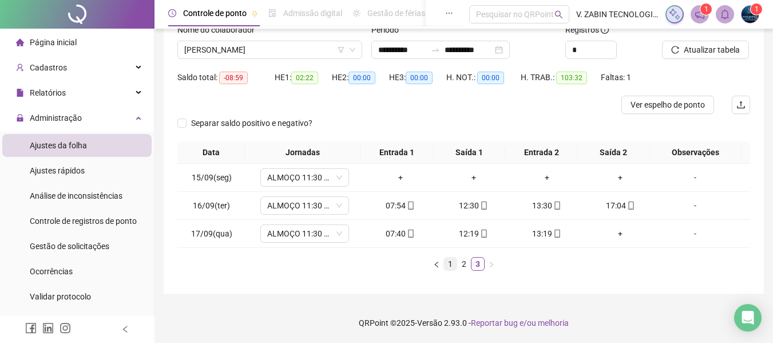
click at [448, 263] on link "1" at bounding box center [450, 264] width 13 height 13
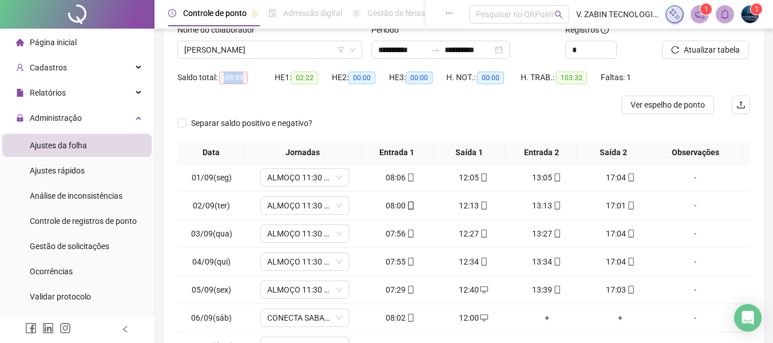
drag, startPoint x: 220, startPoint y: 78, endPoint x: 252, endPoint y: 81, distance: 32.1
click at [252, 81] on div "Saldo total: -08:59" at bounding box center [225, 77] width 97 height 13
click at [295, 53] on span "[PERSON_NAME]" at bounding box center [269, 49] width 171 height 17
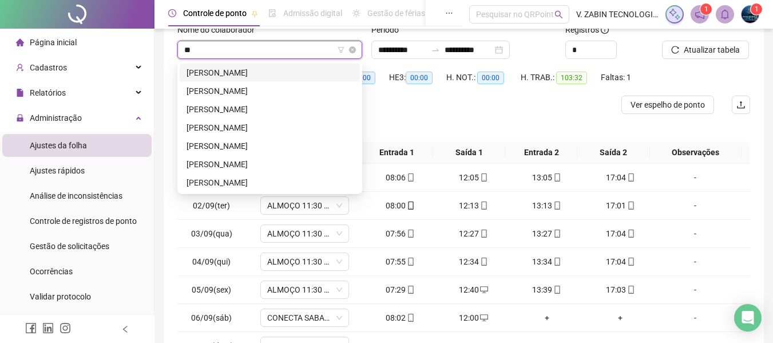
scroll to position [0, 0]
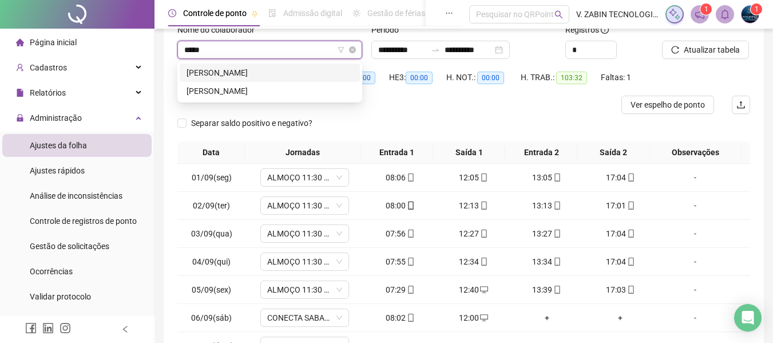
type input "*****"
drag, startPoint x: 294, startPoint y: 68, endPoint x: 266, endPoint y: 77, distance: 29.5
click at [291, 69] on div "[PERSON_NAME]" at bounding box center [270, 72] width 167 height 13
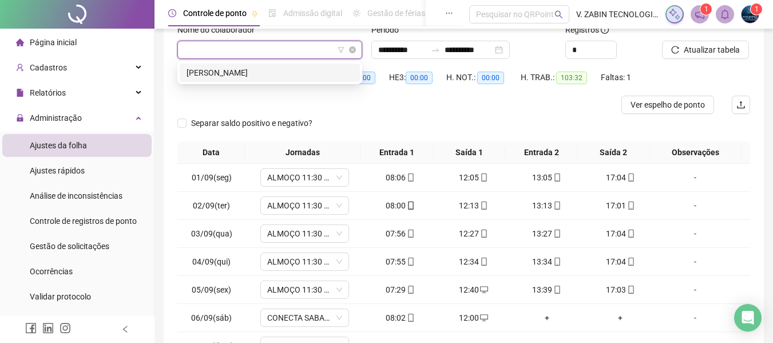
scroll to position [61, 0]
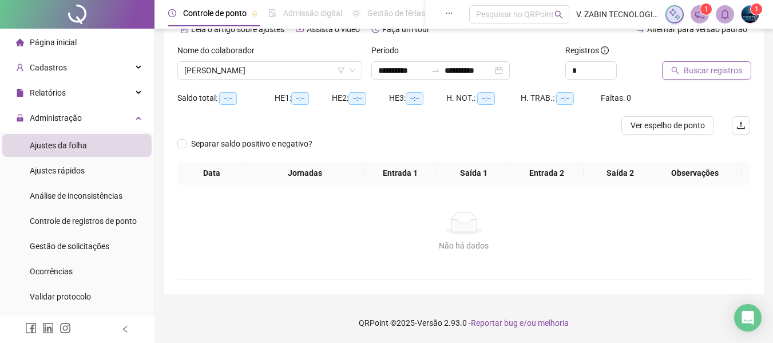
click at [697, 71] on span "Buscar registros" at bounding box center [713, 70] width 58 height 13
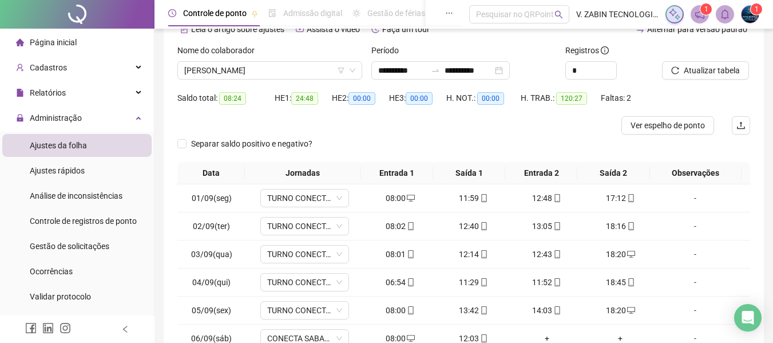
scroll to position [176, 0]
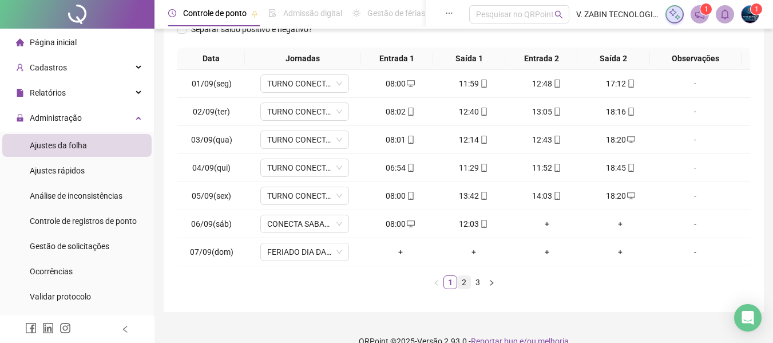
click at [462, 276] on link "2" at bounding box center [464, 282] width 13 height 13
click at [477, 282] on link "3" at bounding box center [478, 282] width 13 height 13
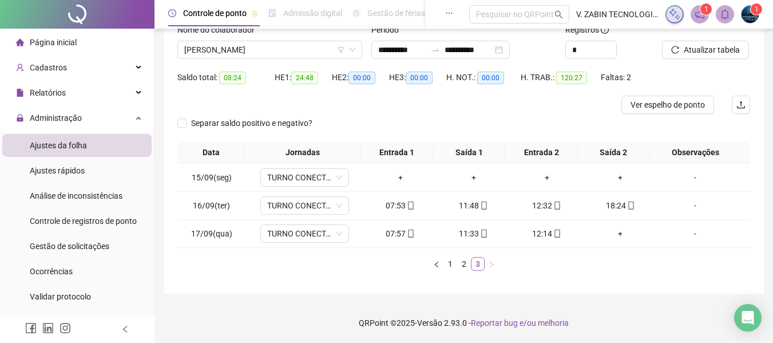
scroll to position [82, 0]
click at [460, 263] on link "2" at bounding box center [464, 264] width 13 height 13
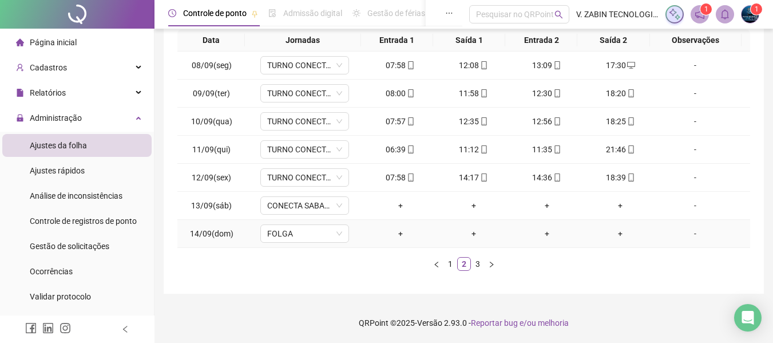
scroll to position [0, 0]
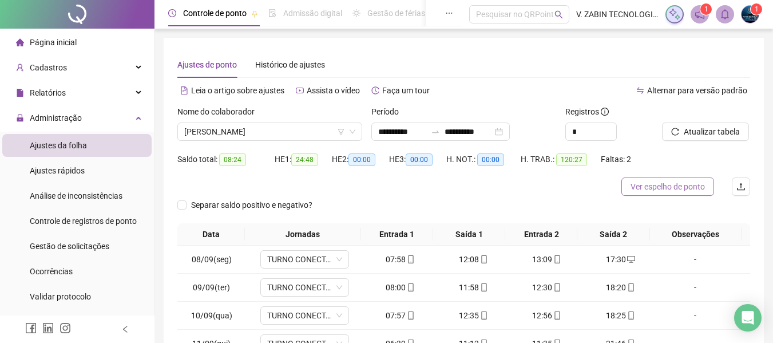
click at [693, 191] on span "Ver espelho de ponto" at bounding box center [668, 186] width 74 height 13
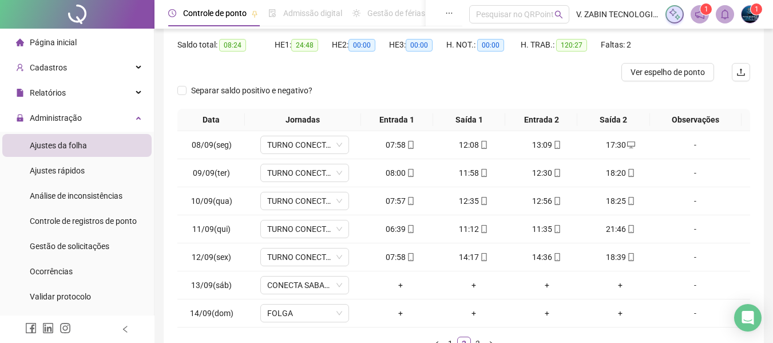
scroll to position [194, 0]
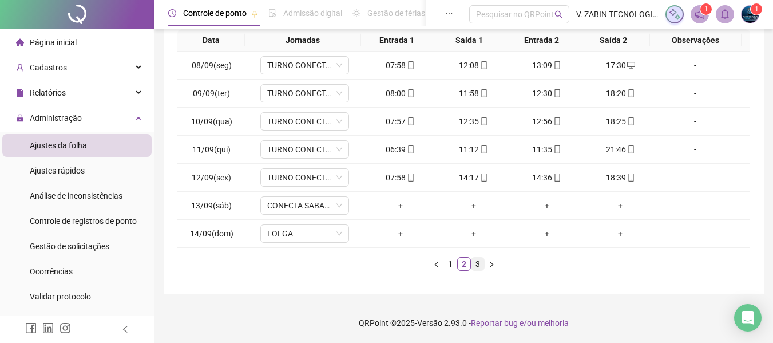
click at [476, 259] on link "3" at bounding box center [478, 264] width 13 height 13
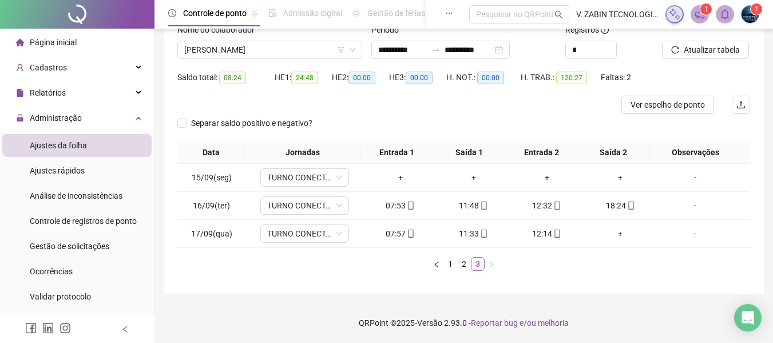
scroll to position [82, 0]
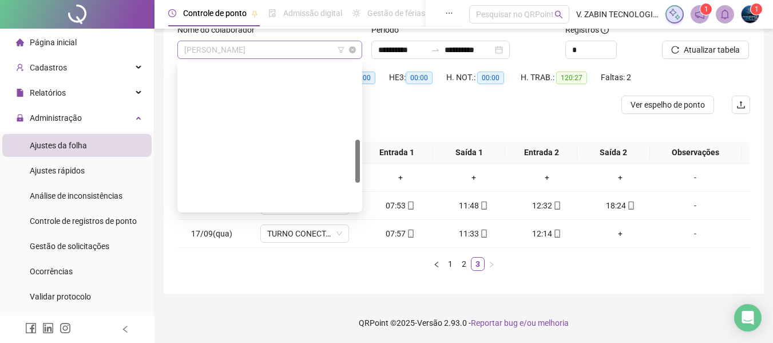
click at [270, 55] on span "[PERSON_NAME]" at bounding box center [269, 49] width 171 height 17
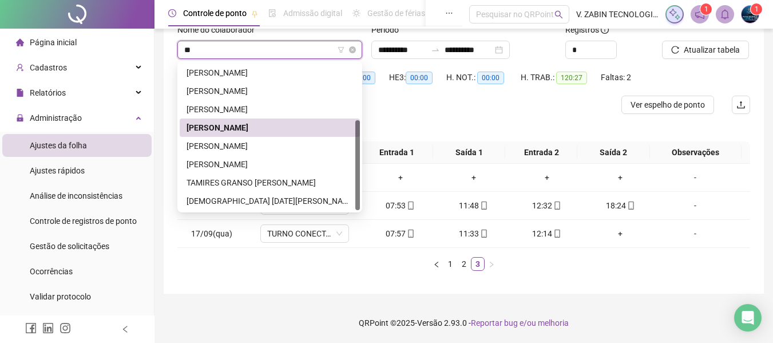
scroll to position [0, 0]
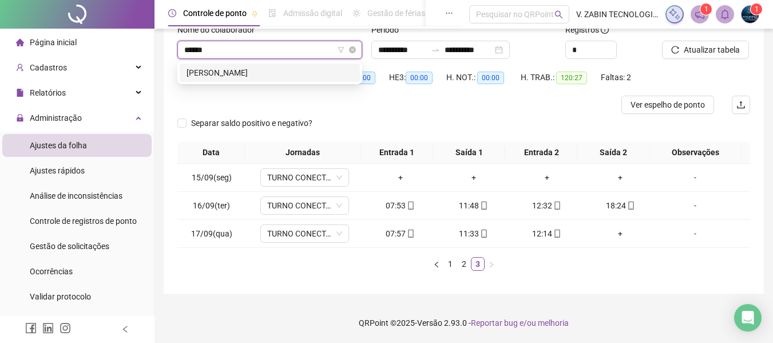
type input "*******"
drag, startPoint x: 280, startPoint y: 71, endPoint x: 671, endPoint y: 49, distance: 391.6
click at [282, 71] on div "[PERSON_NAME]" at bounding box center [270, 72] width 167 height 13
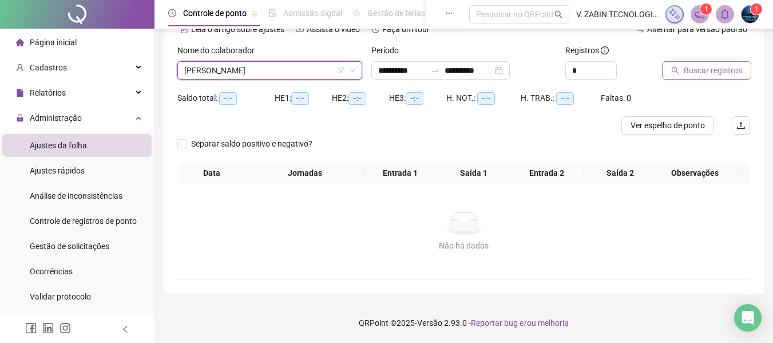
click at [700, 72] on span "Buscar registros" at bounding box center [713, 70] width 58 height 13
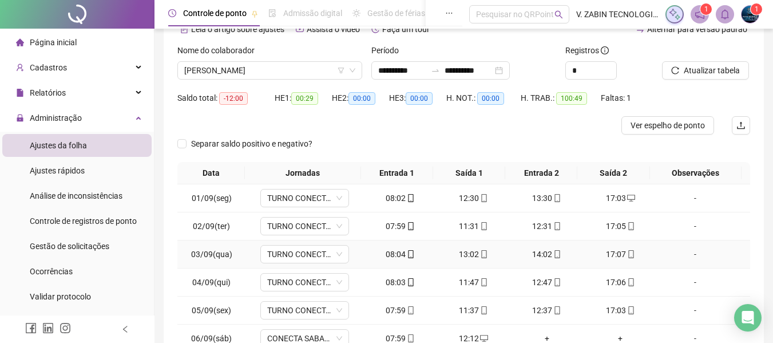
scroll to position [176, 0]
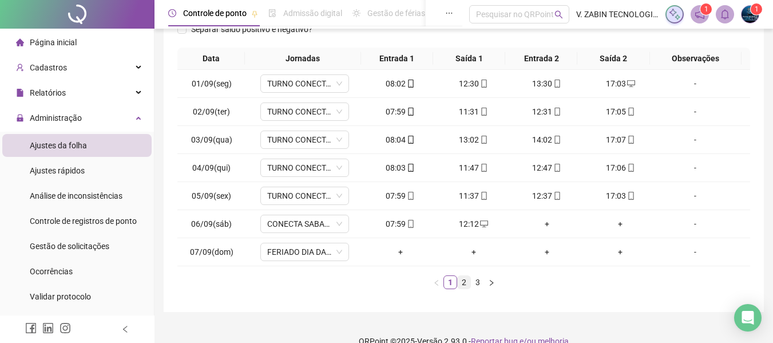
click at [464, 283] on link "2" at bounding box center [464, 282] width 13 height 13
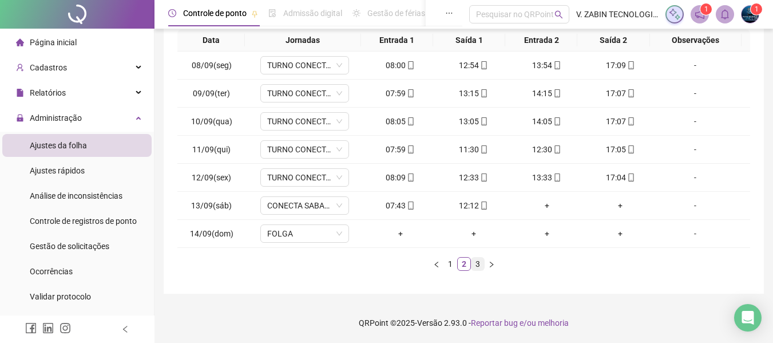
click at [481, 264] on link "3" at bounding box center [478, 264] width 13 height 13
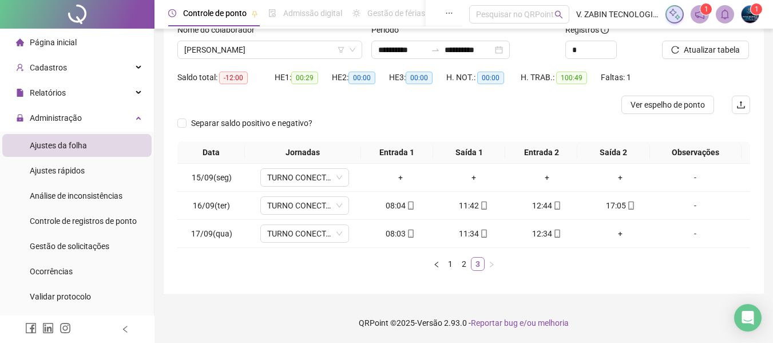
scroll to position [82, 0]
click at [463, 265] on link "2" at bounding box center [464, 264] width 13 height 13
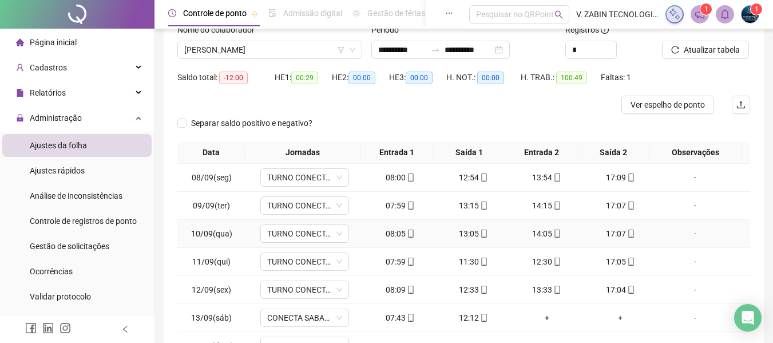
scroll to position [194, 0]
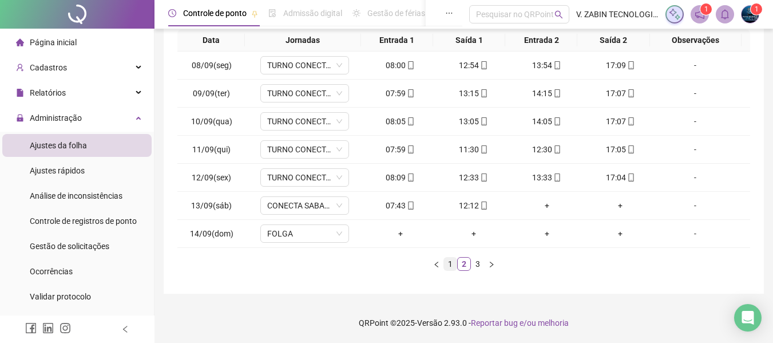
click at [454, 265] on link "1" at bounding box center [450, 264] width 13 height 13
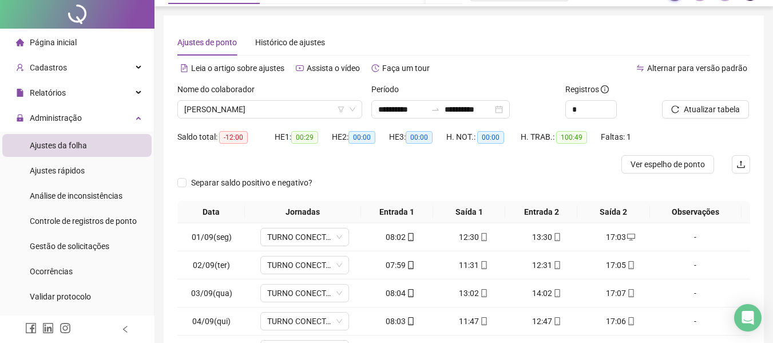
scroll to position [0, 0]
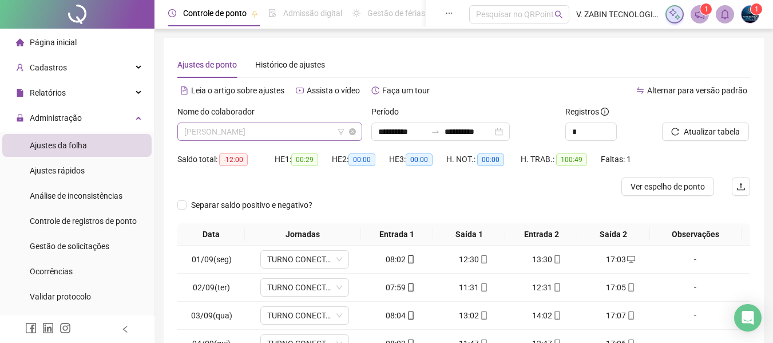
click at [291, 131] on span "[PERSON_NAME]" at bounding box center [269, 131] width 171 height 17
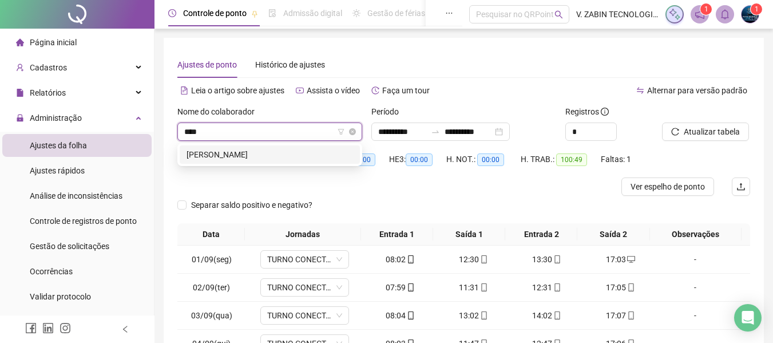
type input "*****"
click at [286, 152] on div "[PERSON_NAME]" at bounding box center [270, 154] width 167 height 13
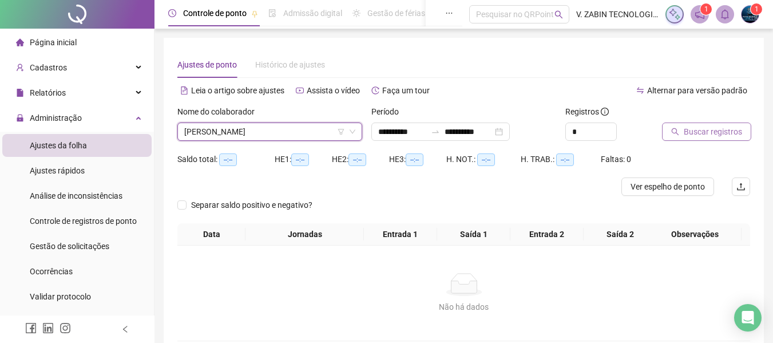
click at [705, 137] on span "Buscar registros" at bounding box center [713, 131] width 58 height 13
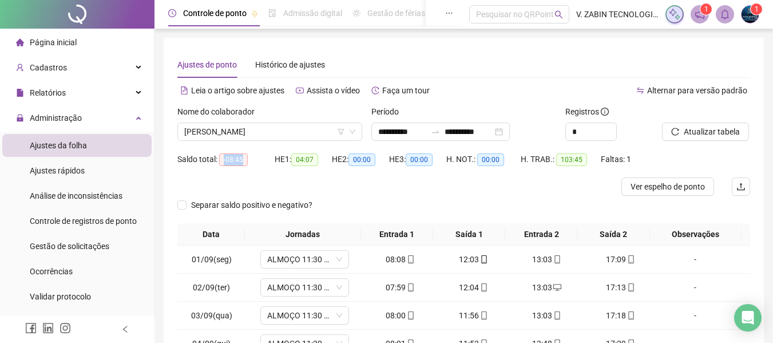
drag, startPoint x: 224, startPoint y: 160, endPoint x: 248, endPoint y: 163, distance: 24.2
click at [248, 163] on div "Saldo total: -08:45" at bounding box center [225, 159] width 97 height 13
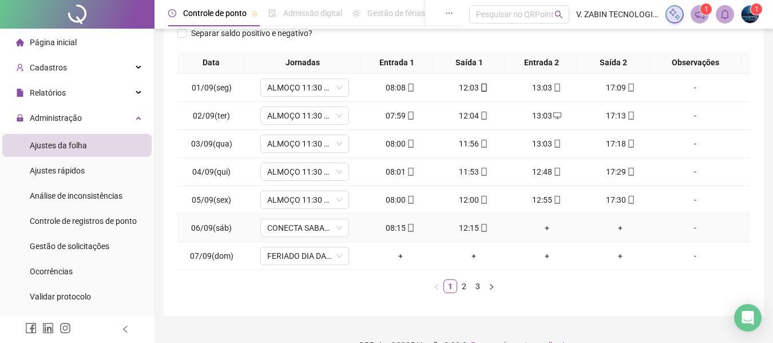
scroll to position [194, 0]
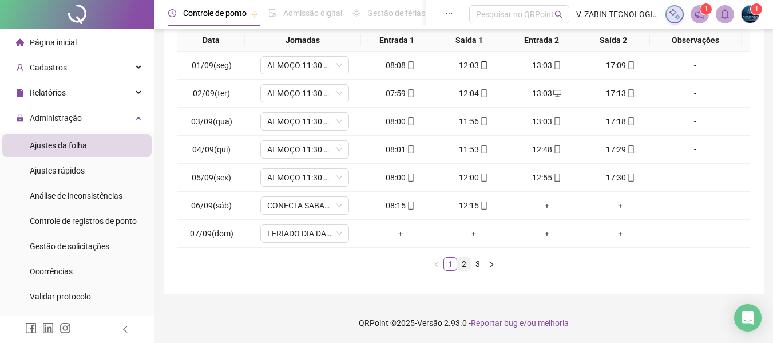
click at [463, 266] on link "2" at bounding box center [464, 264] width 13 height 13
click at [482, 264] on link "3" at bounding box center [478, 264] width 13 height 13
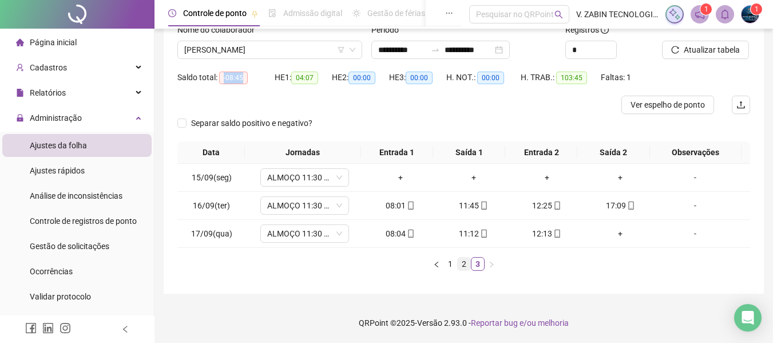
click at [462, 262] on link "2" at bounding box center [464, 264] width 13 height 13
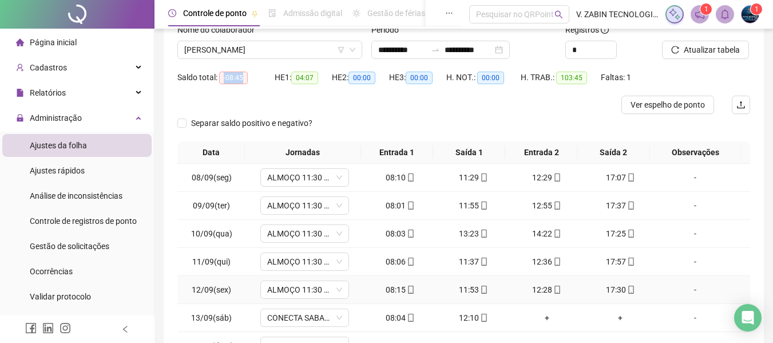
scroll to position [139, 0]
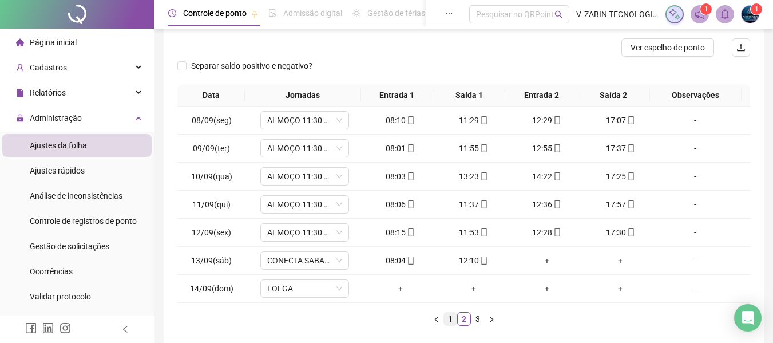
click at [448, 321] on link "1" at bounding box center [450, 319] width 13 height 13
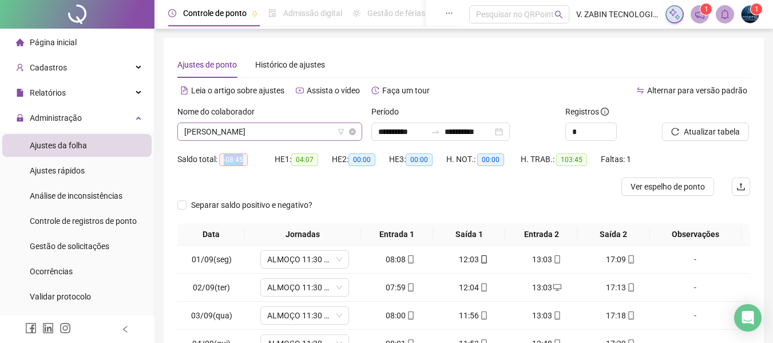
click at [265, 127] on span "[PERSON_NAME]" at bounding box center [269, 131] width 171 height 17
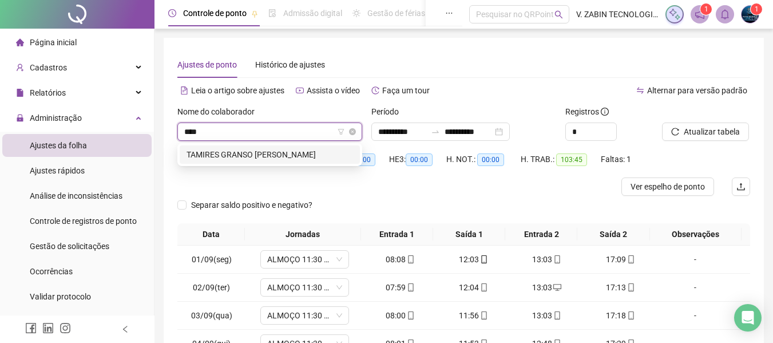
type input "*****"
click at [294, 153] on div "TAMIRES GRANSO [PERSON_NAME]" at bounding box center [270, 154] width 167 height 13
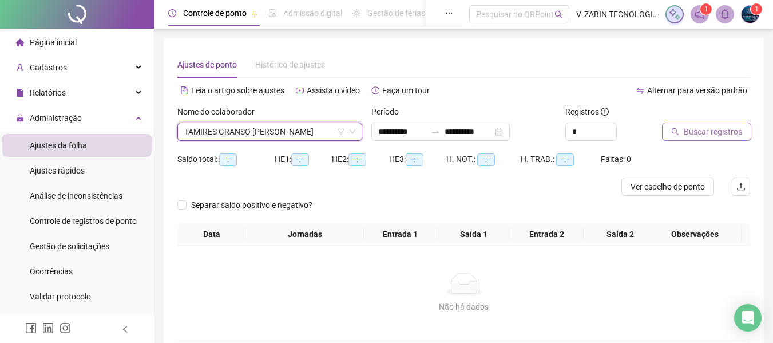
click at [730, 131] on span "Buscar registros" at bounding box center [713, 131] width 58 height 13
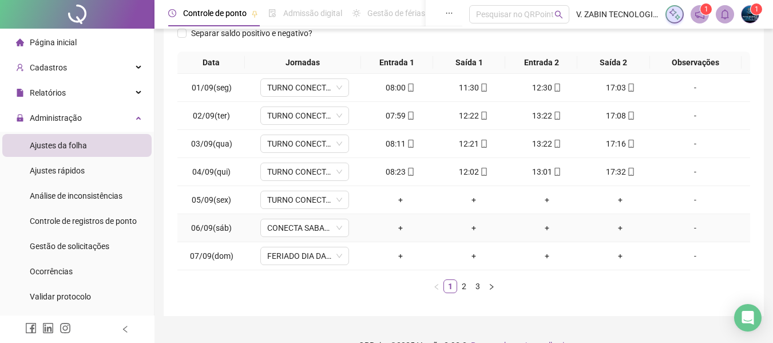
scroll to position [194, 0]
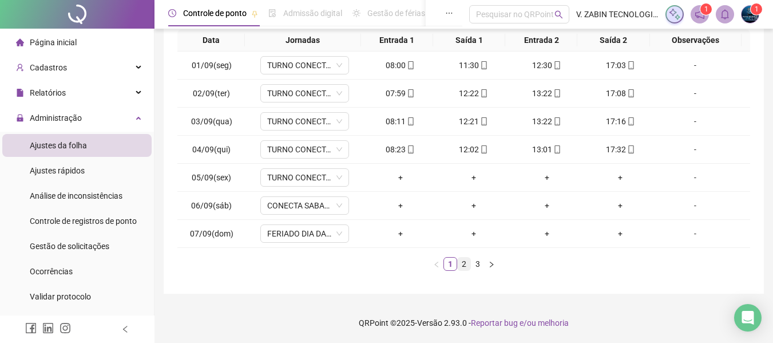
click at [468, 266] on link "2" at bounding box center [464, 264] width 13 height 13
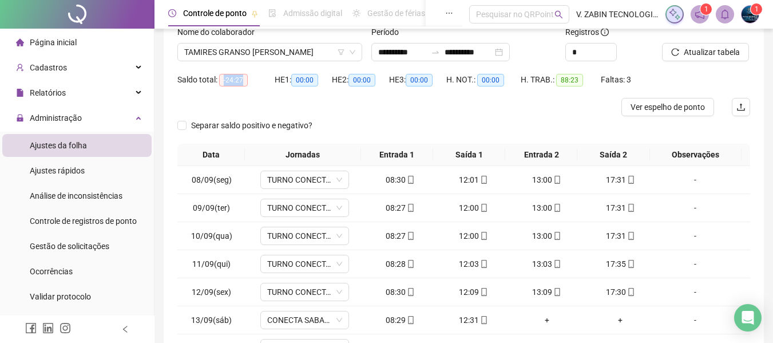
drag, startPoint x: 223, startPoint y: 77, endPoint x: 245, endPoint y: 81, distance: 22.1
click at [245, 81] on span "-24:27" at bounding box center [233, 80] width 29 height 13
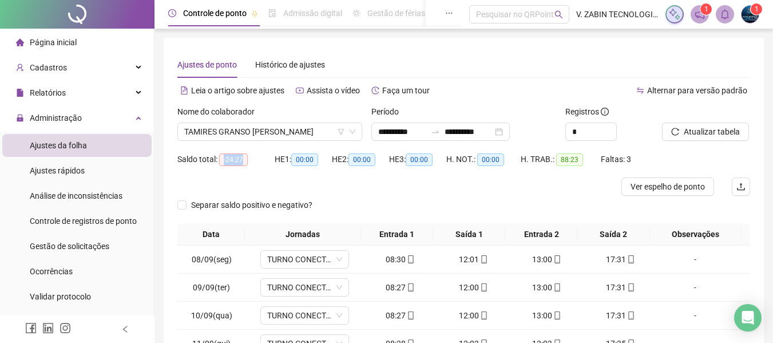
scroll to position [172, 0]
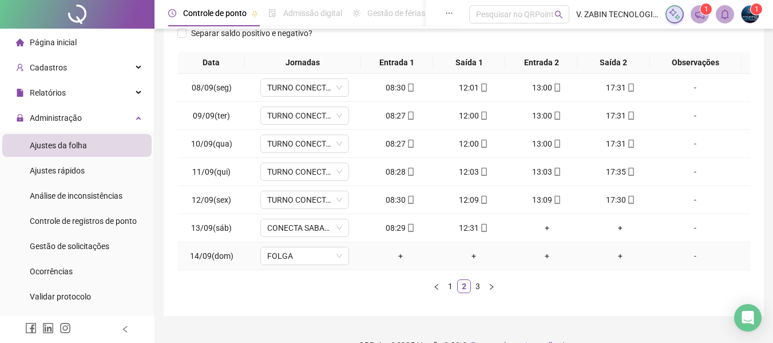
click at [607, 261] on div "+" at bounding box center [620, 256] width 64 height 13
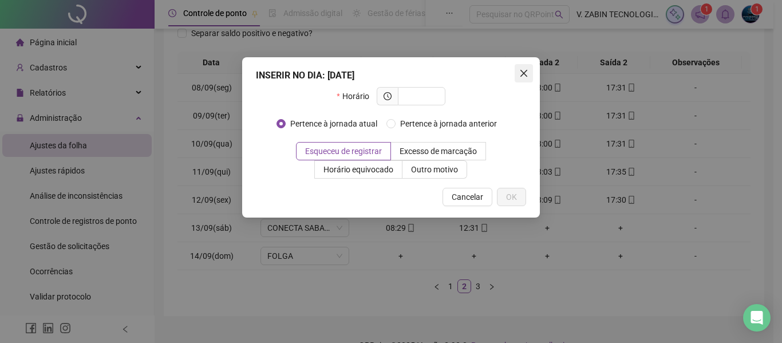
click at [523, 72] on icon "close" at bounding box center [523, 73] width 7 height 7
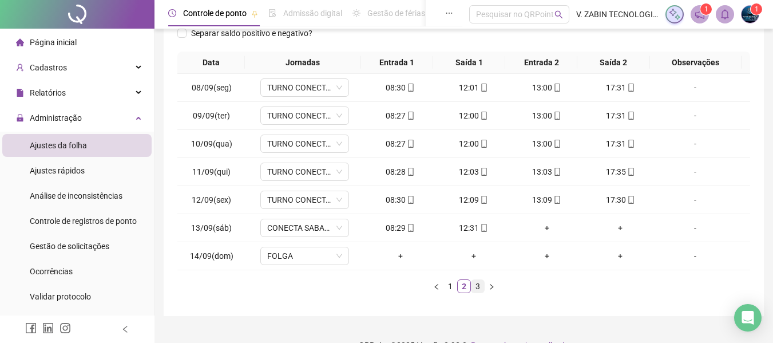
click at [476, 287] on link "3" at bounding box center [478, 286] width 13 height 13
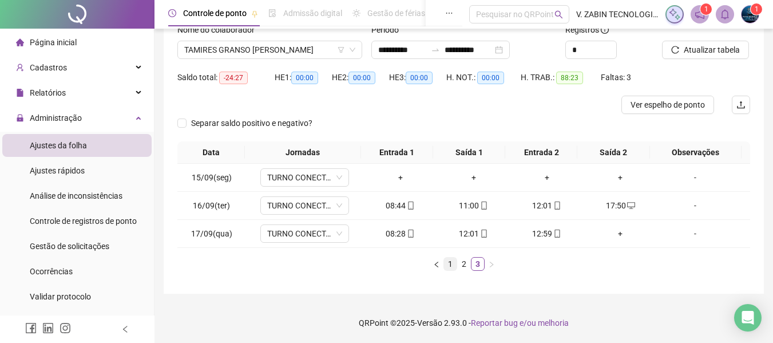
click at [445, 262] on link "1" at bounding box center [450, 264] width 13 height 13
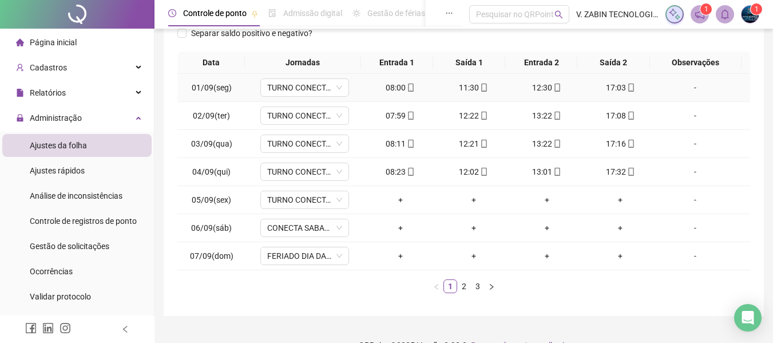
scroll to position [194, 0]
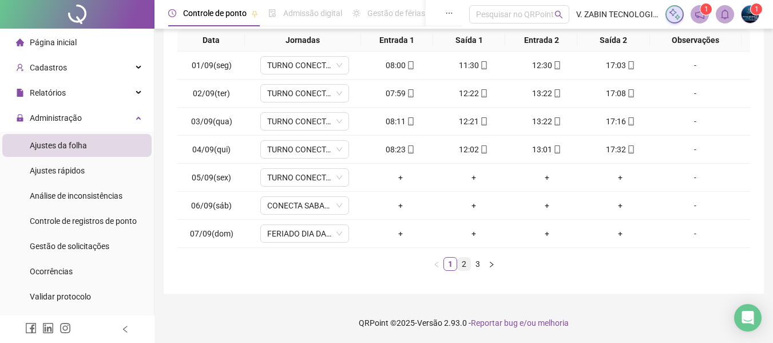
click at [464, 265] on link "2" at bounding box center [464, 264] width 13 height 13
click at [473, 268] on link "3" at bounding box center [478, 264] width 13 height 13
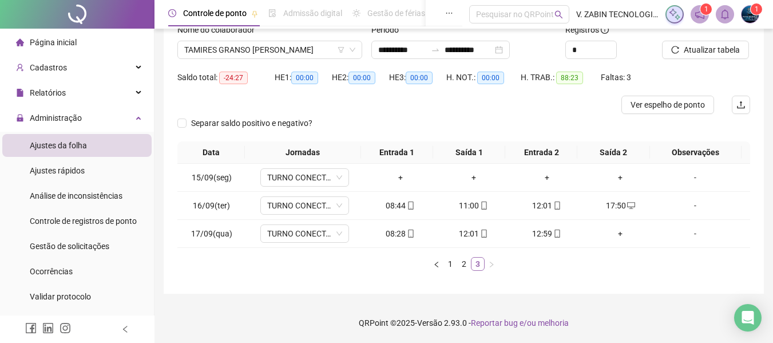
scroll to position [82, 0]
click at [451, 263] on link "1" at bounding box center [450, 264] width 13 height 13
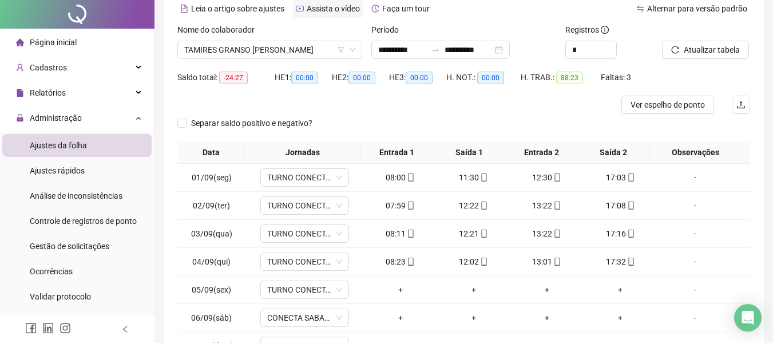
scroll to position [0, 0]
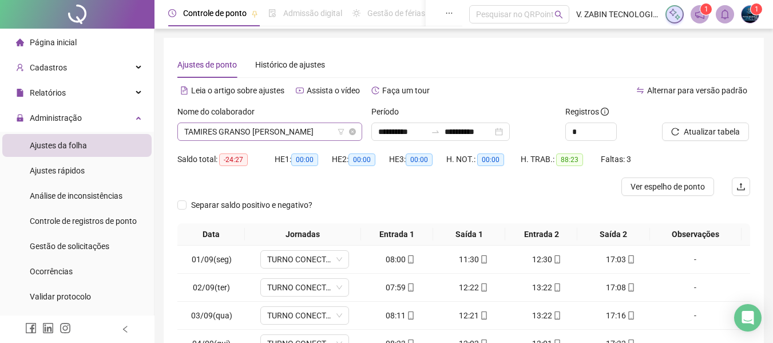
click at [256, 136] on span "TAMIRES GRANSO [PERSON_NAME]" at bounding box center [269, 131] width 171 height 17
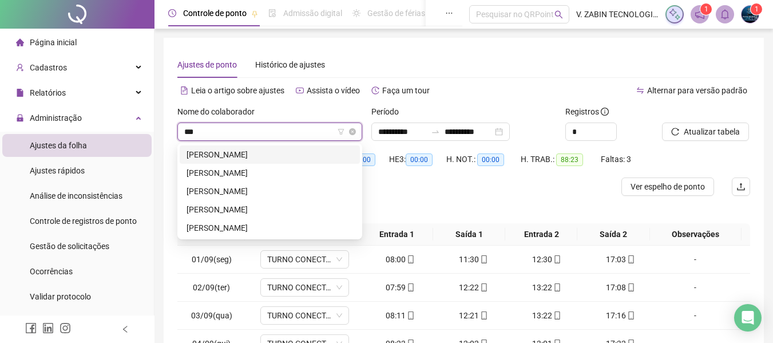
type input "****"
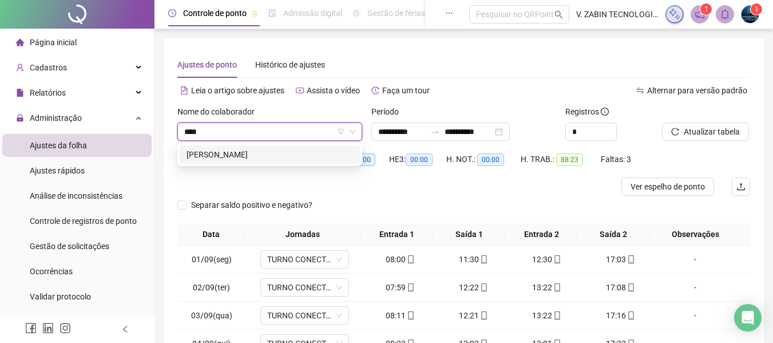
click at [271, 155] on div "[PERSON_NAME]" at bounding box center [270, 154] width 167 height 13
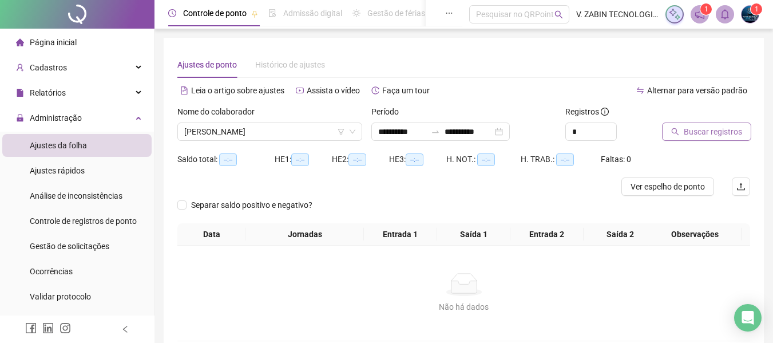
click at [721, 139] on button "Buscar registros" at bounding box center [706, 132] width 89 height 18
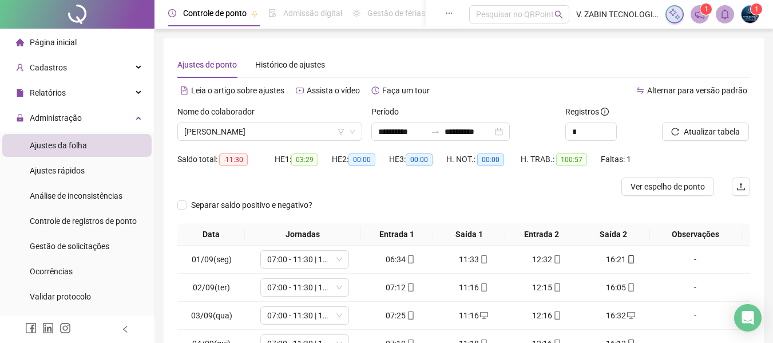
scroll to position [172, 0]
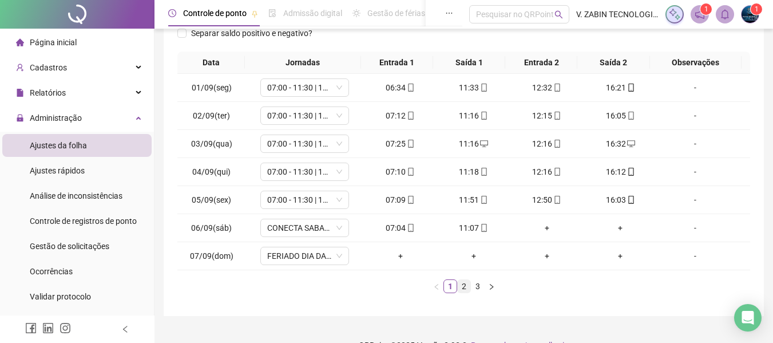
click at [464, 285] on link "2" at bounding box center [464, 286] width 13 height 13
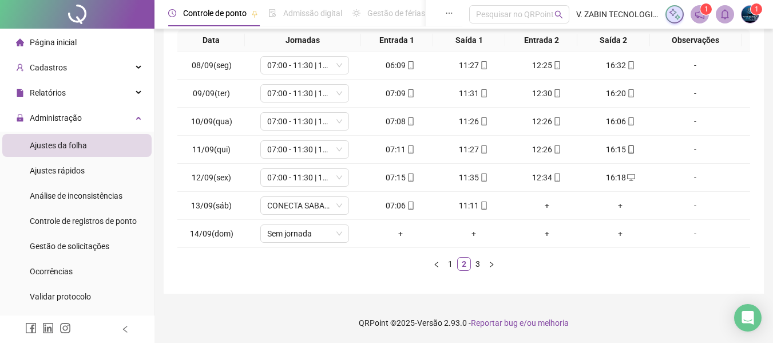
scroll to position [22, 0]
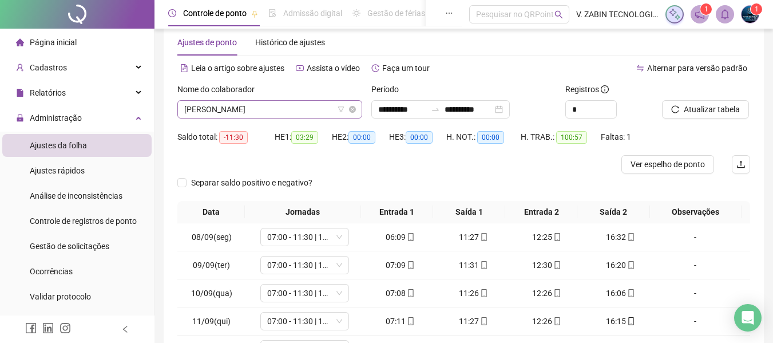
click at [313, 109] on span "[PERSON_NAME]" at bounding box center [269, 109] width 171 height 17
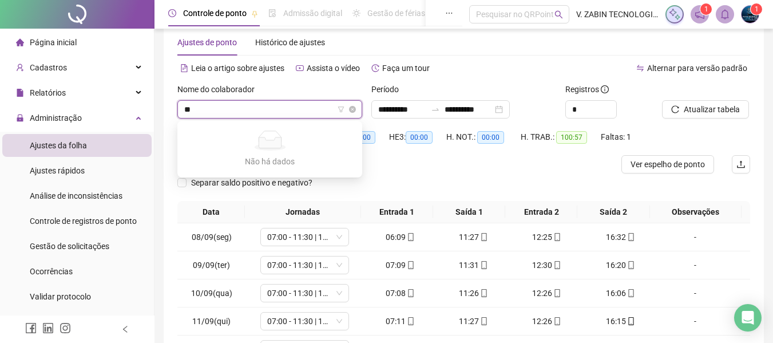
type input "*"
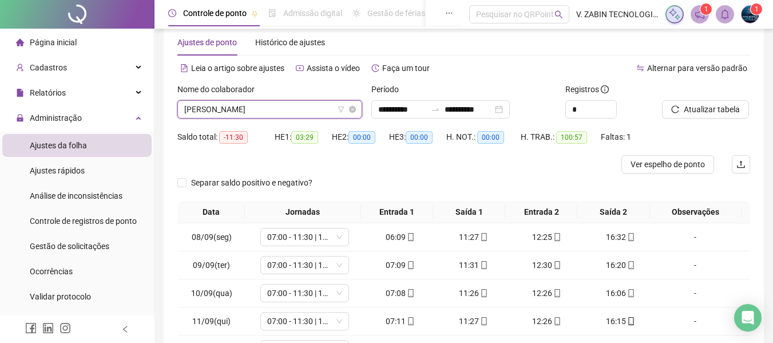
click at [290, 101] on span "[PERSON_NAME]" at bounding box center [269, 109] width 171 height 17
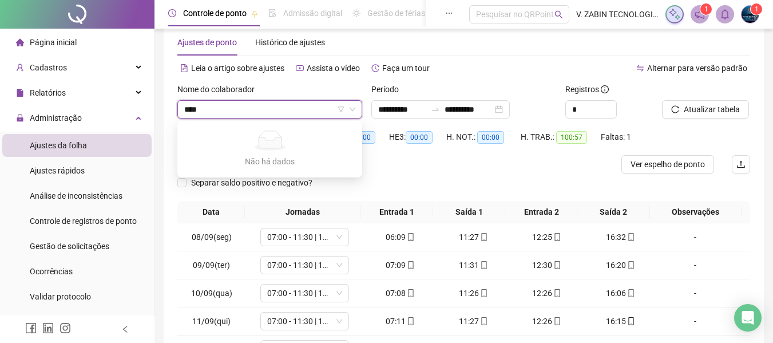
type input "****"
